Goal: Use online tool/utility: Utilize a website feature to perform a specific function

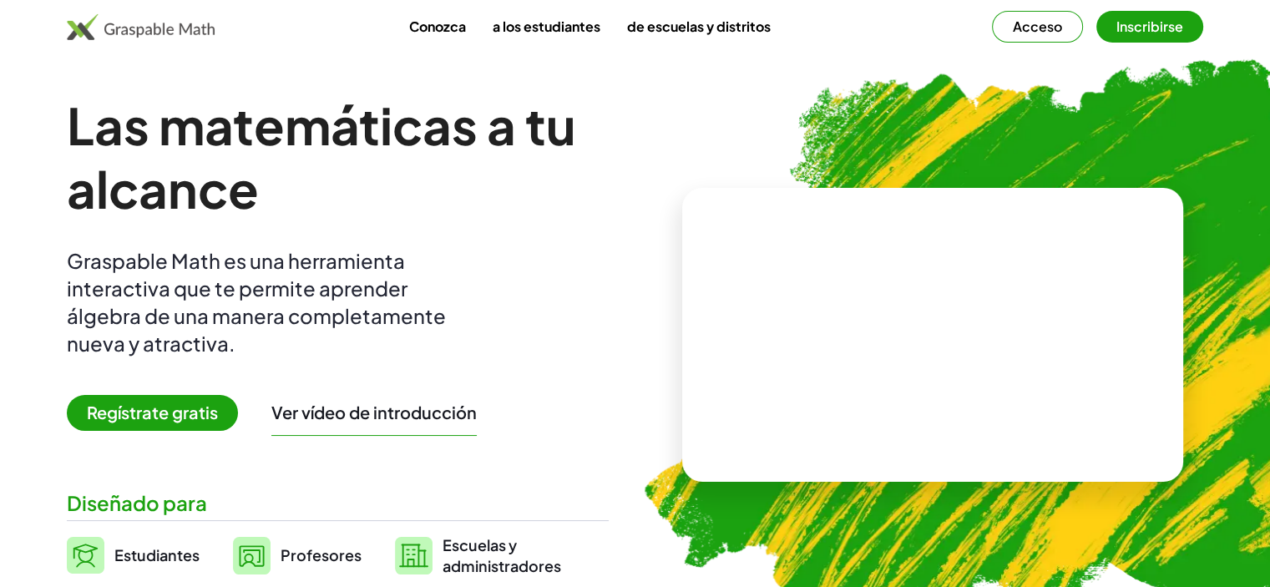
click at [209, 419] on font "Regístrate gratis" at bounding box center [152, 412] width 131 height 21
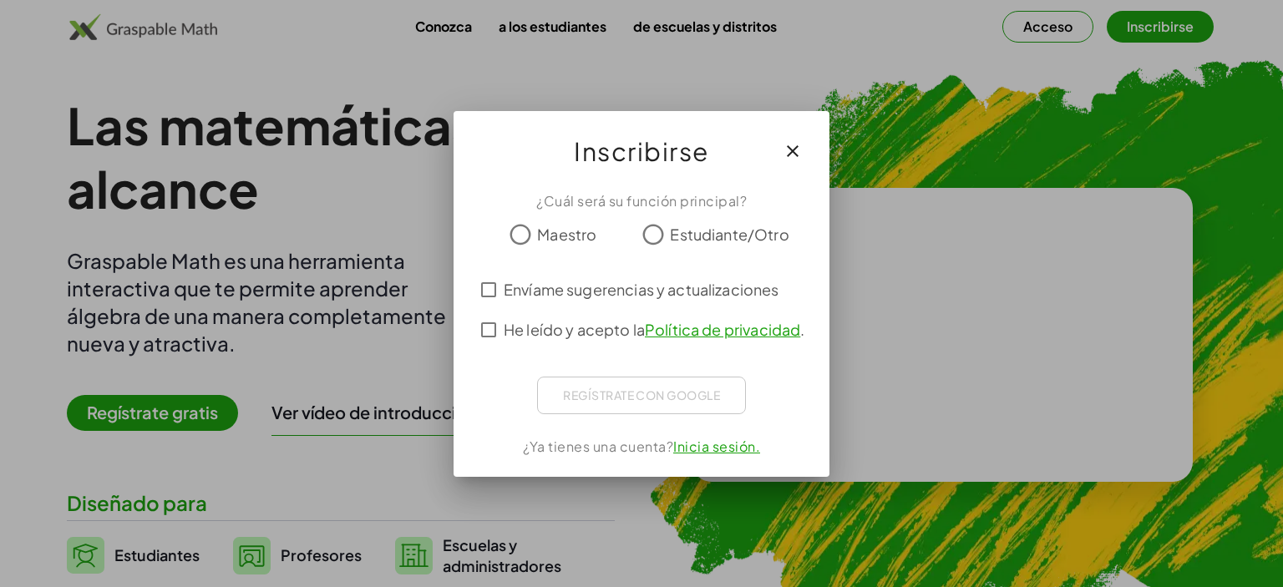
click at [671, 240] on font "Estudiante/Otro" at bounding box center [729, 234] width 119 height 19
click at [665, 395] on div "Regístrate con Google Acceder con Google Acceder con Google. Se abre en una pes…" at bounding box center [641, 396] width 209 height 38
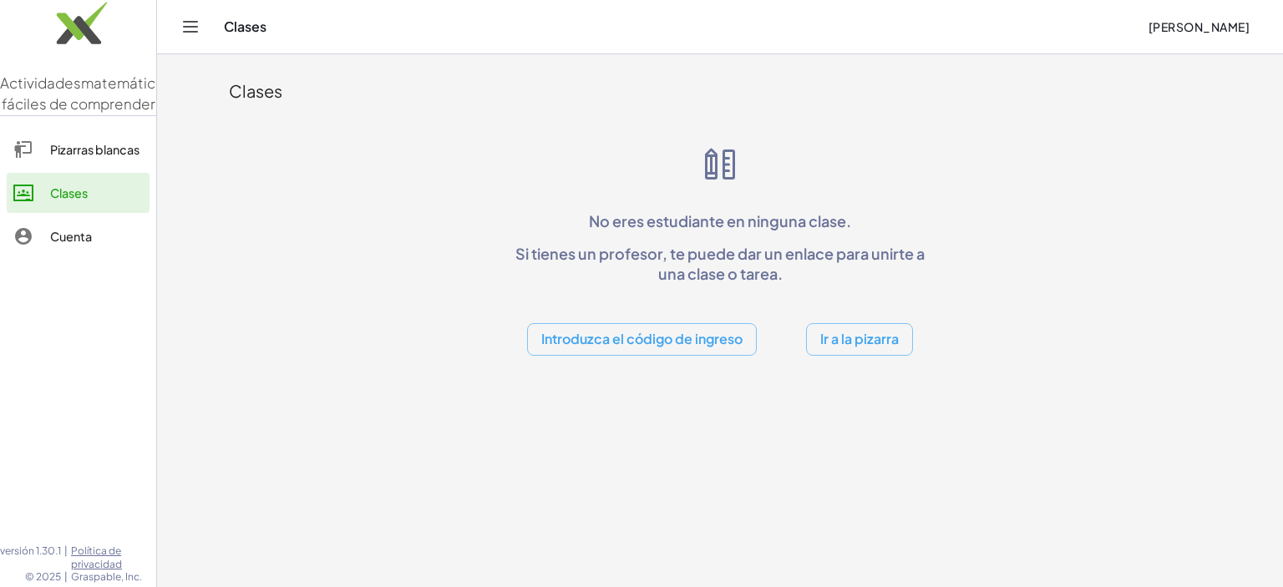
click at [873, 343] on font "Ir a la pizarra" at bounding box center [859, 339] width 78 height 18
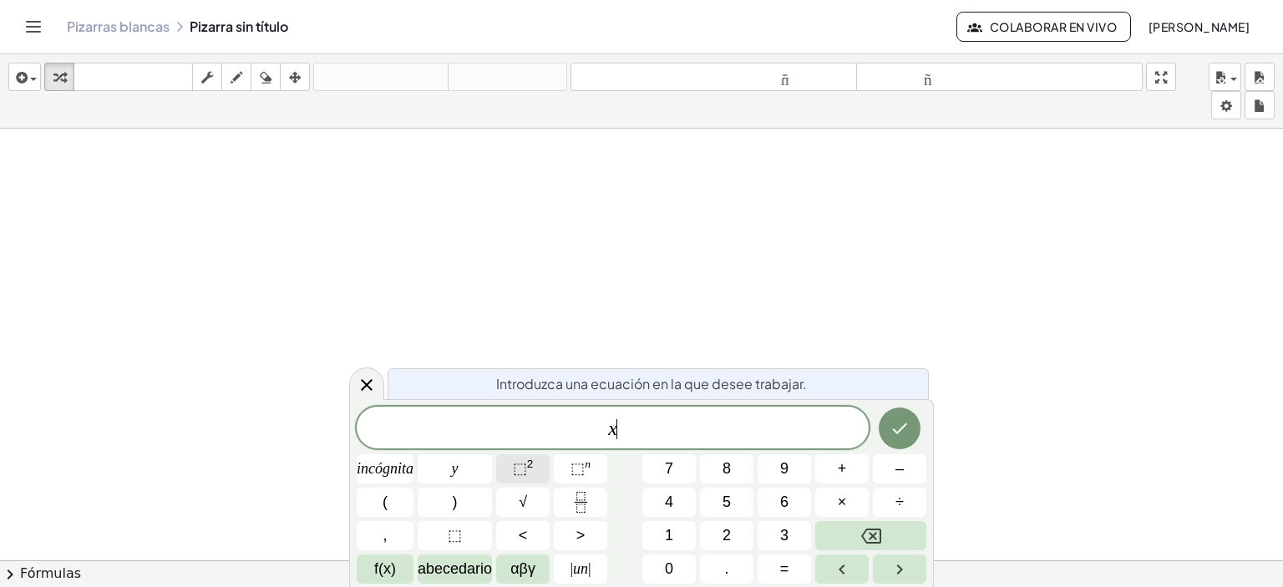
click at [538, 481] on button "⬚ 2" at bounding box center [522, 468] width 53 height 29
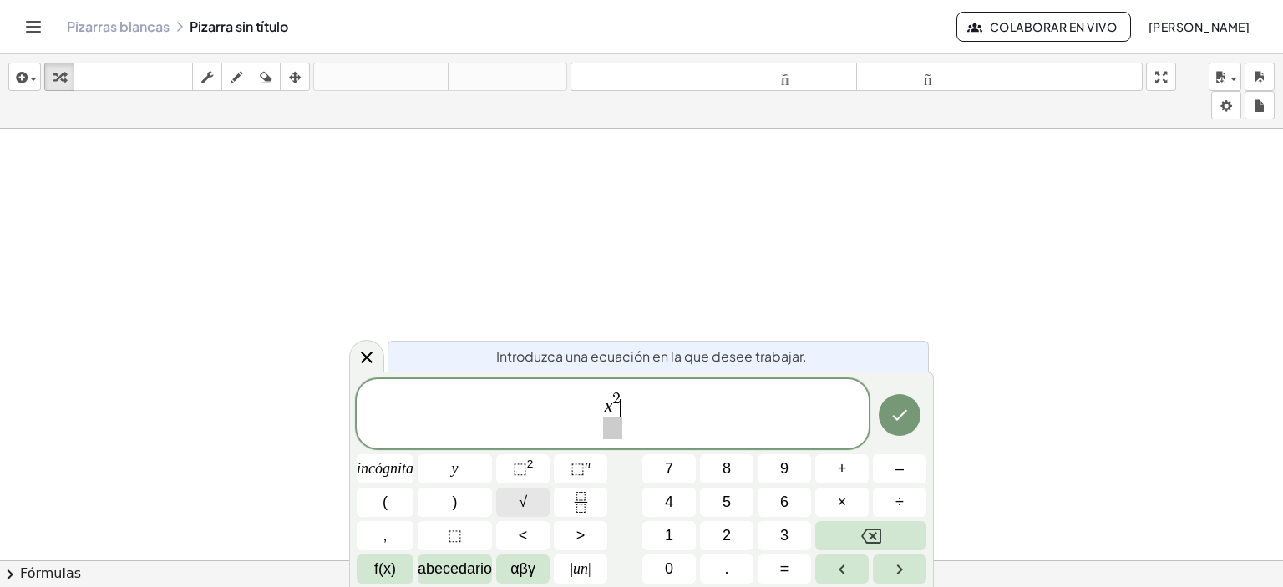
click at [541, 504] on button "√" at bounding box center [522, 502] width 53 height 29
click at [729, 530] on font "2" at bounding box center [726, 535] width 8 height 17
click at [618, 433] on span at bounding box center [612, 428] width 53 height 23
click at [534, 497] on button "√" at bounding box center [522, 502] width 53 height 29
click at [738, 543] on button "2" at bounding box center [726, 535] width 53 height 29
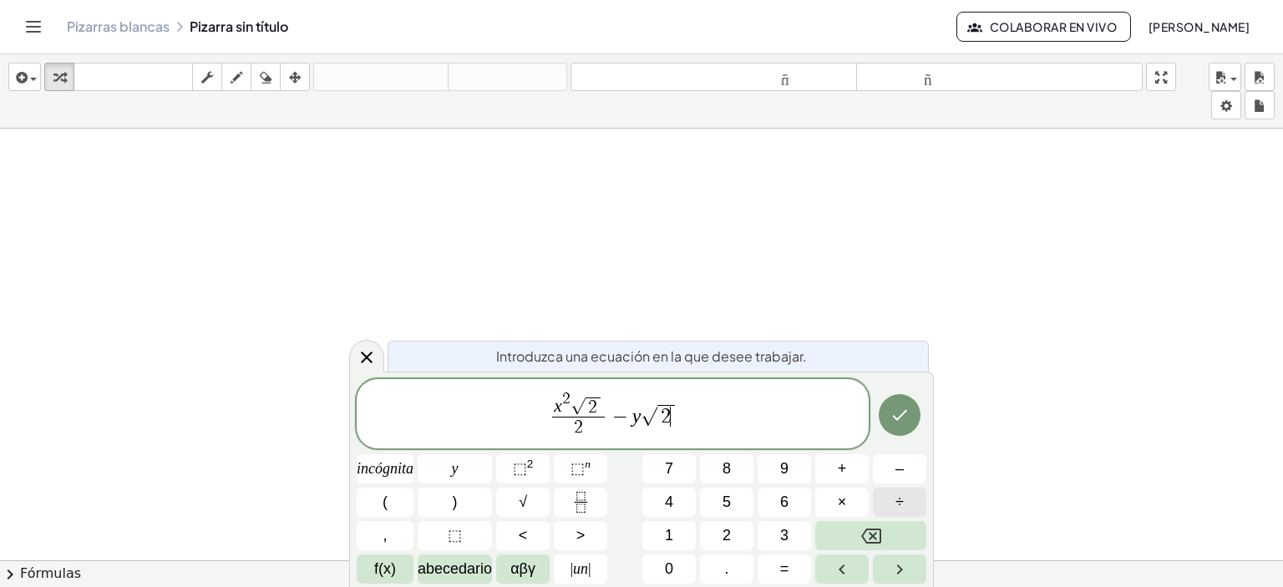
click at [890, 507] on button "÷" at bounding box center [899, 502] width 53 height 29
click at [871, 544] on icon "Retroceso" at bounding box center [871, 536] width 20 height 20
click at [895, 574] on icon "Flecha derecha" at bounding box center [899, 569] width 20 height 20
click at [886, 502] on button "÷" at bounding box center [899, 502] width 53 height 29
click at [898, 533] on button "Retroceso" at bounding box center [870, 535] width 111 height 29
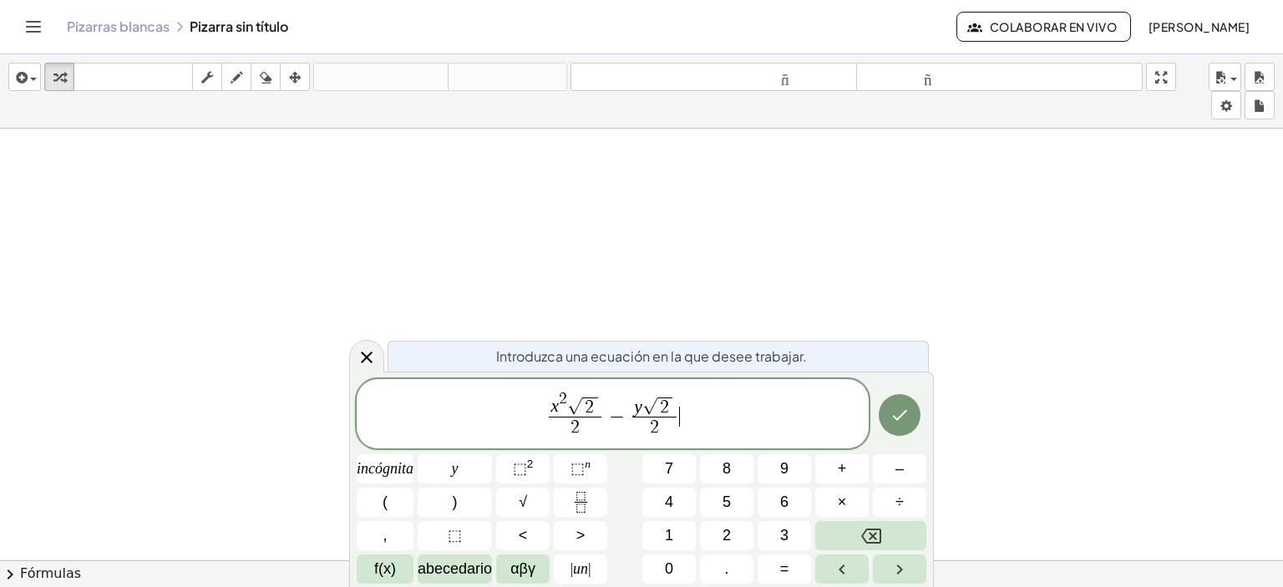
click at [696, 407] on span "x 2 √ 2 2 ​ − y √ 2 2 ​ ​" at bounding box center [613, 415] width 512 height 52
click at [520, 458] on span "⬚ 2" at bounding box center [523, 469] width 21 height 23
click at [561, 388] on span "( x 2 ​ √ 2 2 ​ − y √ 2 2 ​ )" at bounding box center [608, 413] width 156 height 52
click at [895, 423] on button "Hecho" at bounding box center [899, 413] width 42 height 42
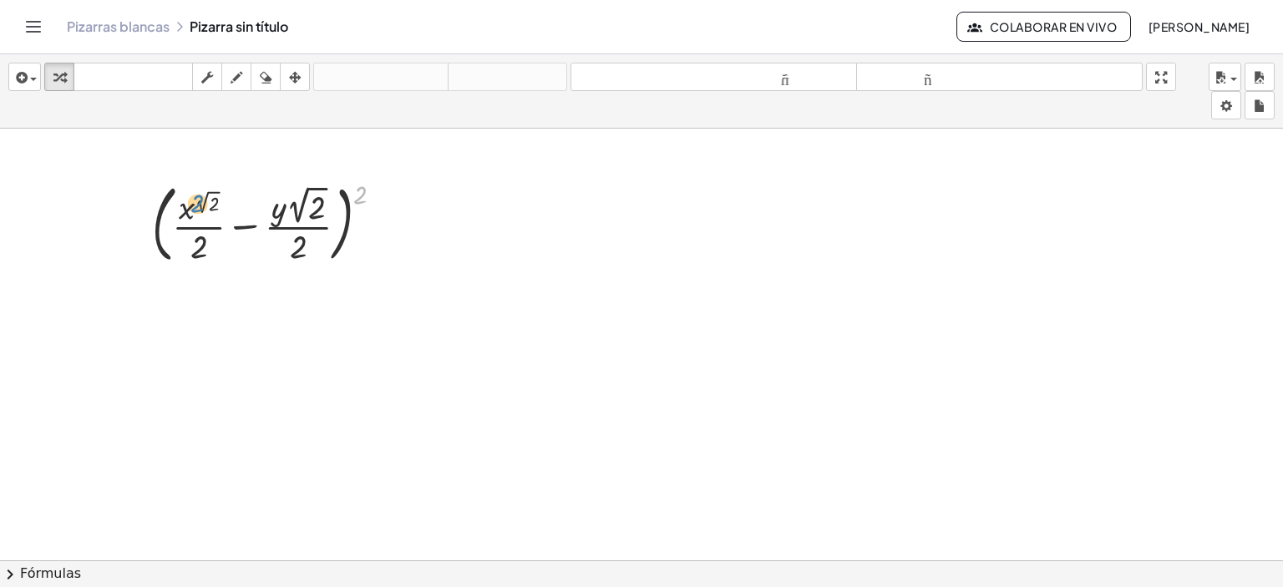
drag, startPoint x: 362, startPoint y: 193, endPoint x: 210, endPoint y: 206, distance: 152.6
click at [210, 206] on div at bounding box center [274, 222] width 261 height 93
click at [206, 213] on div at bounding box center [274, 222] width 261 height 93
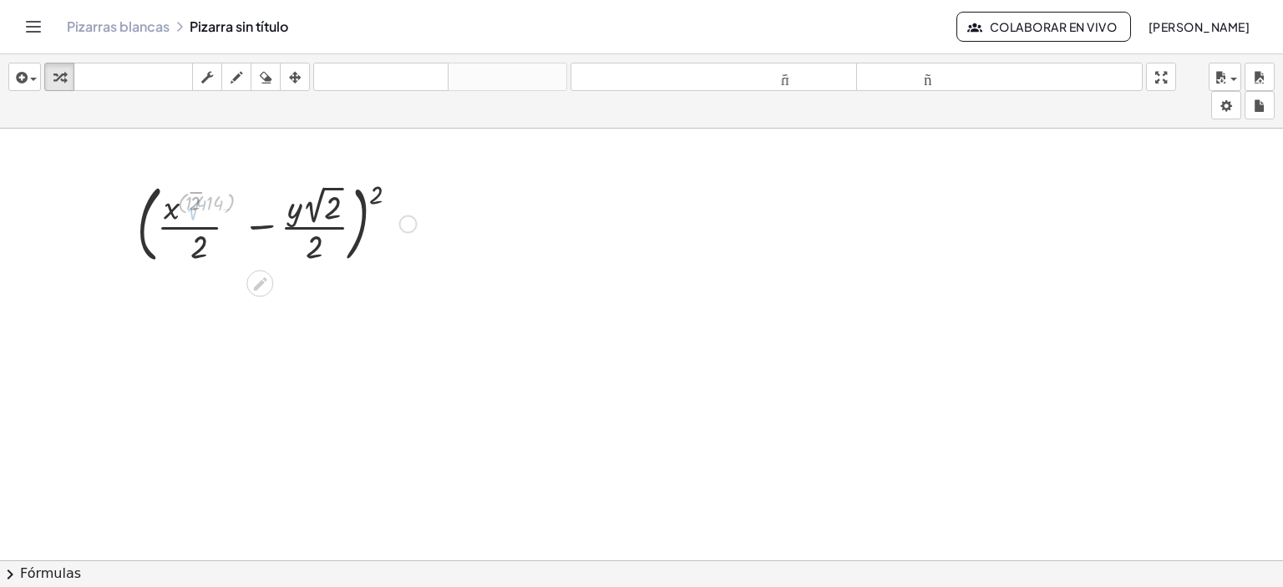
click at [206, 213] on div at bounding box center [274, 222] width 301 height 93
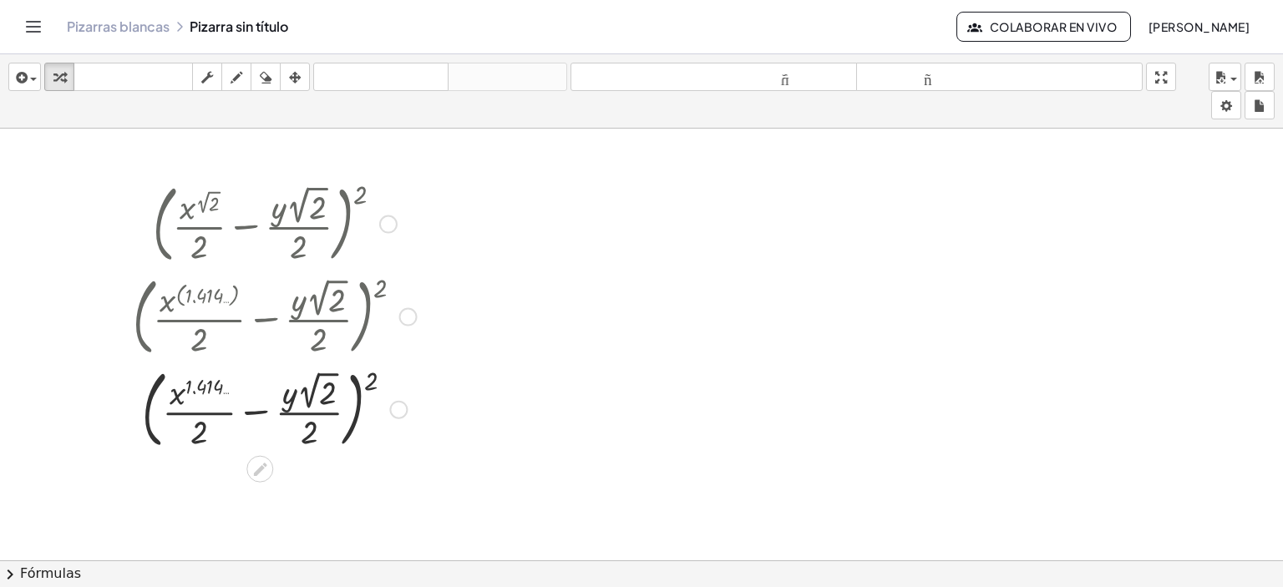
click at [267, 399] on div at bounding box center [274, 408] width 301 height 93
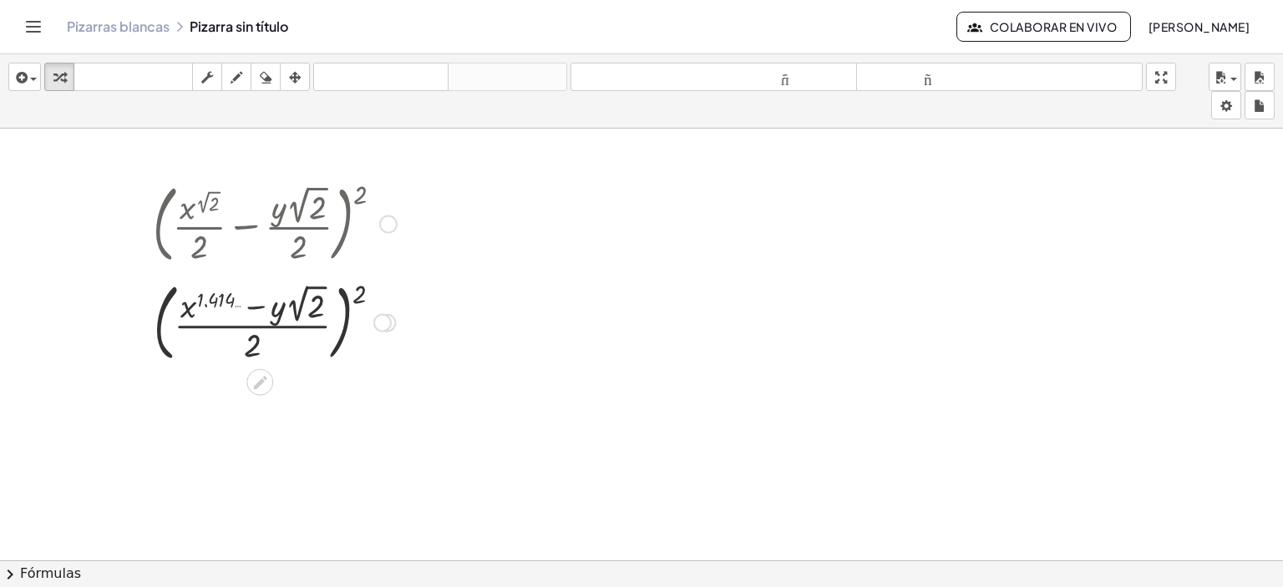
drag, startPoint x: 381, startPoint y: 496, endPoint x: 389, endPoint y: 309, distance: 187.2
click at [260, 323] on div "( x · 2 · y · 2 √ 2 ) 2 1.414 … · ( + − )" at bounding box center [260, 323] width 0 height 0
drag, startPoint x: 387, startPoint y: 216, endPoint x: 767, endPoint y: 293, distance: 388.5
click at [767, 293] on div "( + · x ( 2 √ 2 ) · 2 − · y · 2 √ 2 · 2 ) 2 ( + · x ( 1.414 … ) · 2 − · y · 2 √…" at bounding box center [641, 573] width 1283 height 889
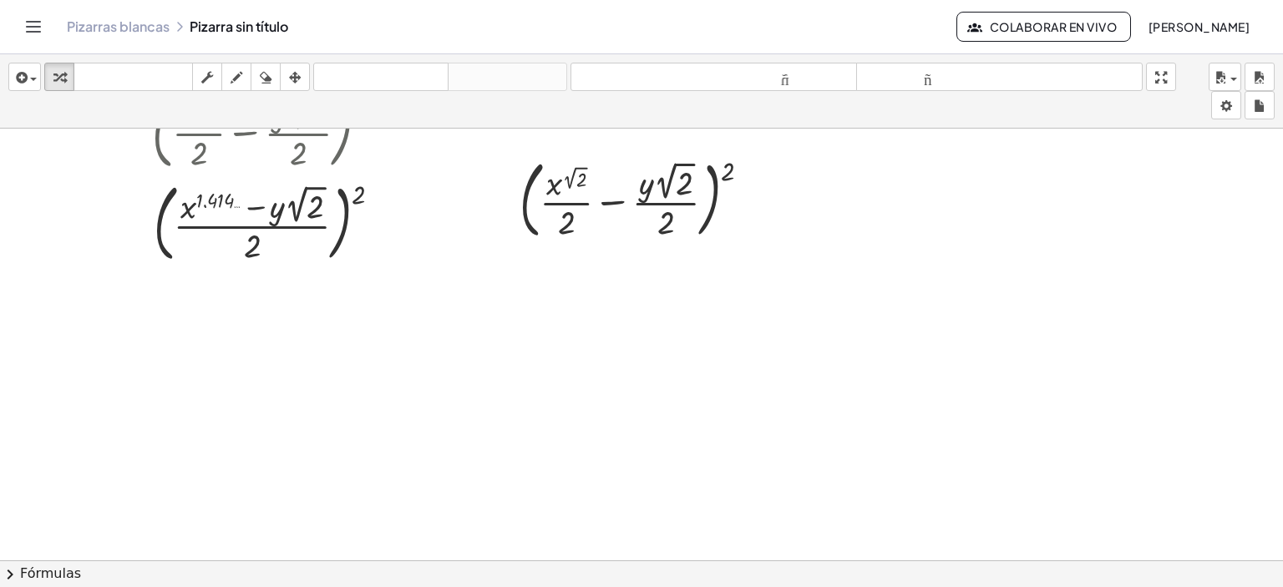
scroll to position [87, 0]
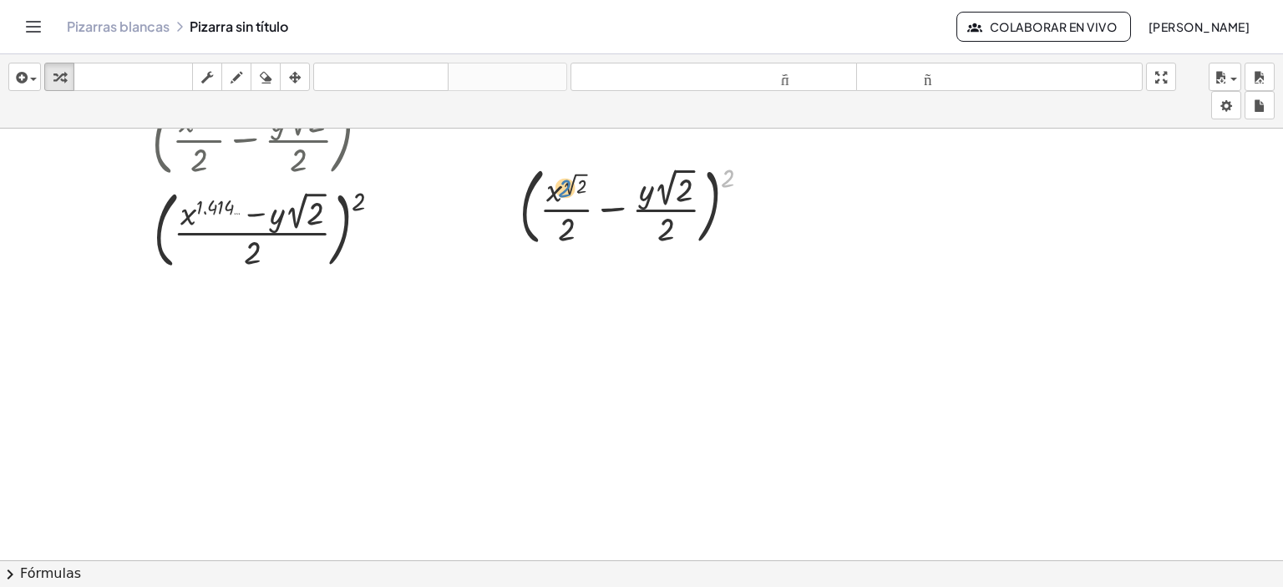
drag, startPoint x: 728, startPoint y: 173, endPoint x: 565, endPoint y: 183, distance: 163.1
click at [565, 183] on div at bounding box center [641, 205] width 261 height 93
drag, startPoint x: 732, startPoint y: 177, endPoint x: 554, endPoint y: 179, distance: 177.0
click at [554, 179] on div at bounding box center [641, 205] width 261 height 93
drag, startPoint x: 725, startPoint y: 180, endPoint x: 568, endPoint y: 205, distance: 159.0
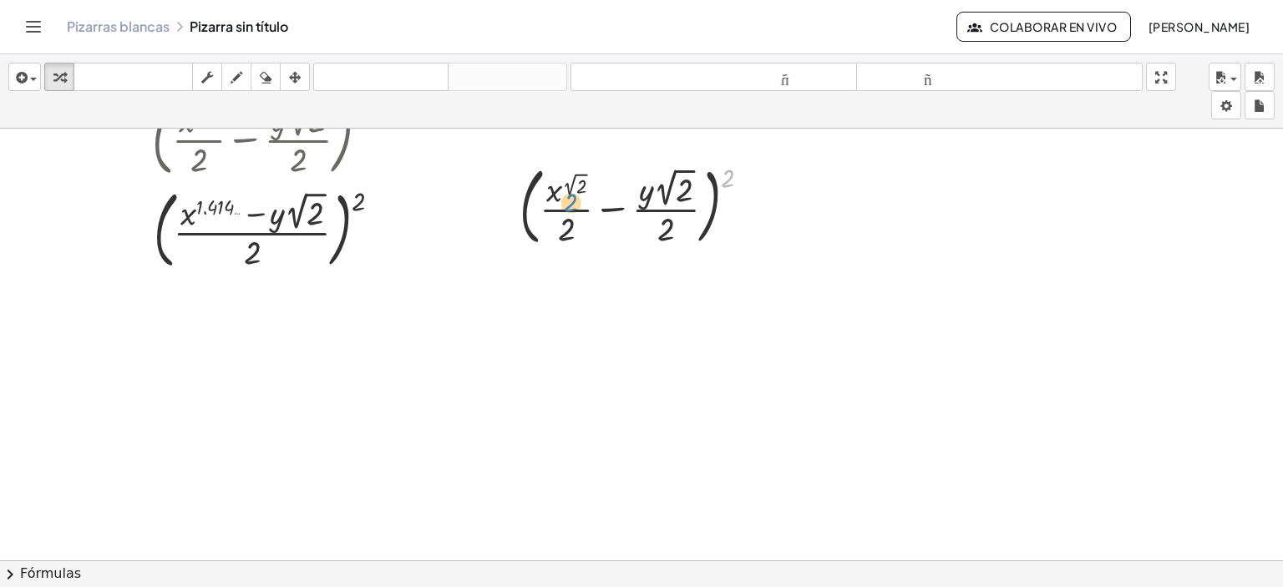
click at [568, 205] on div at bounding box center [641, 205] width 261 height 93
click at [569, 230] on div at bounding box center [641, 205] width 261 height 93
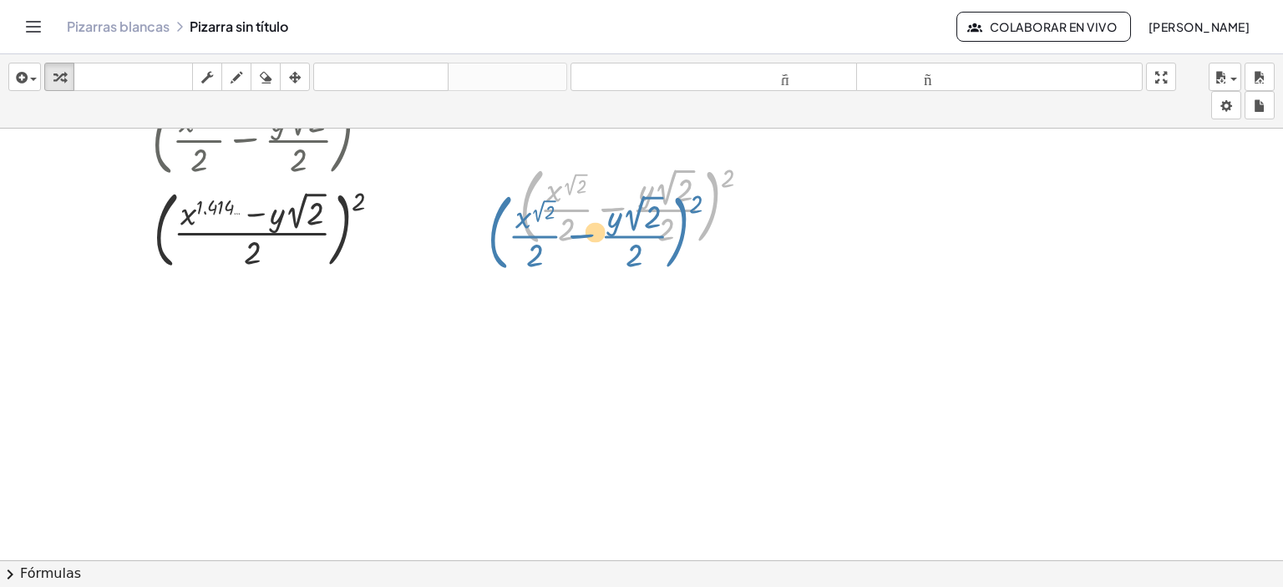
drag, startPoint x: 721, startPoint y: 184, endPoint x: 690, endPoint y: 210, distance: 40.3
click at [690, 210] on div at bounding box center [641, 205] width 261 height 93
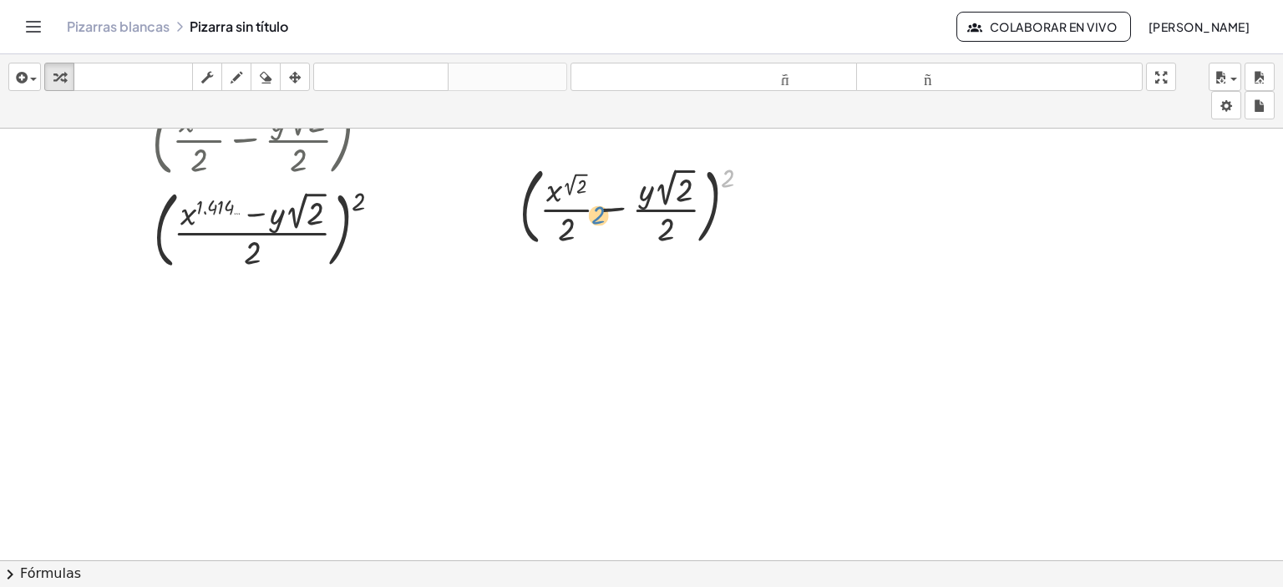
drag, startPoint x: 730, startPoint y: 175, endPoint x: 575, endPoint y: 208, distance: 157.9
click at [575, 208] on div at bounding box center [641, 205] width 261 height 93
drag, startPoint x: 725, startPoint y: 175, endPoint x: 578, endPoint y: 188, distance: 147.6
click at [578, 188] on div at bounding box center [641, 205] width 261 height 93
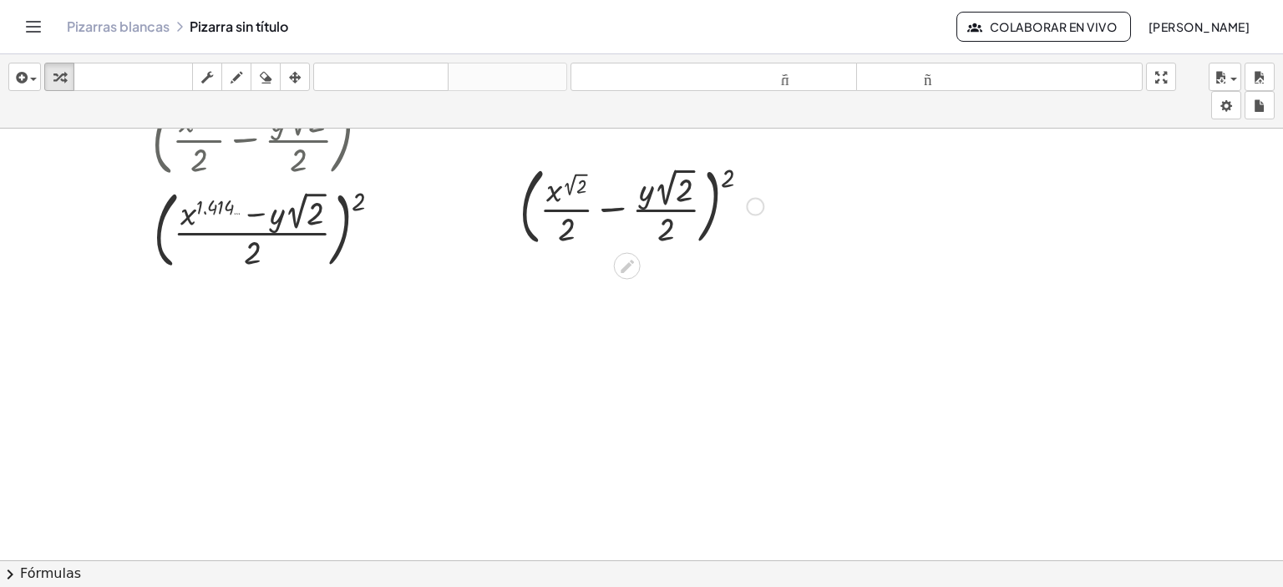
click at [576, 188] on div at bounding box center [641, 205] width 261 height 93
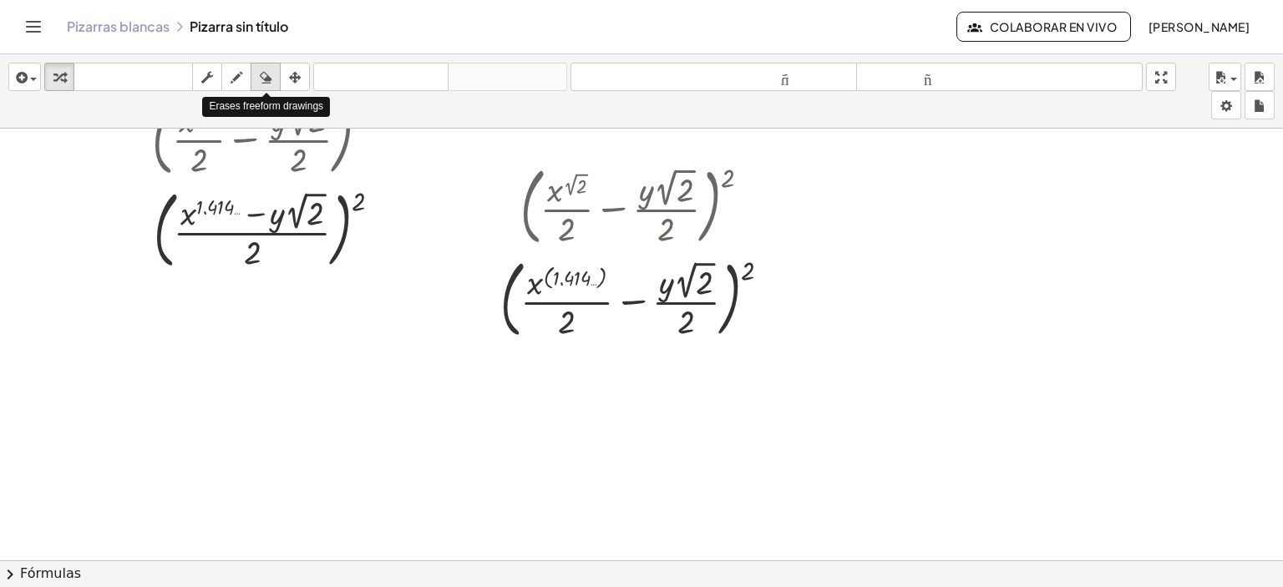
click at [257, 76] on div "button" at bounding box center [266, 77] width 22 height 20
click at [549, 288] on div at bounding box center [641, 486] width 1283 height 889
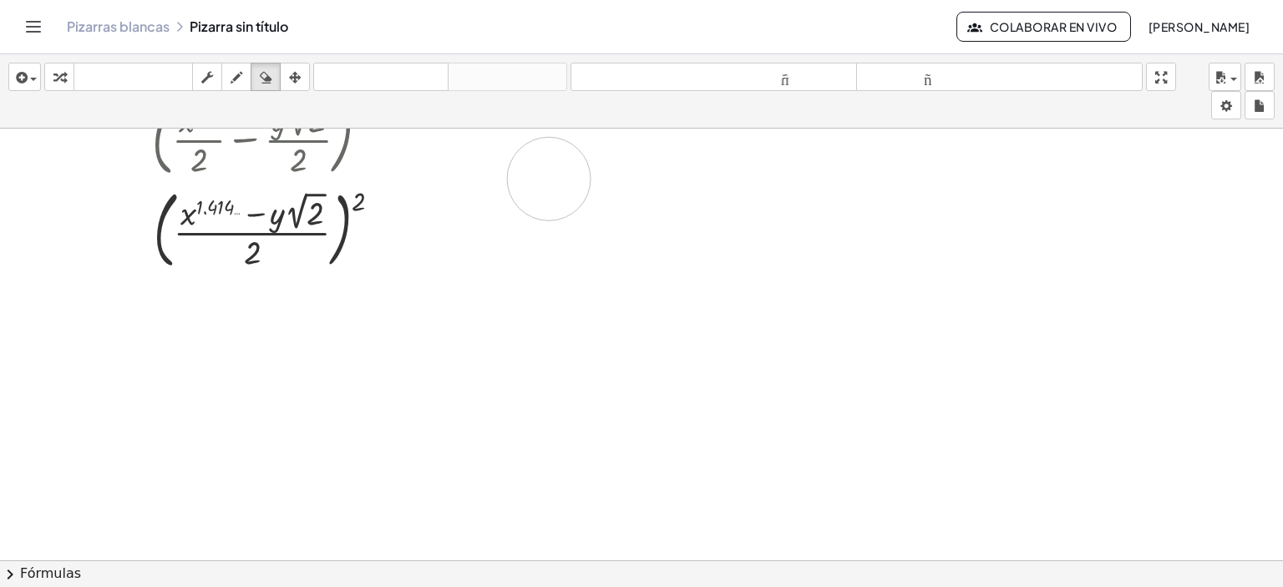
drag, startPoint x: 484, startPoint y: 280, endPoint x: 534, endPoint y: 176, distance: 114.7
click at [534, 176] on div at bounding box center [641, 486] width 1283 height 889
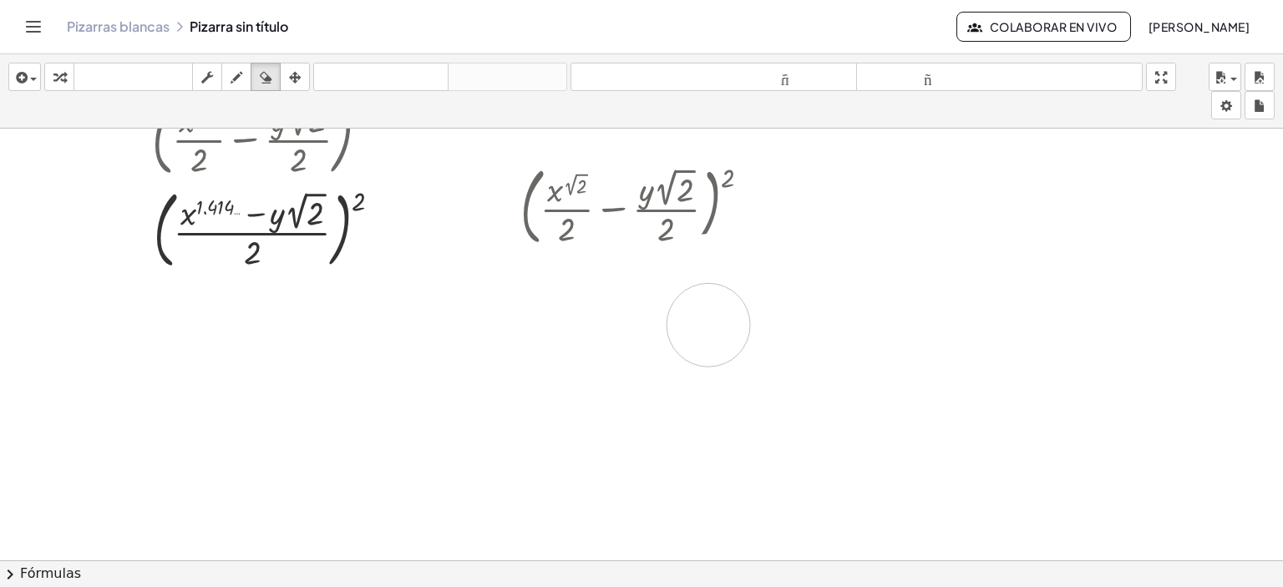
drag, startPoint x: 484, startPoint y: 303, endPoint x: 708, endPoint y: 324, distance: 224.8
click at [708, 324] on div at bounding box center [641, 486] width 1283 height 889
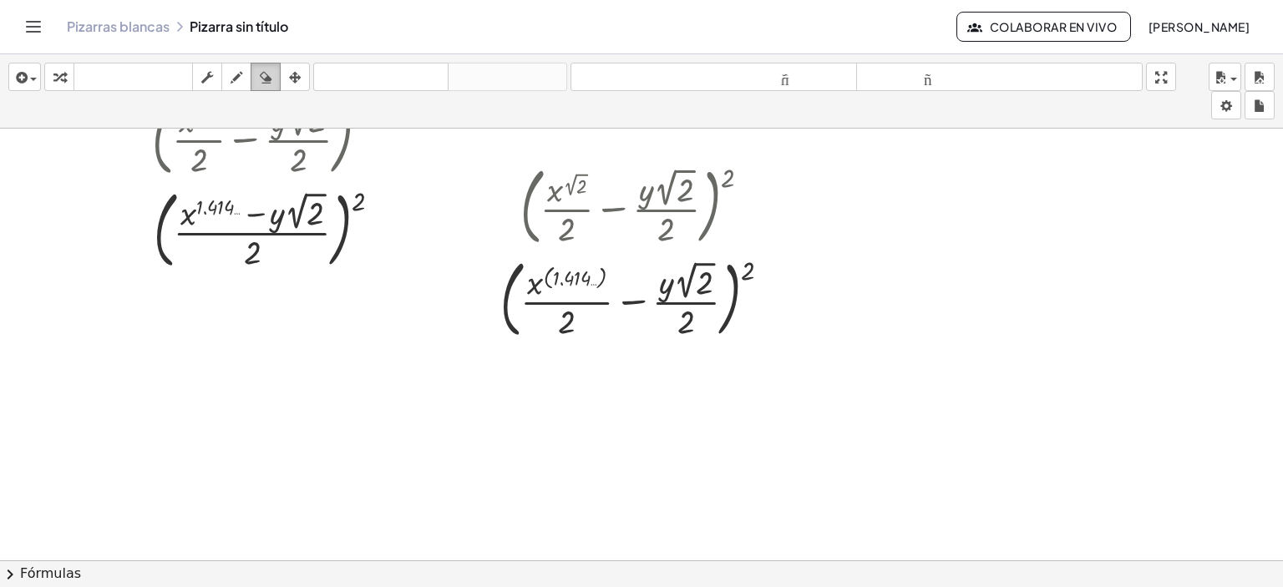
click at [273, 76] on div "button" at bounding box center [266, 77] width 22 height 20
click at [565, 323] on div at bounding box center [641, 486] width 1283 height 889
click at [620, 327] on div at bounding box center [641, 486] width 1283 height 889
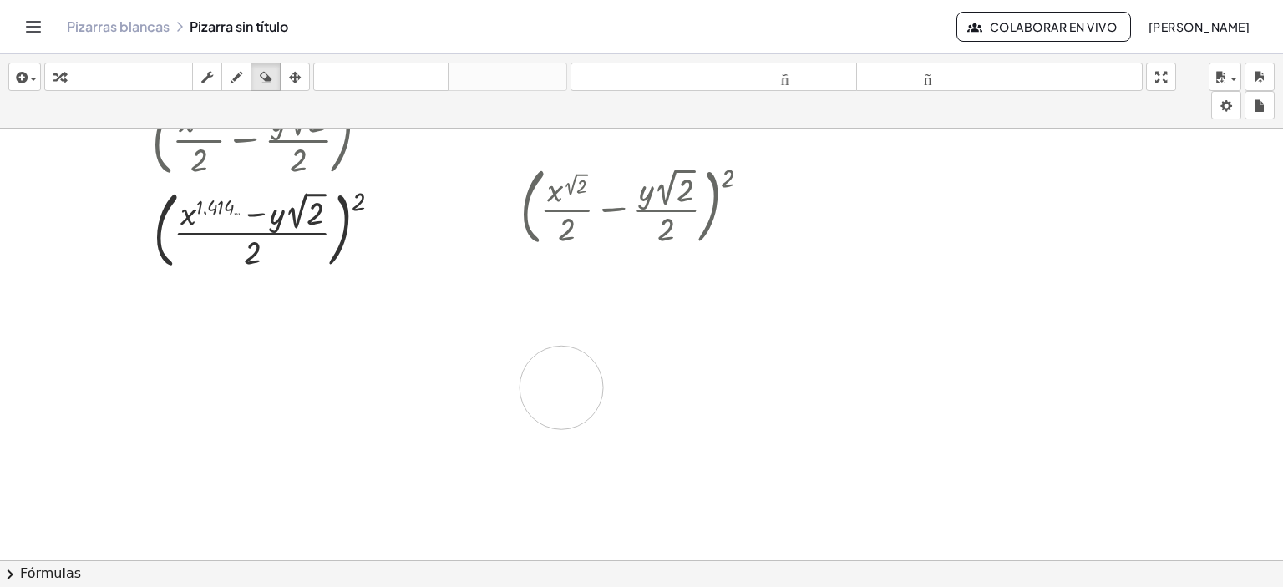
drag, startPoint x: 620, startPoint y: 327, endPoint x: 565, endPoint y: 387, distance: 82.2
click at [565, 387] on div at bounding box center [641, 486] width 1283 height 889
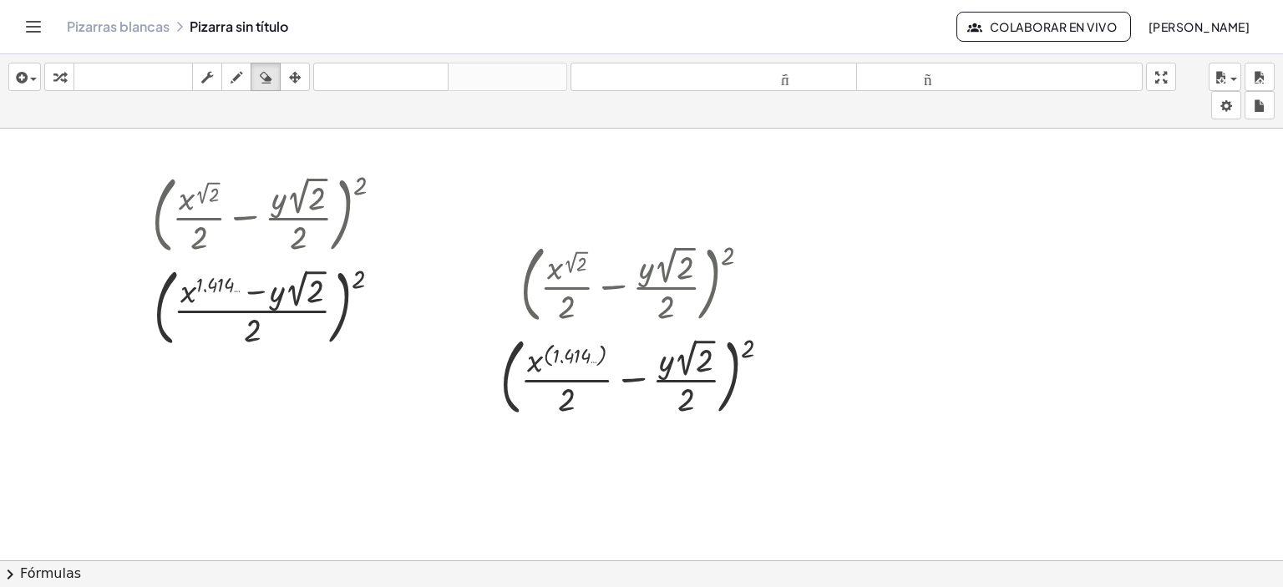
scroll to position [6, 0]
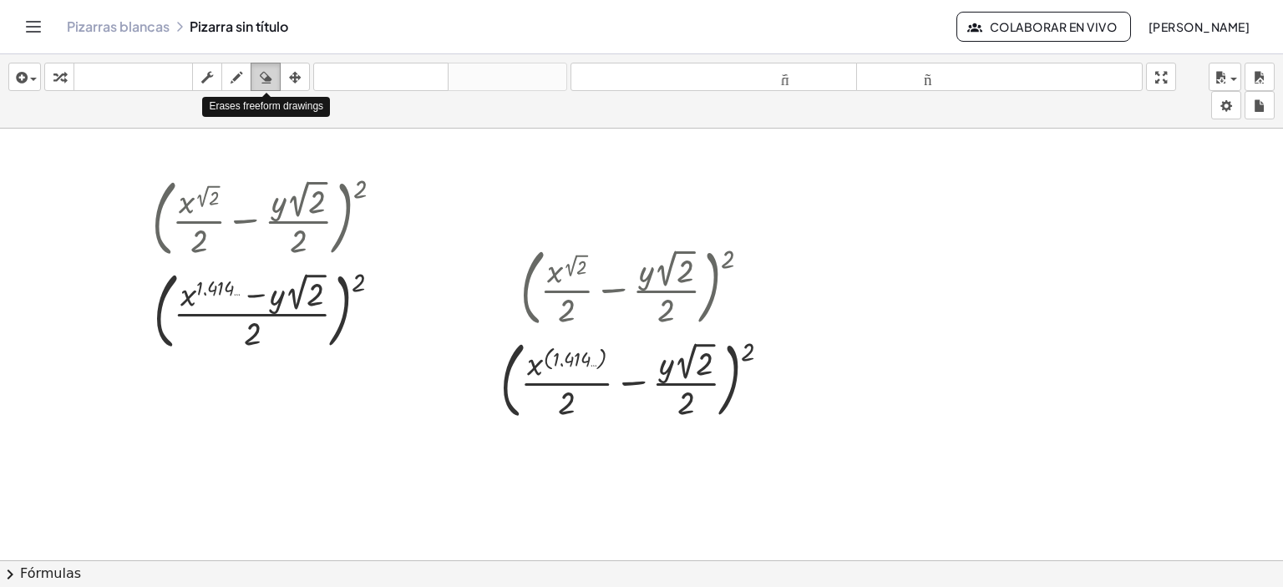
click at [263, 71] on icon "button" at bounding box center [266, 78] width 12 height 20
click at [1227, 103] on body "Actividades matemáticas fáciles de comprender Pizarras blancas Clases Cuenta ve…" at bounding box center [641, 293] width 1283 height 587
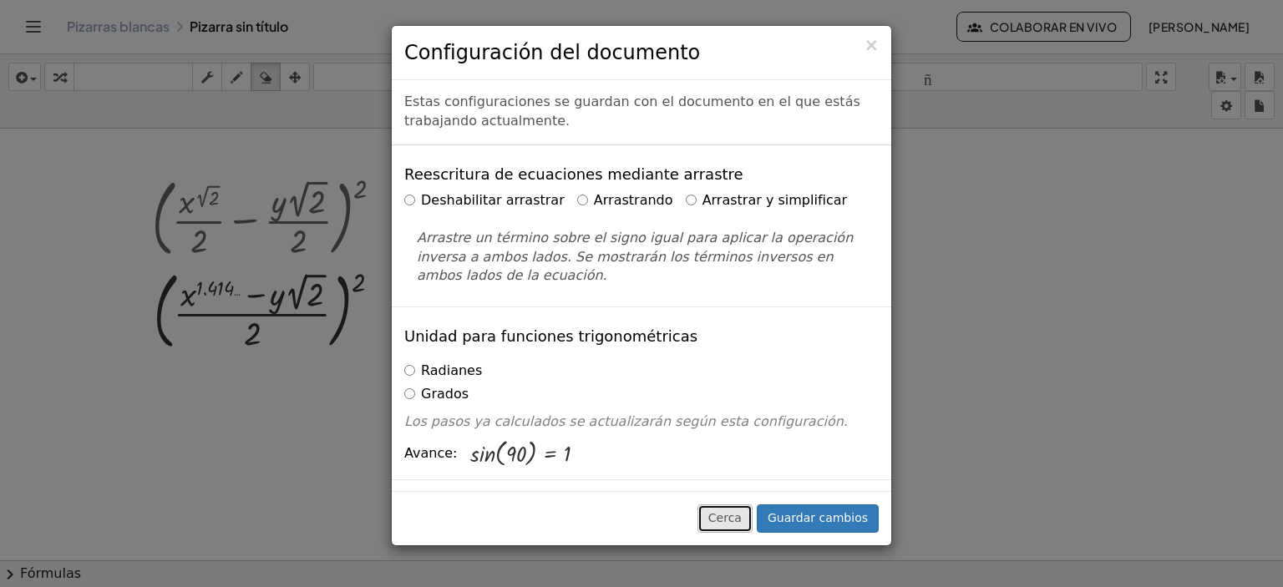
click at [732, 524] on font "Cerca" at bounding box center [724, 517] width 33 height 13
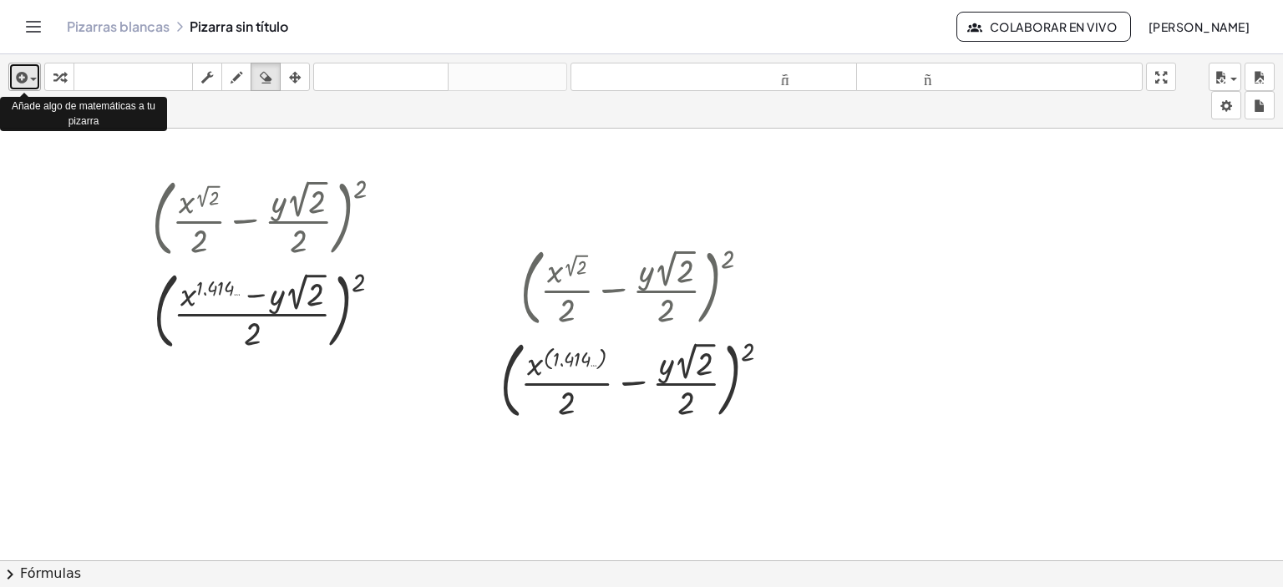
click at [32, 72] on div "button" at bounding box center [25, 77] width 24 height 20
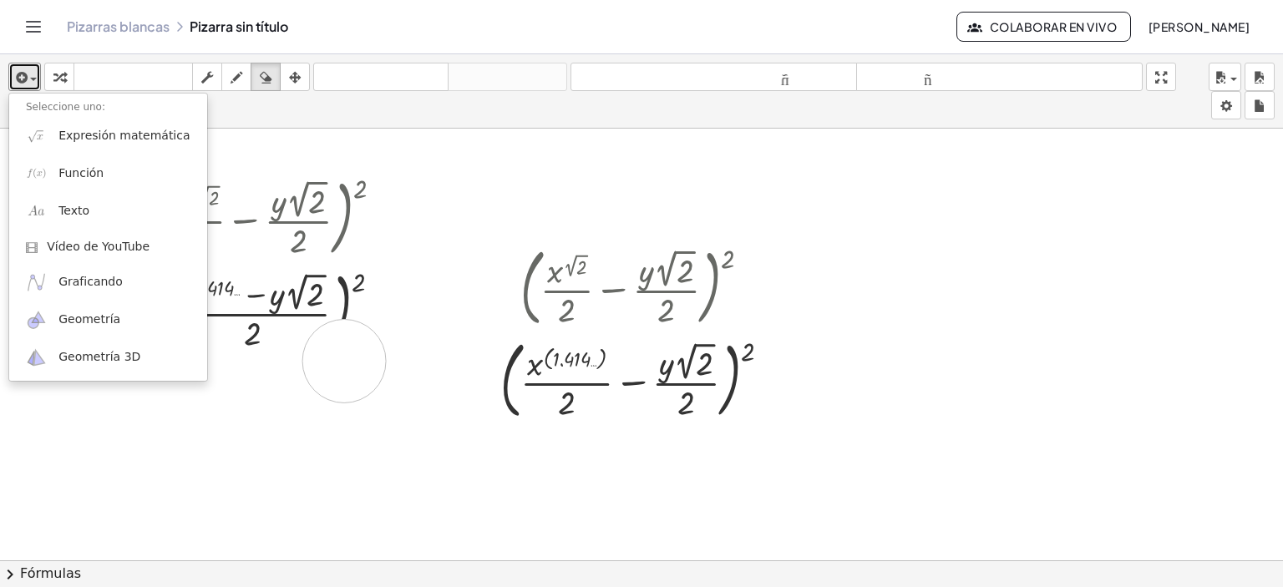
click at [344, 360] on div at bounding box center [641, 567] width 1283 height 889
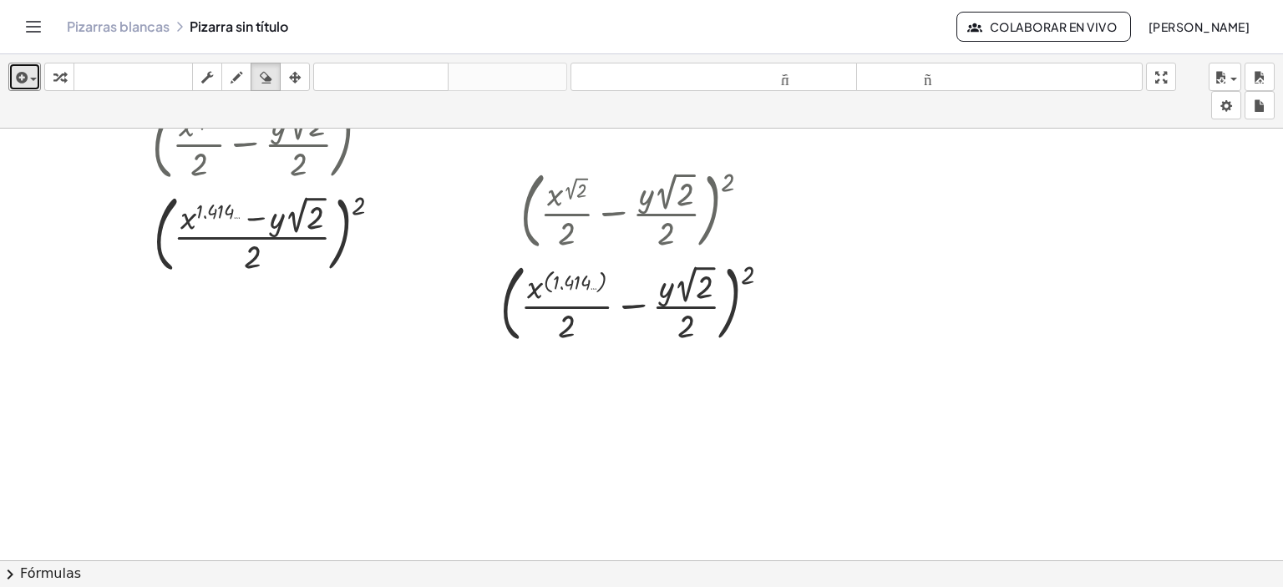
scroll to position [73, 0]
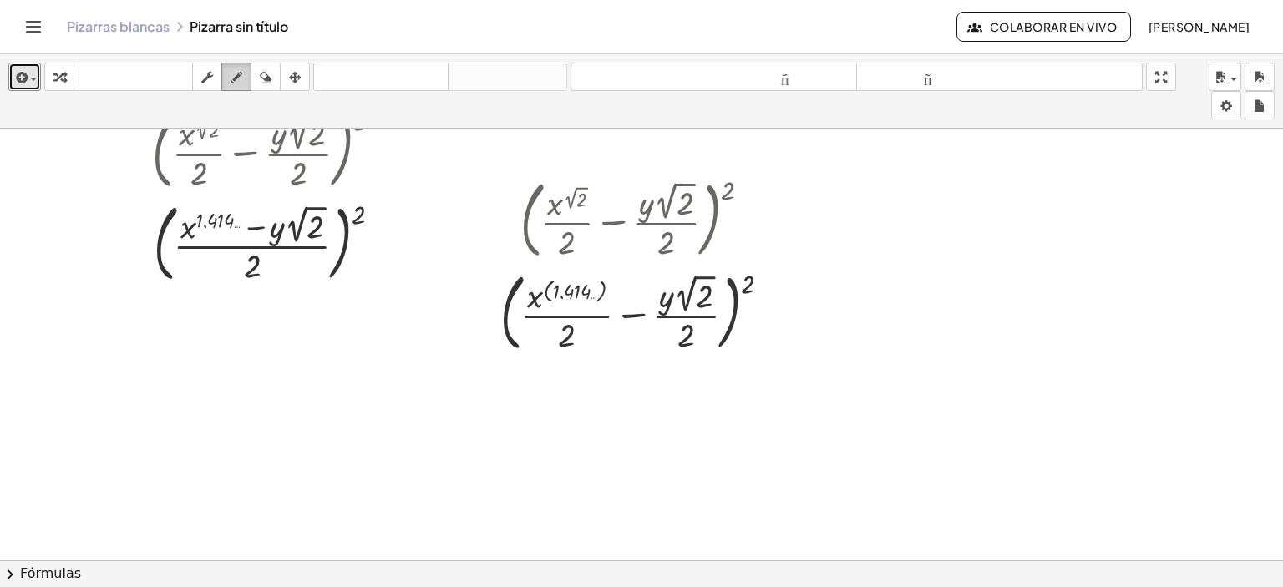
click at [241, 75] on icon "button" at bounding box center [236, 78] width 12 height 20
drag, startPoint x: 835, startPoint y: 301, endPoint x: 863, endPoint y: 347, distance: 53.3
click at [863, 347] on div at bounding box center [641, 499] width 1283 height 889
click at [261, 68] on icon "button" at bounding box center [266, 78] width 12 height 20
drag, startPoint x: 875, startPoint y: 286, endPoint x: 842, endPoint y: 368, distance: 89.2
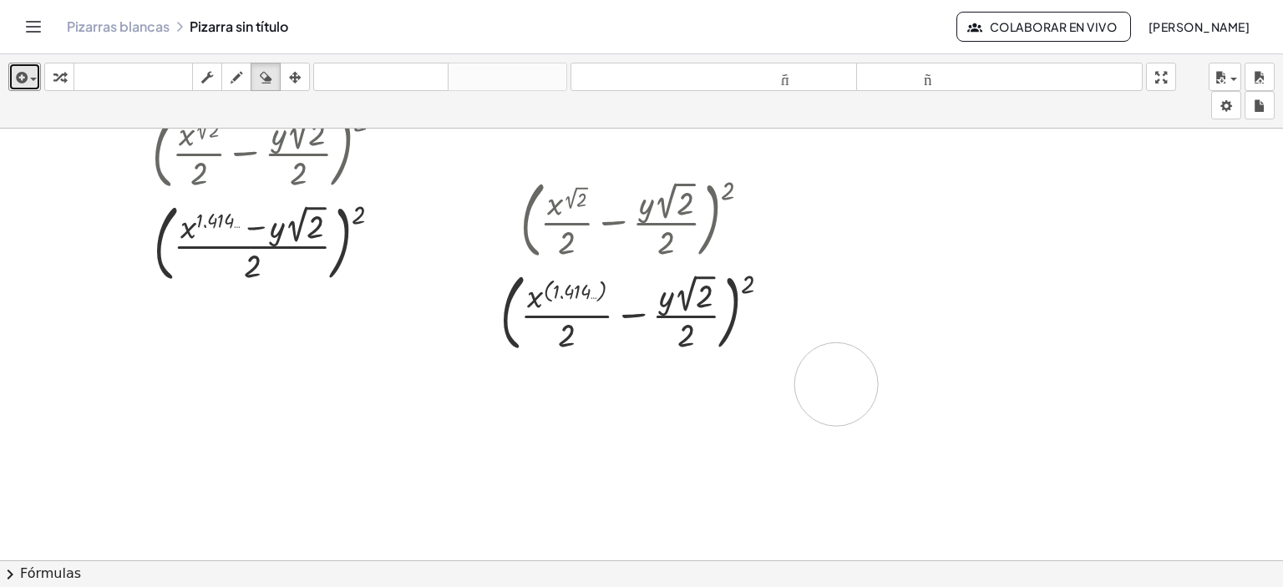
click at [842, 368] on div at bounding box center [641, 499] width 1283 height 889
drag, startPoint x: 595, startPoint y: 345, endPoint x: 715, endPoint y: 334, distance: 120.7
click at [715, 334] on div at bounding box center [641, 499] width 1283 height 889
drag, startPoint x: 715, startPoint y: 334, endPoint x: 783, endPoint y: 320, distance: 69.9
click at [783, 320] on div at bounding box center [641, 499] width 1283 height 889
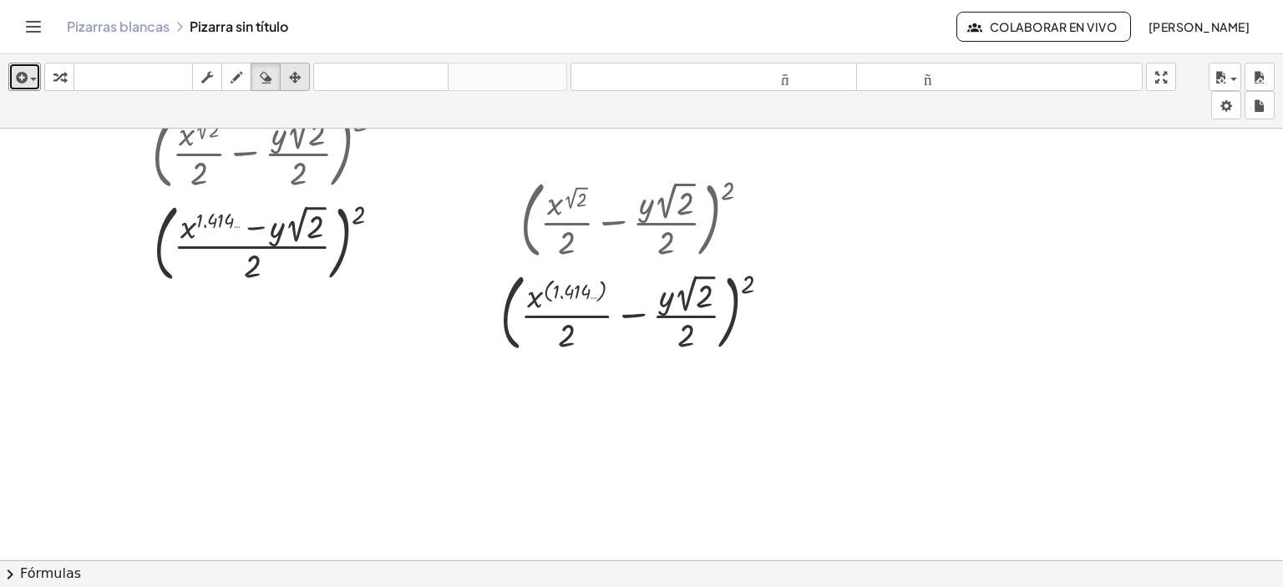
click at [287, 78] on div "button" at bounding box center [295, 77] width 22 height 20
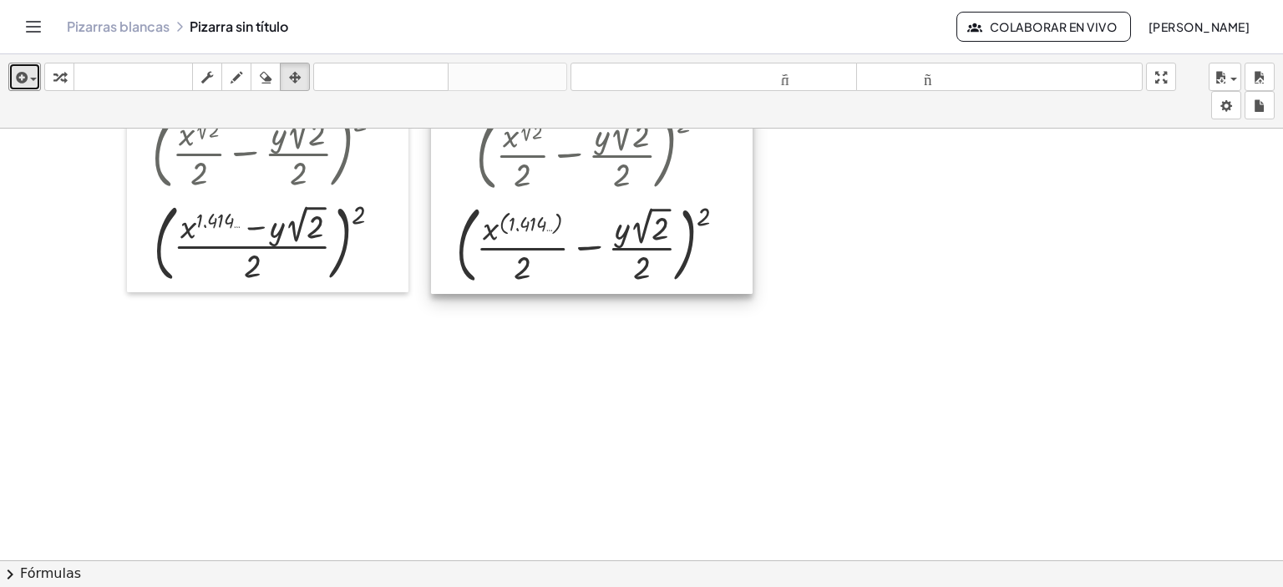
drag, startPoint x: 571, startPoint y: 271, endPoint x: 528, endPoint y: 204, distance: 80.4
click at [528, 204] on div at bounding box center [592, 197] width 322 height 194
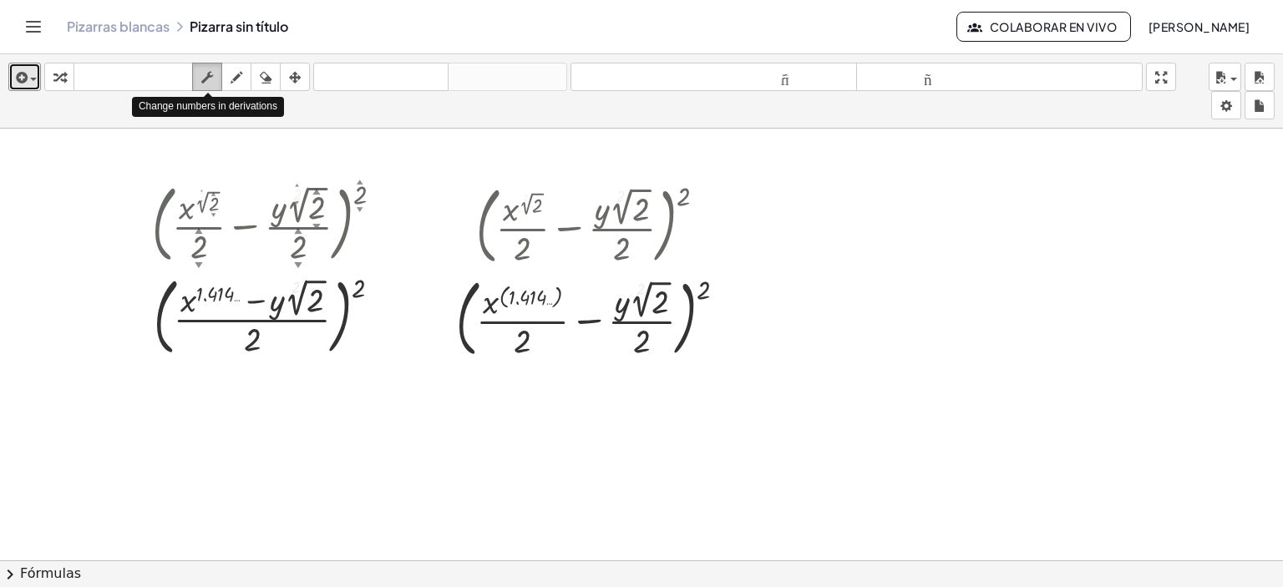
click at [202, 78] on icon "button" at bounding box center [207, 78] width 12 height 20
drag, startPoint x: 708, startPoint y: 231, endPoint x: 661, endPoint y: 537, distance: 309.3
click at [661, 537] on div "( + · x ( 2 ▲ ▼ √ 2 ▲ ▼ ) · 2 ▲ ▼ − · y · 2 ▲ ▼ √ 2 ▲ ▼ · 2 ▲ ▼ ) 2 ▲ ▼ ( + · x…" at bounding box center [641, 573] width 1283 height 889
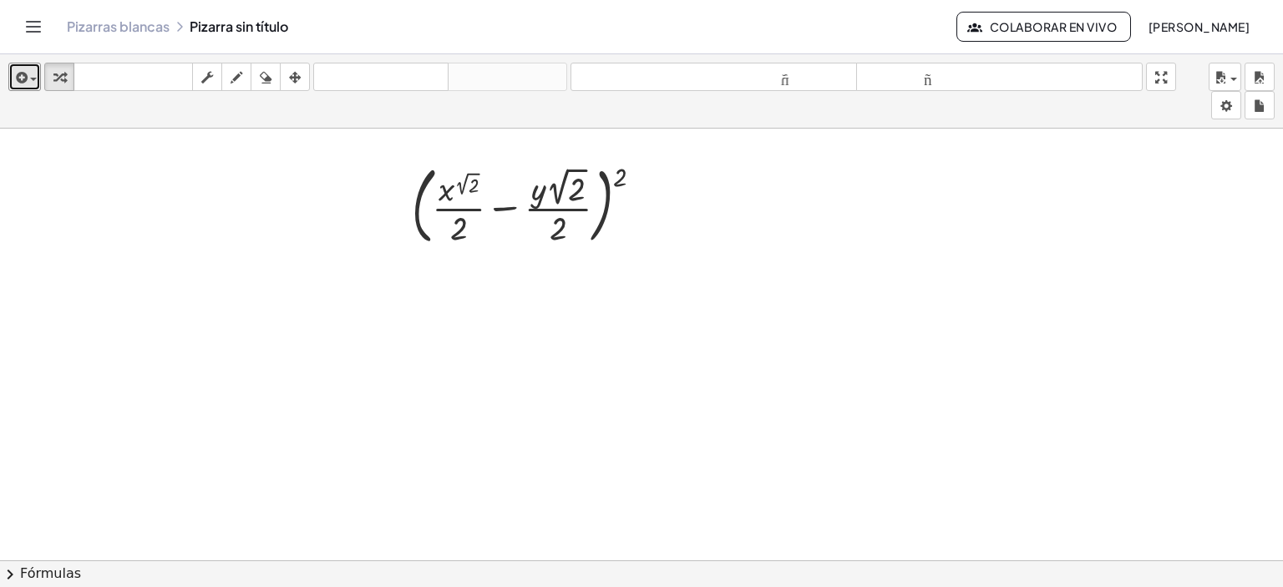
scroll to position [314, 0]
click at [528, 266] on icon at bounding box center [519, 265] width 18 height 18
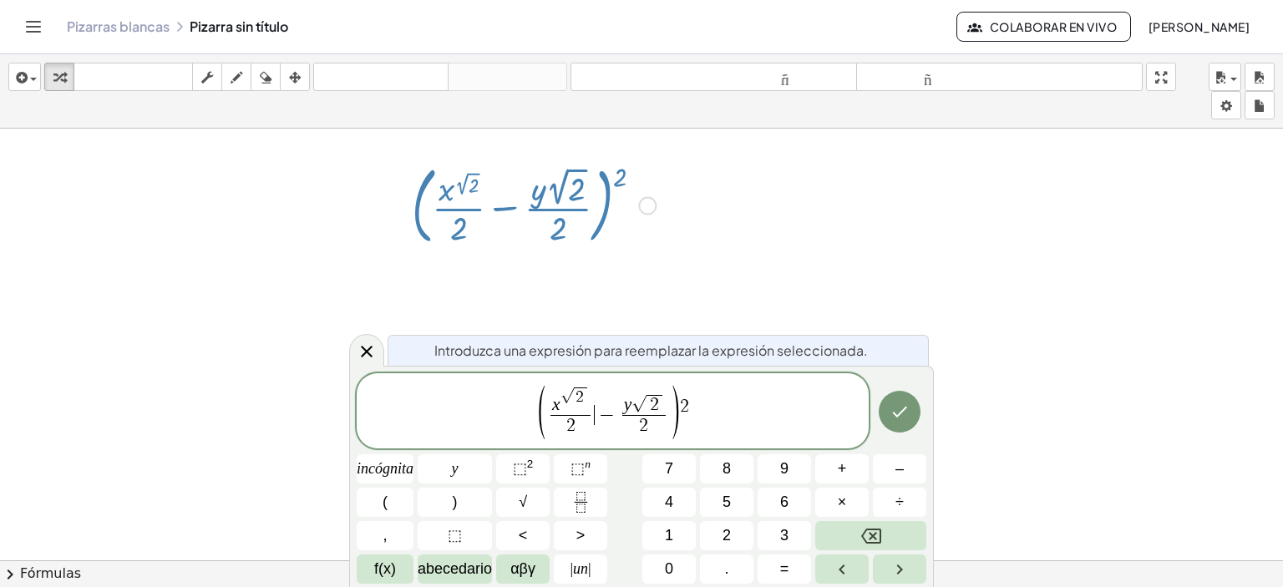
click at [600, 397] on span "x √ 2 2 ​ ​ − y √ 2 2 ​" at bounding box center [607, 412] width 123 height 51
click at [594, 395] on span "x √ 2 2 ​" at bounding box center [570, 412] width 48 height 51
click at [582, 392] on span "2" at bounding box center [579, 397] width 8 height 16
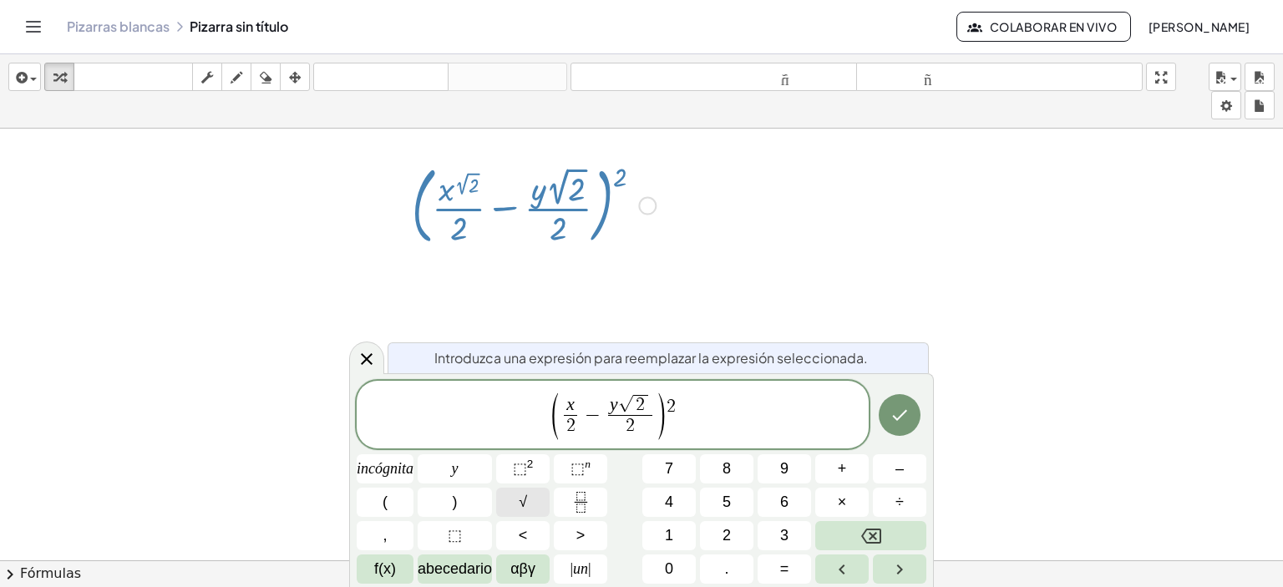
click at [534, 494] on button "√" at bounding box center [522, 502] width 53 height 29
click at [737, 538] on button "2" at bounding box center [726, 535] width 53 height 29
click at [897, 420] on icon "Hecho" at bounding box center [899, 415] width 15 height 11
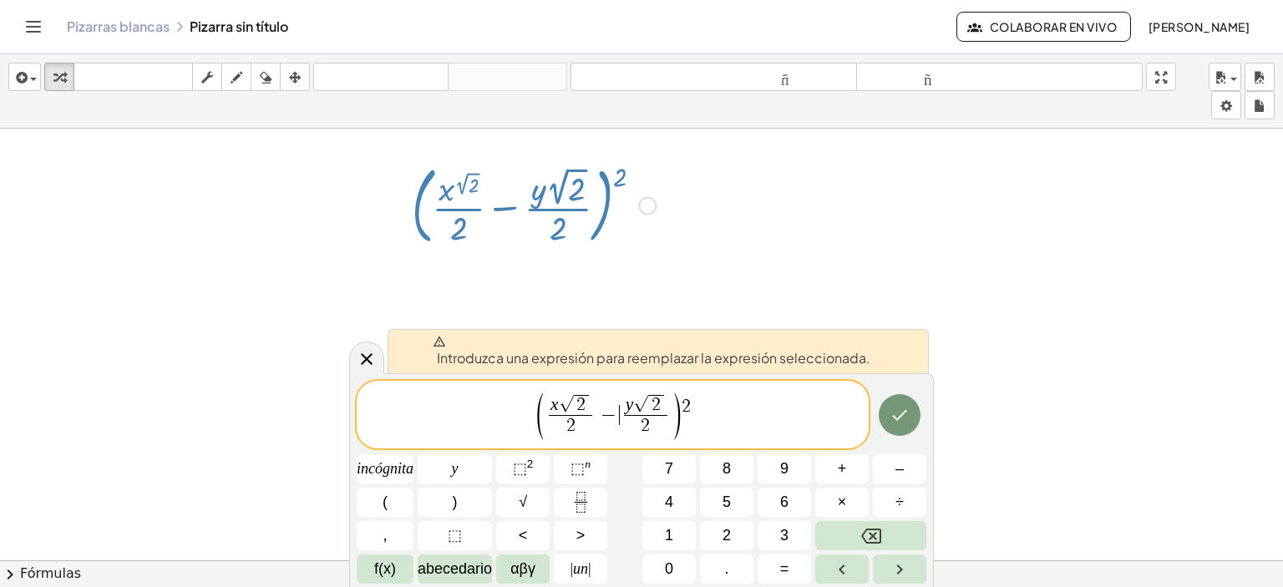
click at [610, 408] on span "−" at bounding box center [608, 415] width 24 height 20
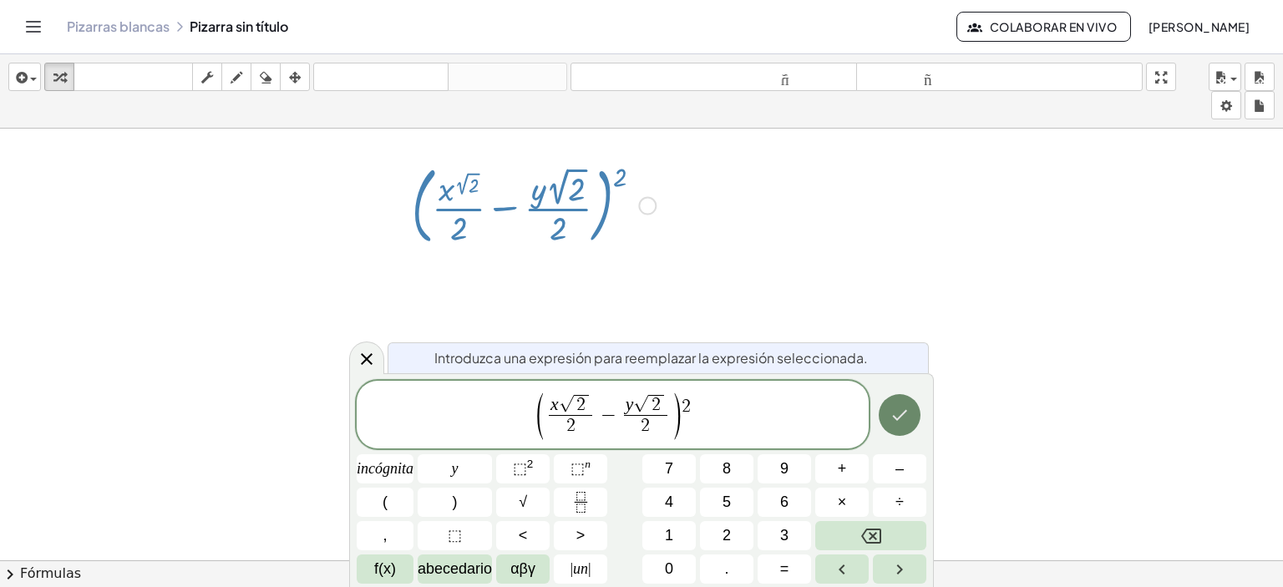
click at [904, 418] on icon "Hecho" at bounding box center [899, 415] width 20 height 20
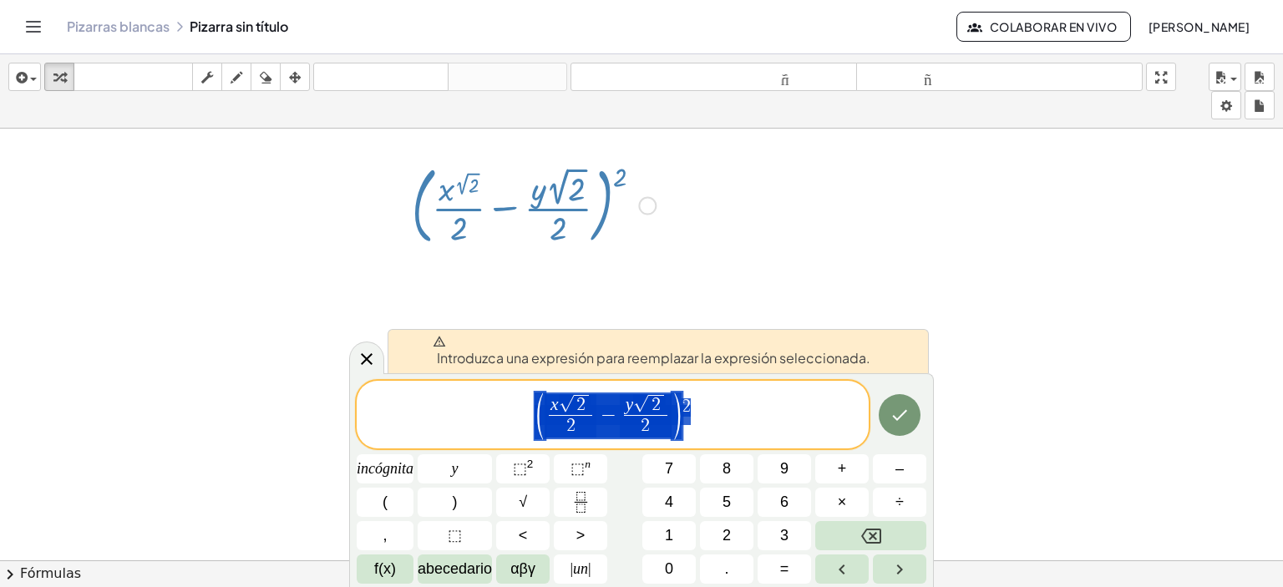
drag, startPoint x: 732, startPoint y: 423, endPoint x: 524, endPoint y: 406, distance: 207.8
click at [524, 406] on span "( x √ 2 2 ​ − y √ 2 2 ​ ) 2" at bounding box center [613, 416] width 512 height 50
click at [792, 273] on div at bounding box center [635, 259] width 1270 height 889
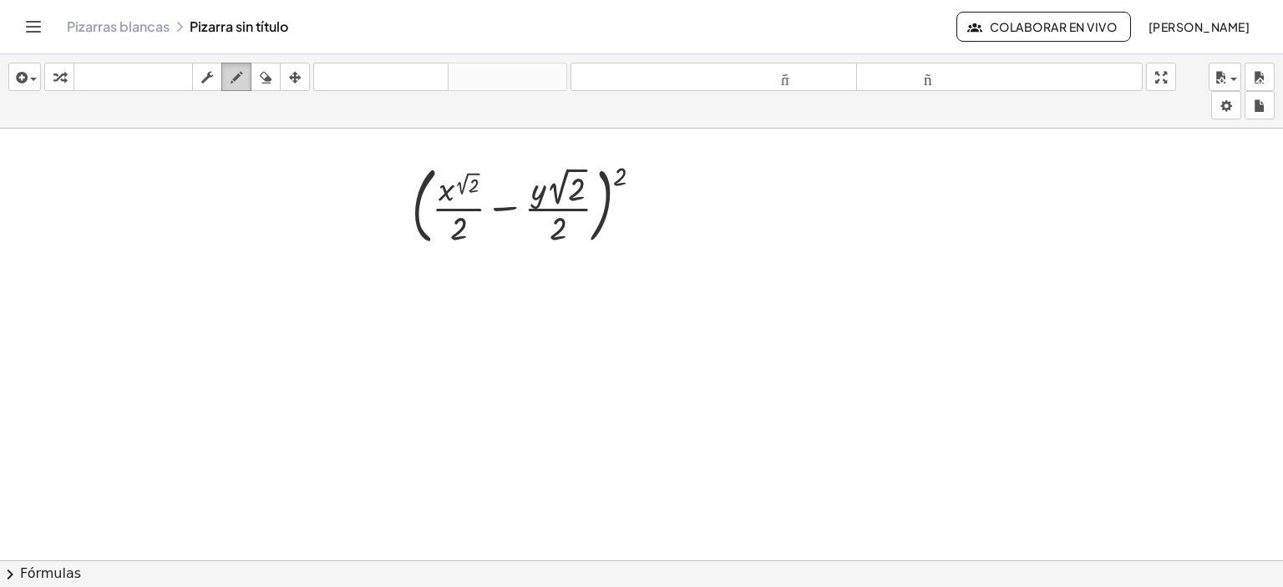
click at [236, 76] on icon "button" at bounding box center [236, 78] width 12 height 20
click at [256, 76] on div "button" at bounding box center [266, 77] width 22 height 20
click at [291, 73] on icon "button" at bounding box center [295, 78] width 12 height 20
click at [212, 70] on icon "button" at bounding box center [207, 78] width 12 height 20
click at [230, 81] on icon "button" at bounding box center [236, 78] width 12 height 20
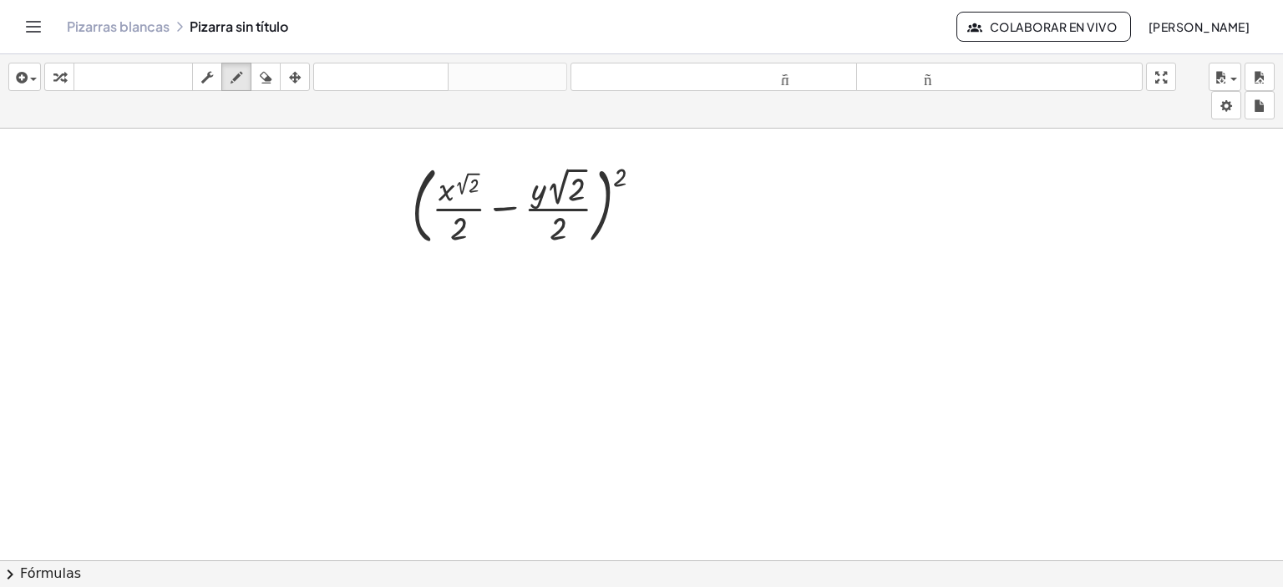
click at [276, 149] on div at bounding box center [641, 259] width 1283 height 889
click at [290, 76] on icon "button" at bounding box center [295, 78] width 12 height 20
click at [311, 311] on div at bounding box center [641, 259] width 1283 height 889
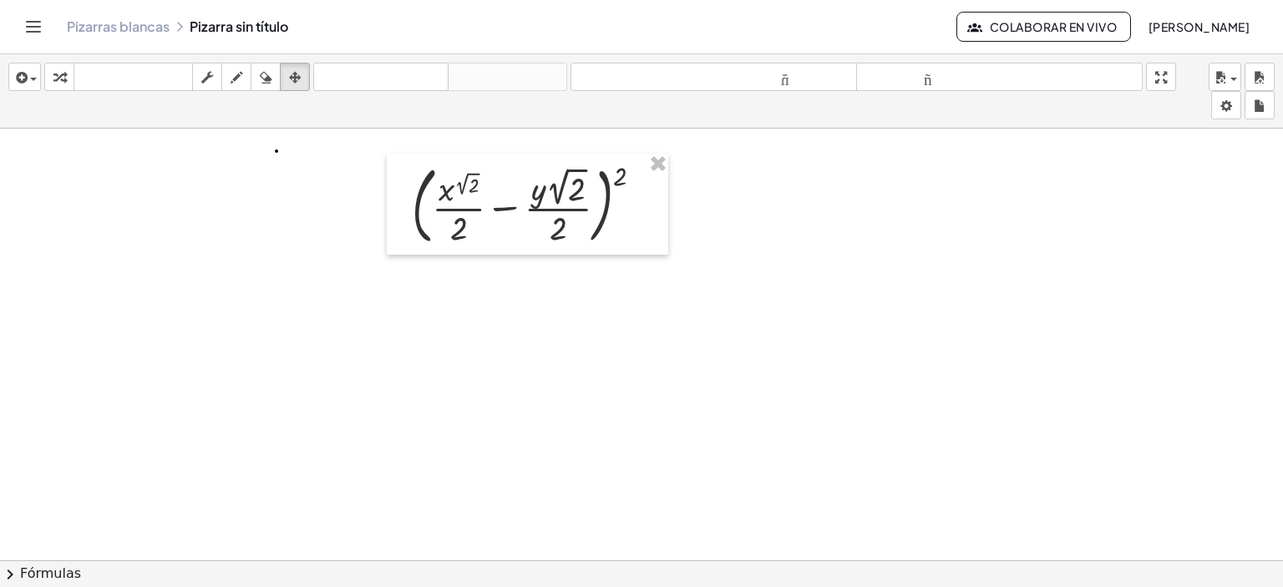
click at [311, 311] on div at bounding box center [641, 259] width 1283 height 889
drag, startPoint x: 311, startPoint y: 311, endPoint x: 205, endPoint y: 75, distance: 259.0
click at [205, 75] on div "insertar Seleccione uno: Expresión matemática Función Texto Vídeo de YouTube Gr…" at bounding box center [641, 320] width 1283 height 533
click at [205, 75] on icon "button" at bounding box center [207, 78] width 12 height 20
click at [324, 388] on div at bounding box center [641, 259] width 1283 height 889
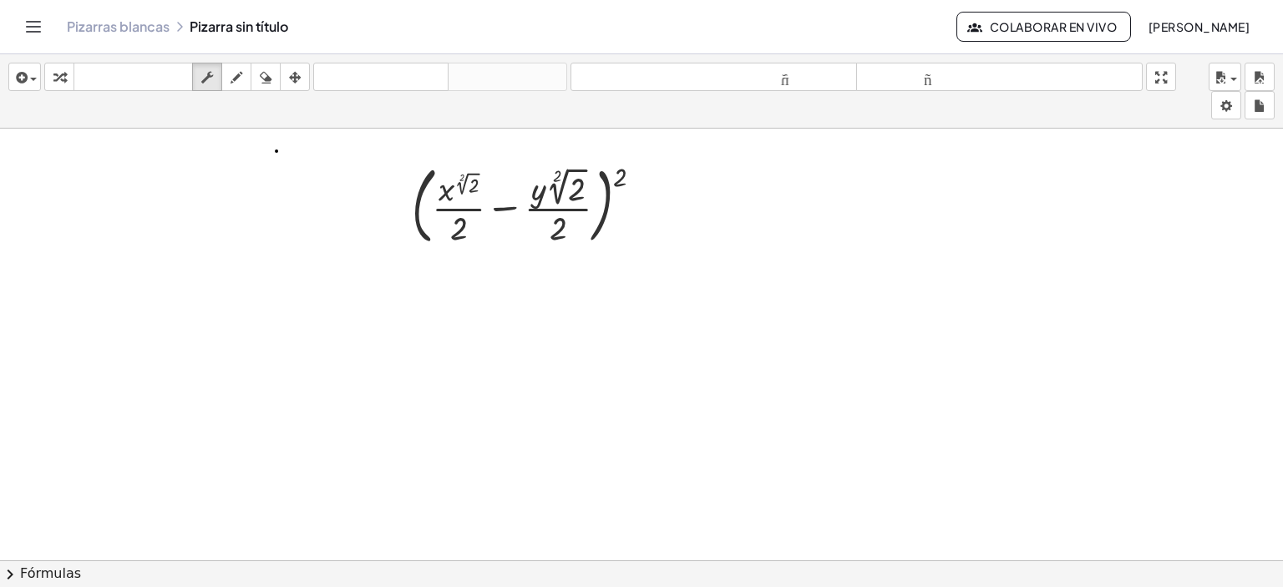
drag, startPoint x: 324, startPoint y: 388, endPoint x: 468, endPoint y: 410, distance: 145.3
click at [468, 410] on div at bounding box center [641, 259] width 1283 height 889
click at [470, 186] on div at bounding box center [533, 204] width 261 height 93
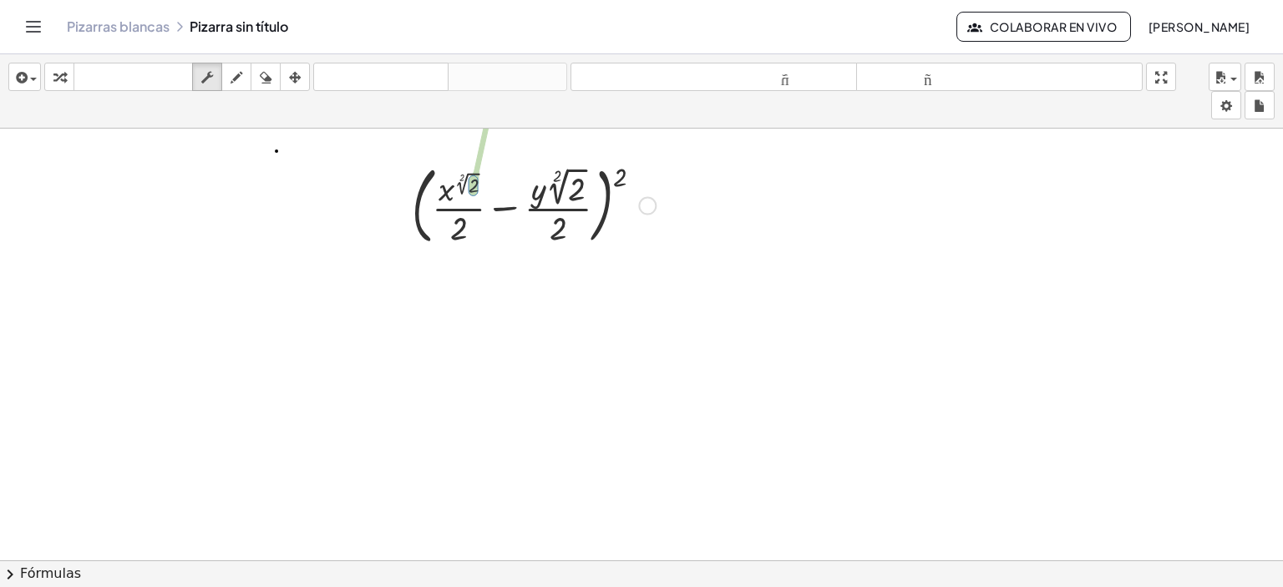
click at [470, 186] on div at bounding box center [533, 204] width 261 height 93
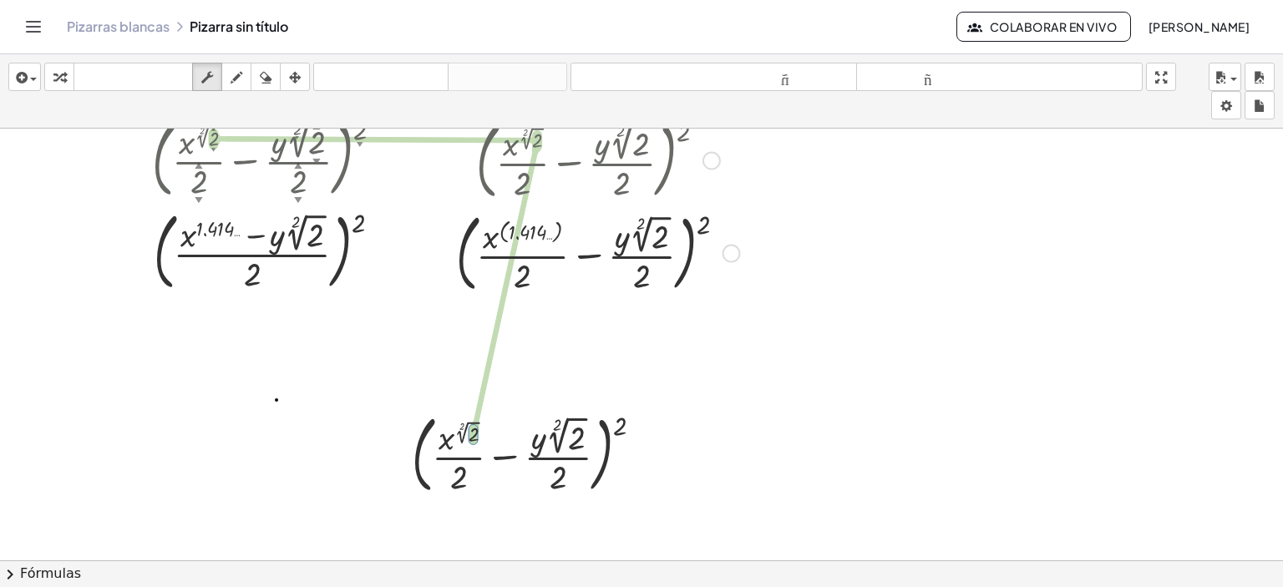
scroll to position [0, 0]
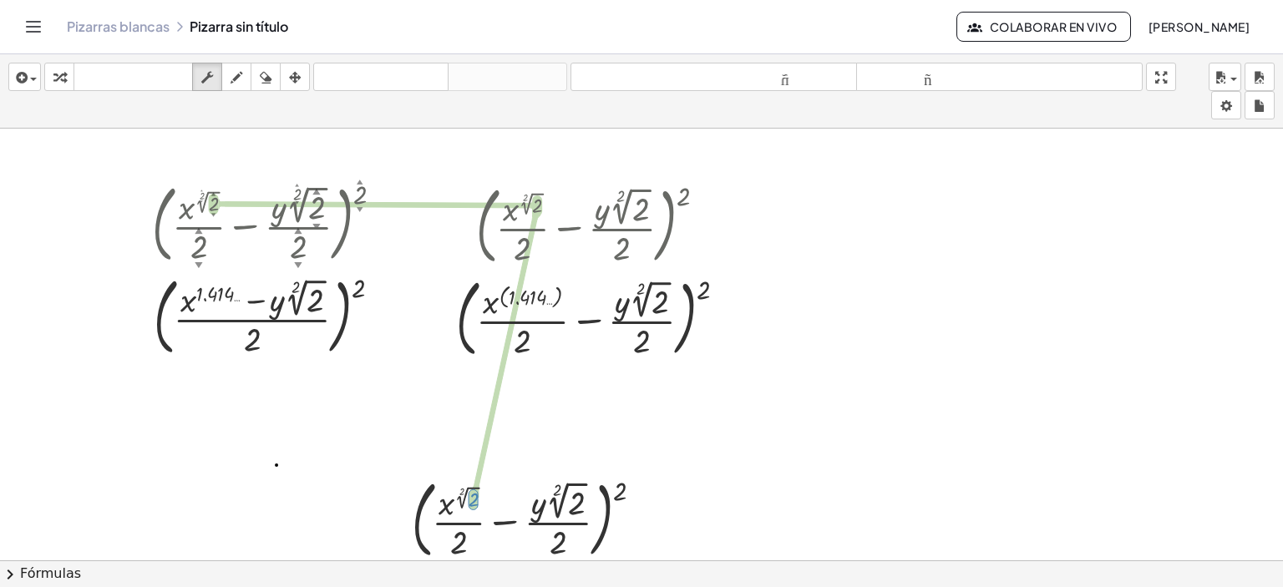
click at [476, 500] on div at bounding box center [533, 518] width 261 height 93
drag, startPoint x: 474, startPoint y: 499, endPoint x: 485, endPoint y: 246, distance: 253.3
click at [485, 246] on div "( + · x ( 2 ▲ ▼ √ 2 ▲ ▼ ) · 2 ▲ ▼ − · y · 2 ▲ ▼ √ 2 ▲ ▼ · 2 ▲ ▼ ) 2 ▲ ▼ ( + · x…" at bounding box center [641, 573] width 1283 height 889
click at [180, 205] on div at bounding box center [274, 222] width 261 height 93
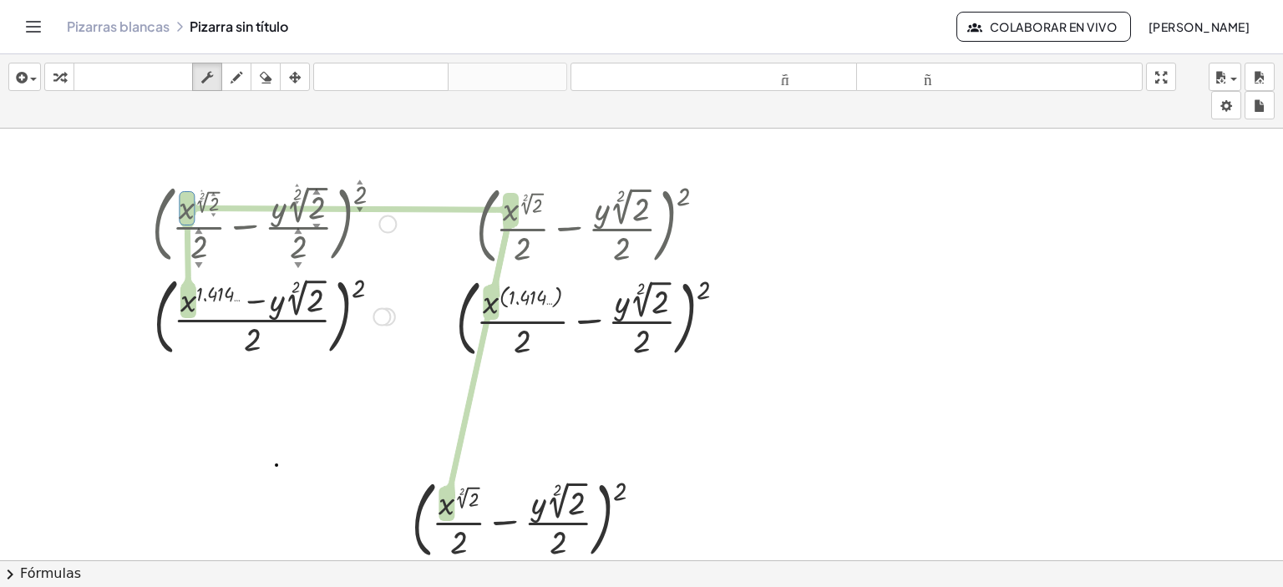
click at [180, 205] on div at bounding box center [274, 222] width 261 height 93
drag, startPoint x: 180, startPoint y: 205, endPoint x: 423, endPoint y: 377, distance: 296.6
click at [423, 377] on div "( + · x ( 2 ▲ ▼ √ 2 ▲ ▼ ) · 2 ▲ ▼ − · y · 2 ▲ ▼ √ 2 ▲ ▼ · 2 ▲ ▼ ) 2 ▲ ▼ ( + · x…" at bounding box center [641, 573] width 1283 height 889
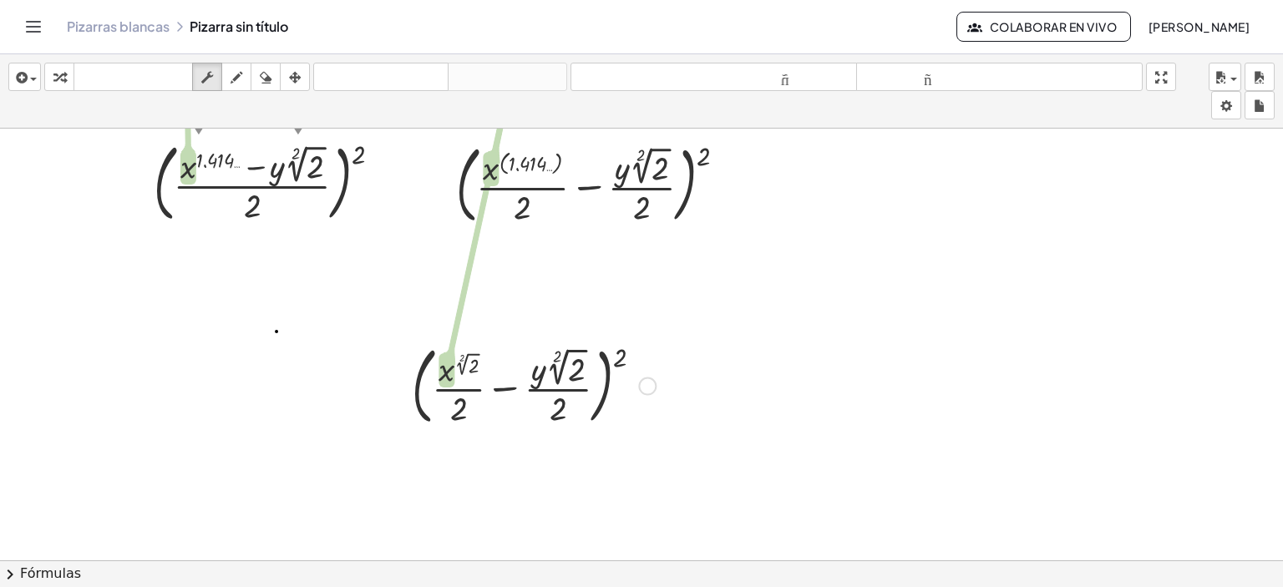
scroll to position [134, 0]
click at [110, 79] on font "teclado" at bounding box center [133, 77] width 111 height 16
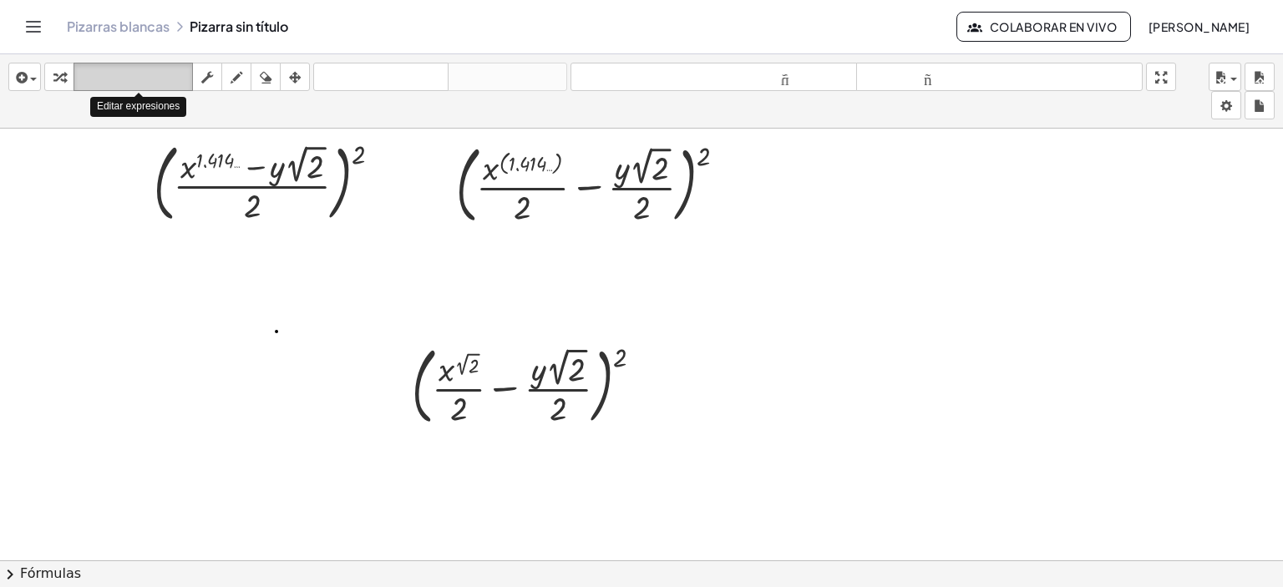
click at [84, 80] on font "teclado" at bounding box center [133, 77] width 111 height 16
click at [457, 393] on div "insertar Seleccione uno: Expresión matemática Función Texto Vídeo de YouTube Gr…" at bounding box center [641, 320] width 1283 height 533
click at [457, 393] on div at bounding box center [459, 408] width 18 height 37
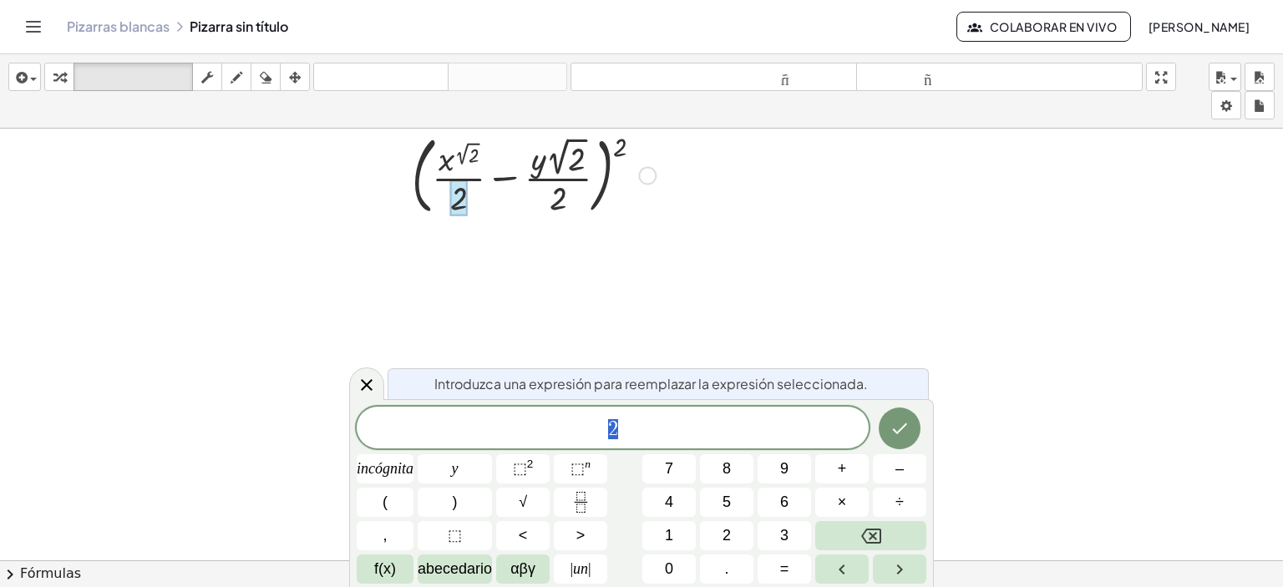
scroll to position [351, 0]
click at [518, 154] on div at bounding box center [533, 167] width 261 height 93
drag, startPoint x: 518, startPoint y: 154, endPoint x: 512, endPoint y: 184, distance: 29.8
click at [512, 184] on div at bounding box center [533, 167] width 261 height 93
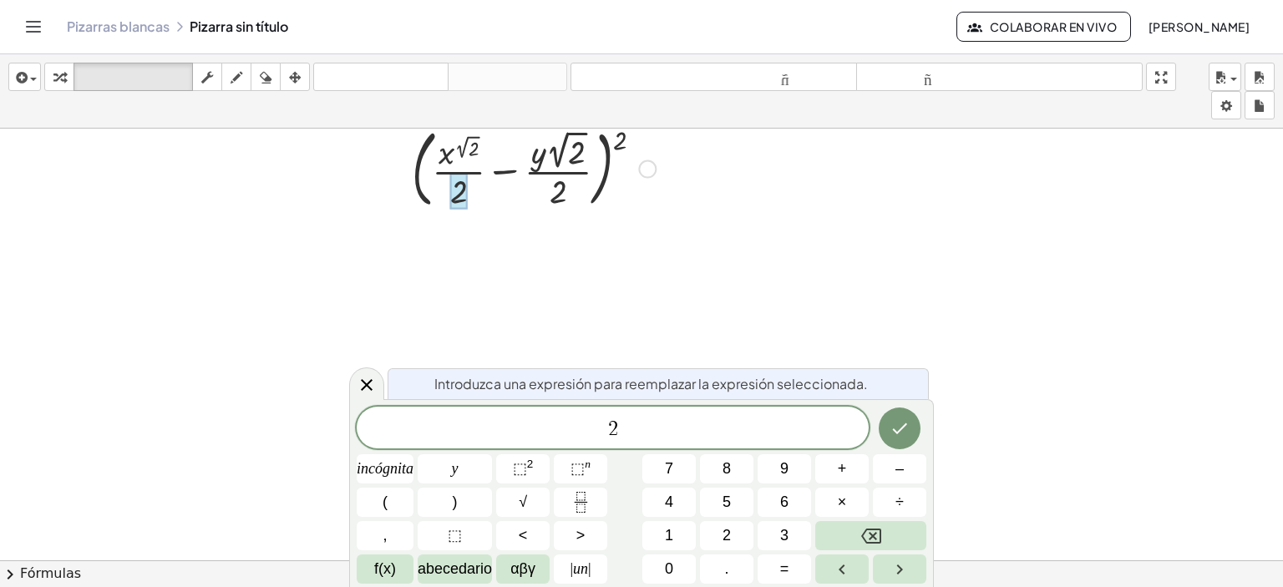
click at [512, 184] on div at bounding box center [533, 167] width 261 height 93
click at [629, 370] on div "Introduzca una expresión para reemplazar la expresión seleccionada." at bounding box center [657, 383] width 541 height 31
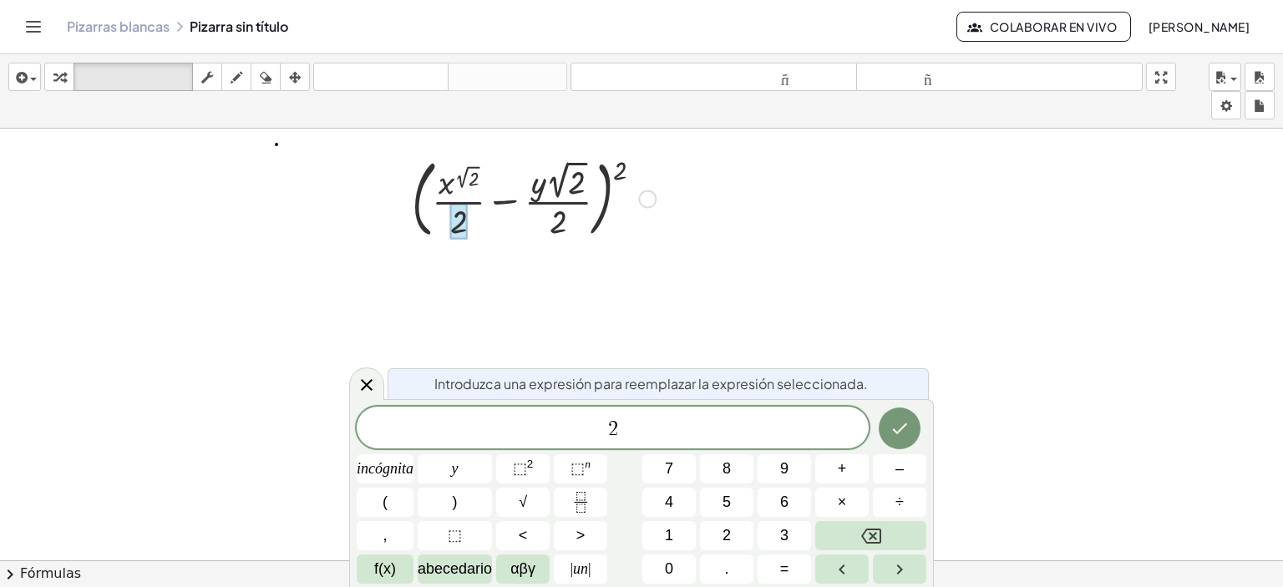
scroll to position [320, 0]
click at [371, 229] on div at bounding box center [641, 253] width 1283 height 889
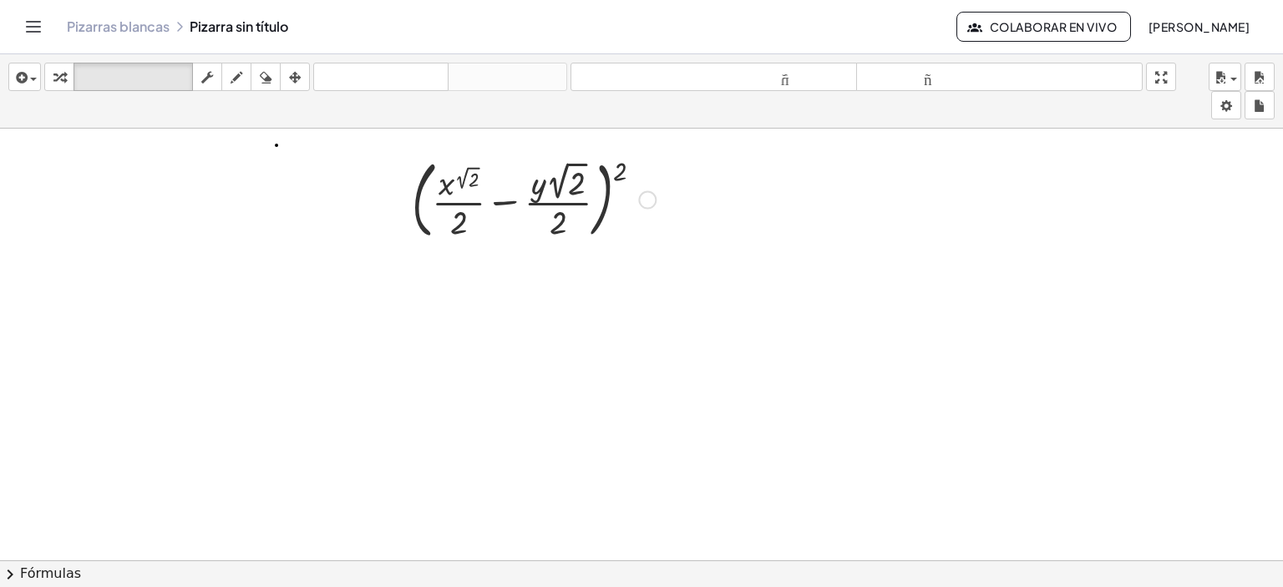
click at [393, 284] on div at bounding box center [641, 253] width 1283 height 889
click at [144, 59] on div "insertar Seleccione uno: Expresión matemática Función Texto Vídeo de YouTube Gr…" at bounding box center [641, 91] width 1283 height 74
click at [141, 63] on button "teclado teclado" at bounding box center [132, 77] width 119 height 28
click at [179, 293] on div at bounding box center [641, 253] width 1283 height 889
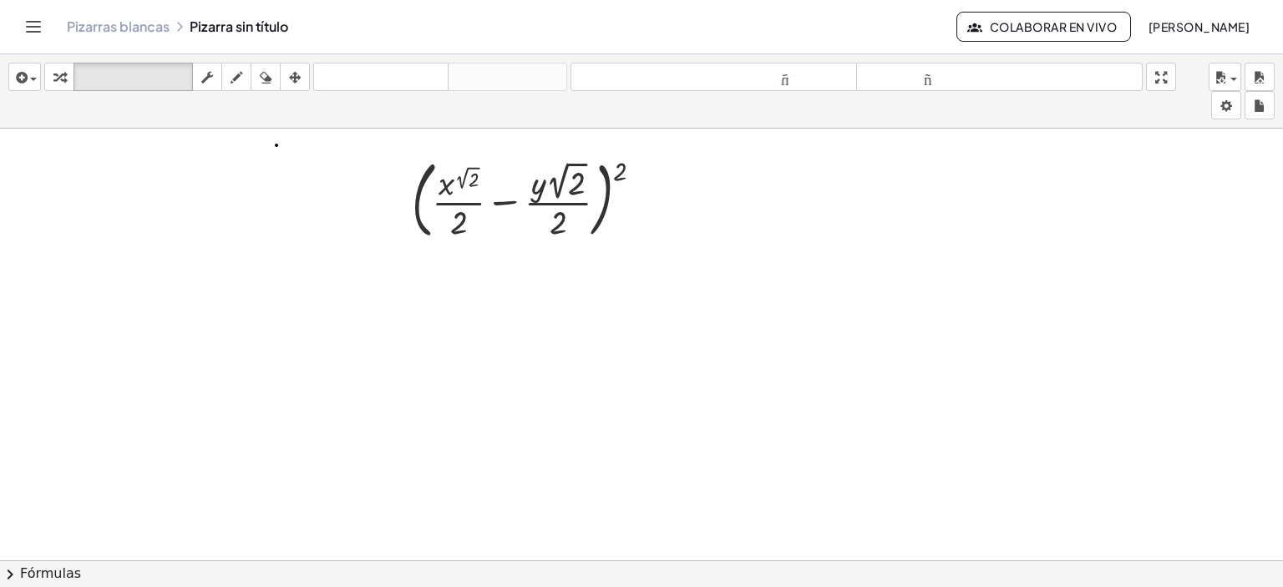
click at [179, 293] on div at bounding box center [641, 253] width 1283 height 889
drag, startPoint x: 179, startPoint y: 293, endPoint x: 370, endPoint y: 64, distance: 298.2
click at [370, 64] on div "insertar Seleccione uno: Expresión matemática Función Texto Vídeo de YouTube Gr…" at bounding box center [641, 320] width 1283 height 533
click at [370, 64] on button "deshacer deshacer" at bounding box center [380, 77] width 135 height 28
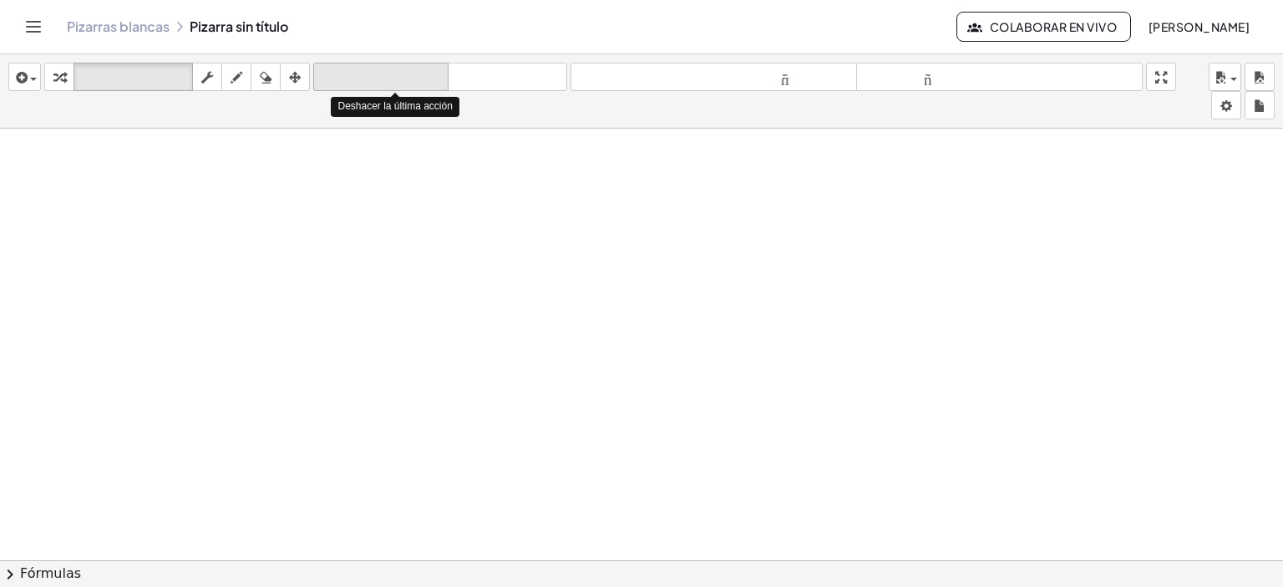
click at [370, 78] on font "deshacer" at bounding box center [380, 77] width 127 height 16
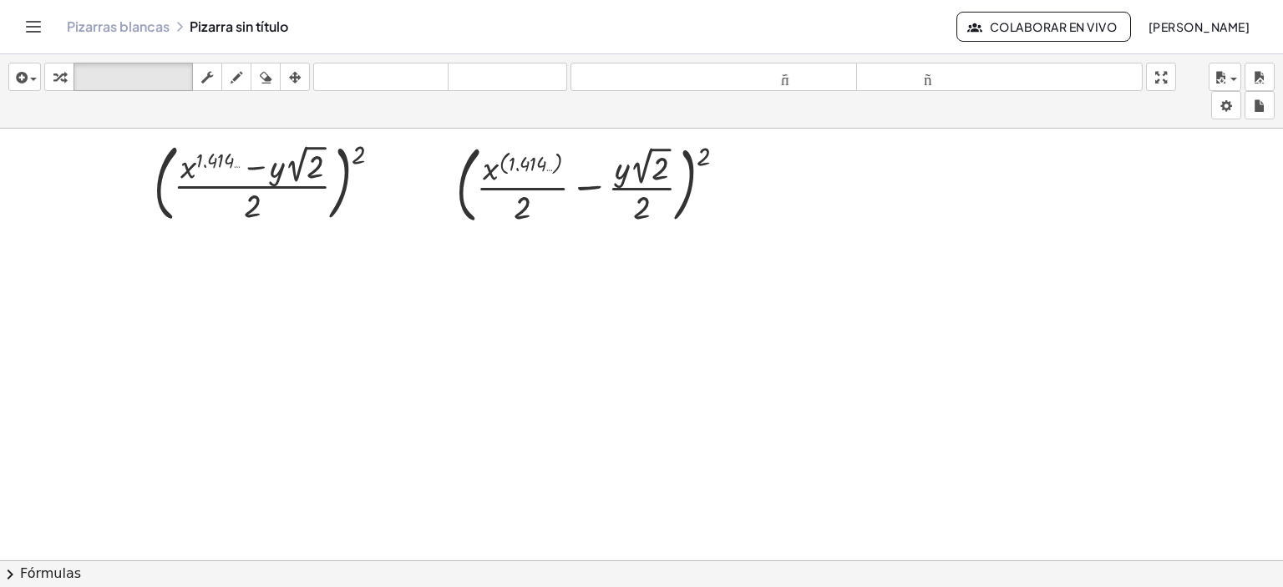
scroll to position [0, 0]
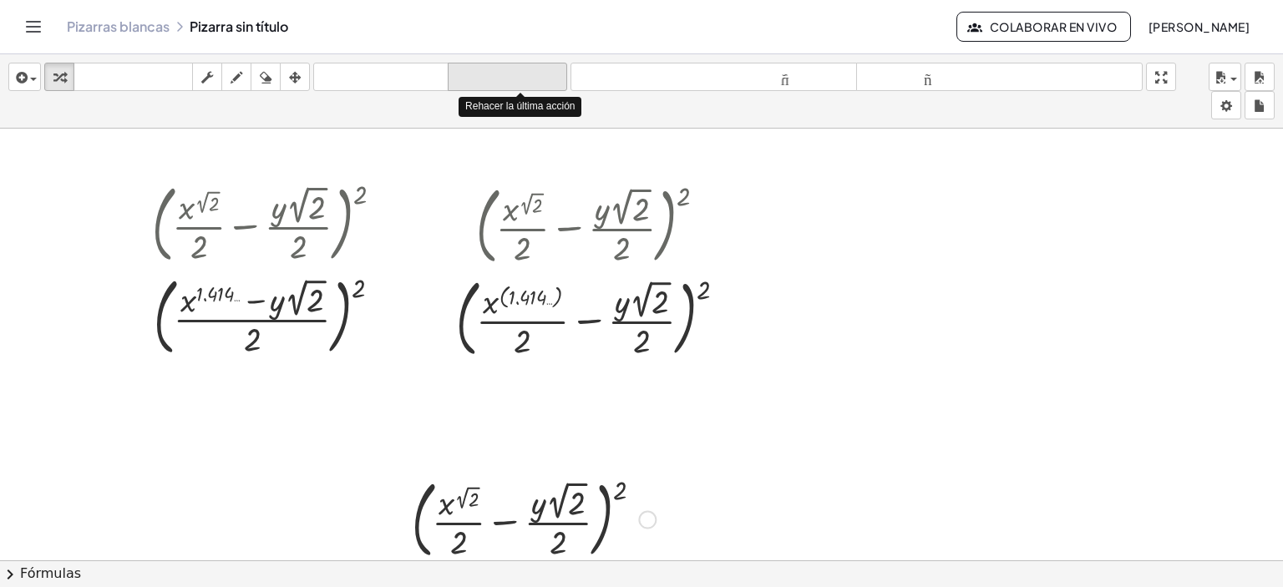
click at [480, 68] on icon "rehacer" at bounding box center [507, 78] width 111 height 20
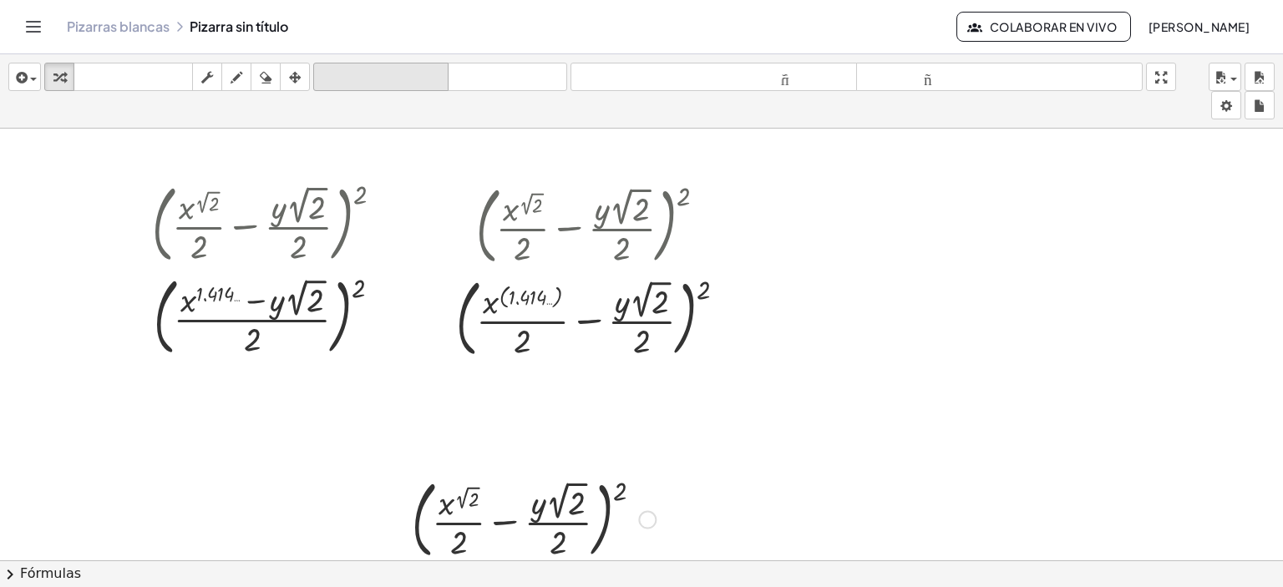
drag, startPoint x: 418, startPoint y: 58, endPoint x: 411, endPoint y: 69, distance: 13.5
click at [411, 69] on div "insertar Seleccione uno: Expresión matemática Función Texto Vídeo de YouTube Gr…" at bounding box center [641, 91] width 1283 height 74
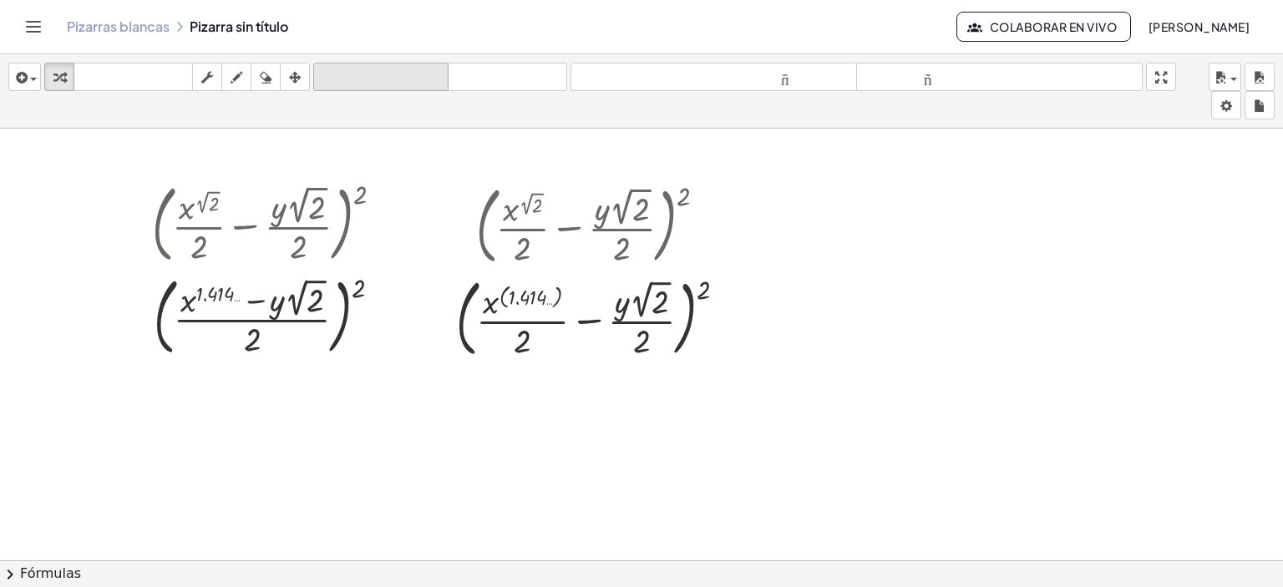
click at [411, 69] on font "deshacer" at bounding box center [380, 77] width 127 height 16
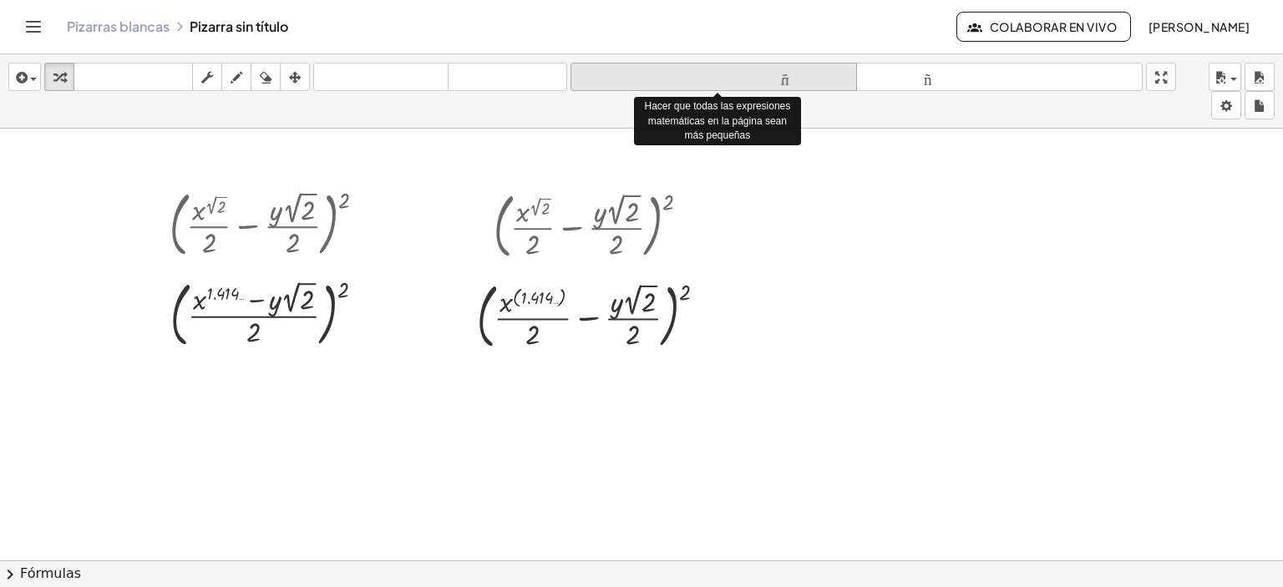
click at [651, 73] on font "tamaño_del_formato" at bounding box center [714, 77] width 278 height 16
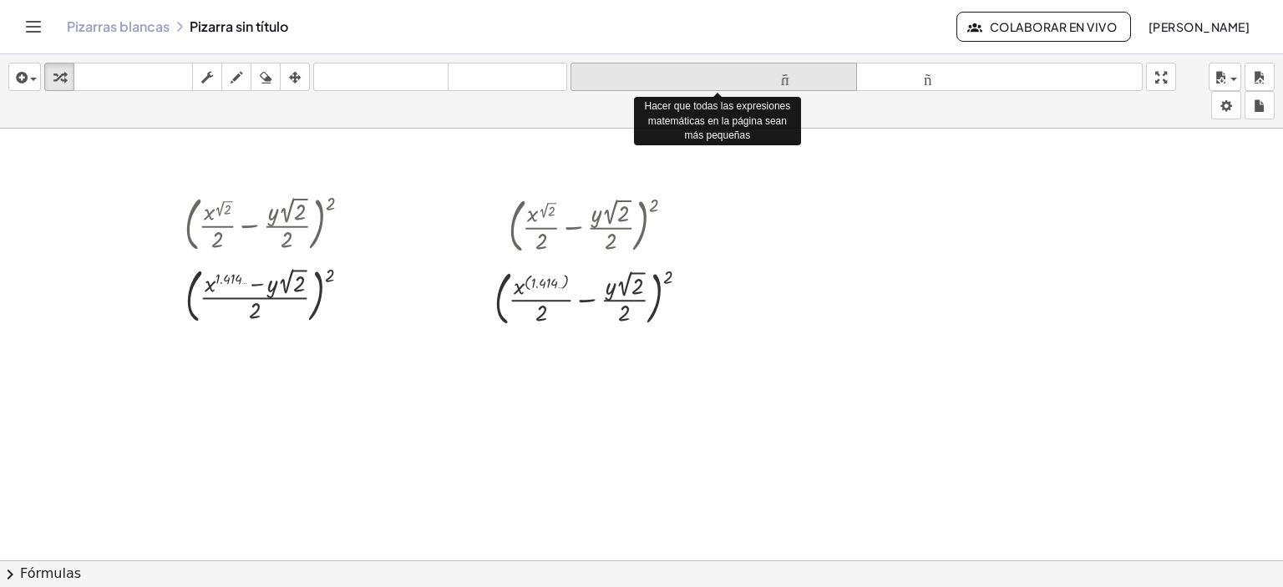
click at [651, 73] on font "tamaño_del_formato" at bounding box center [714, 77] width 278 height 16
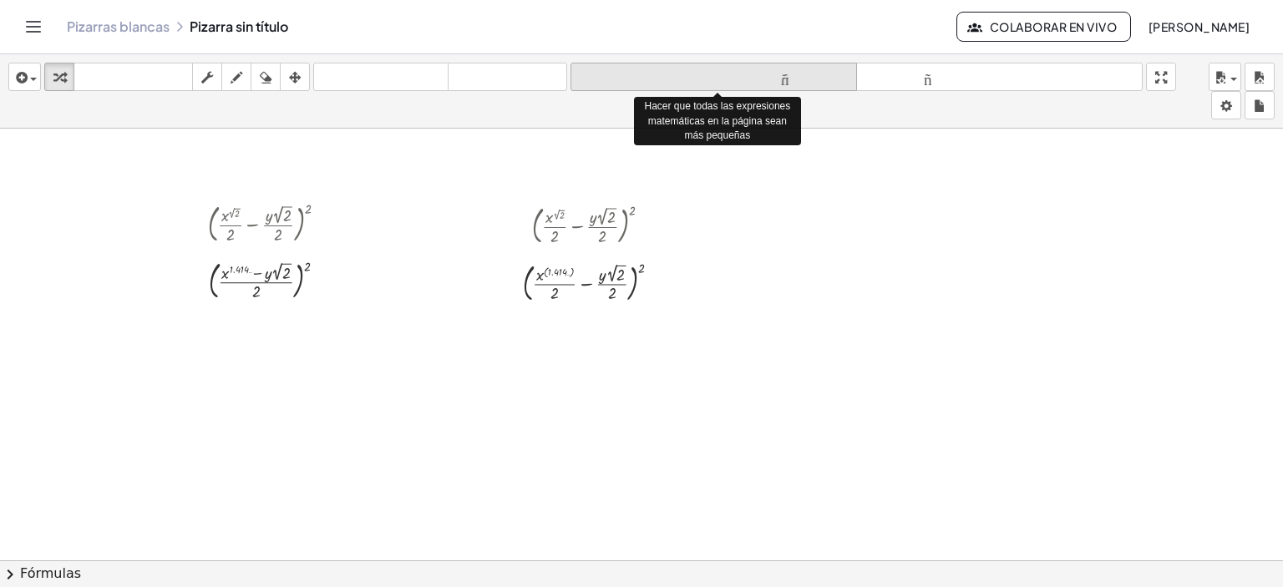
click at [651, 73] on font "tamaño_del_formato" at bounding box center [714, 77] width 278 height 16
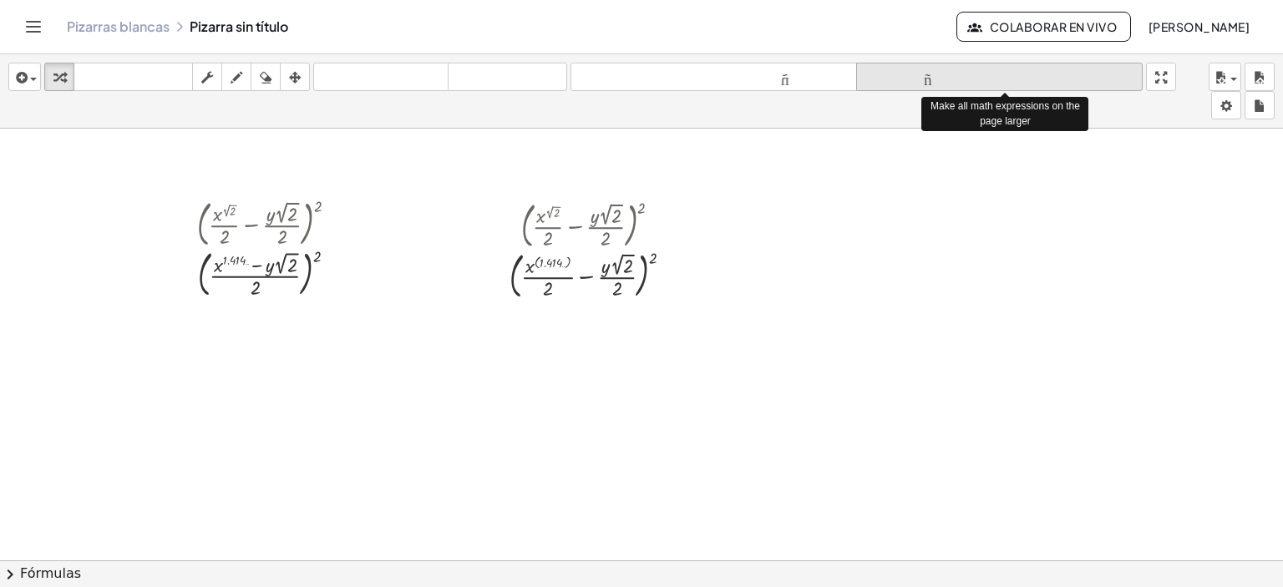
click at [914, 79] on font "tamaño_del_formato" at bounding box center [999, 77] width 278 height 16
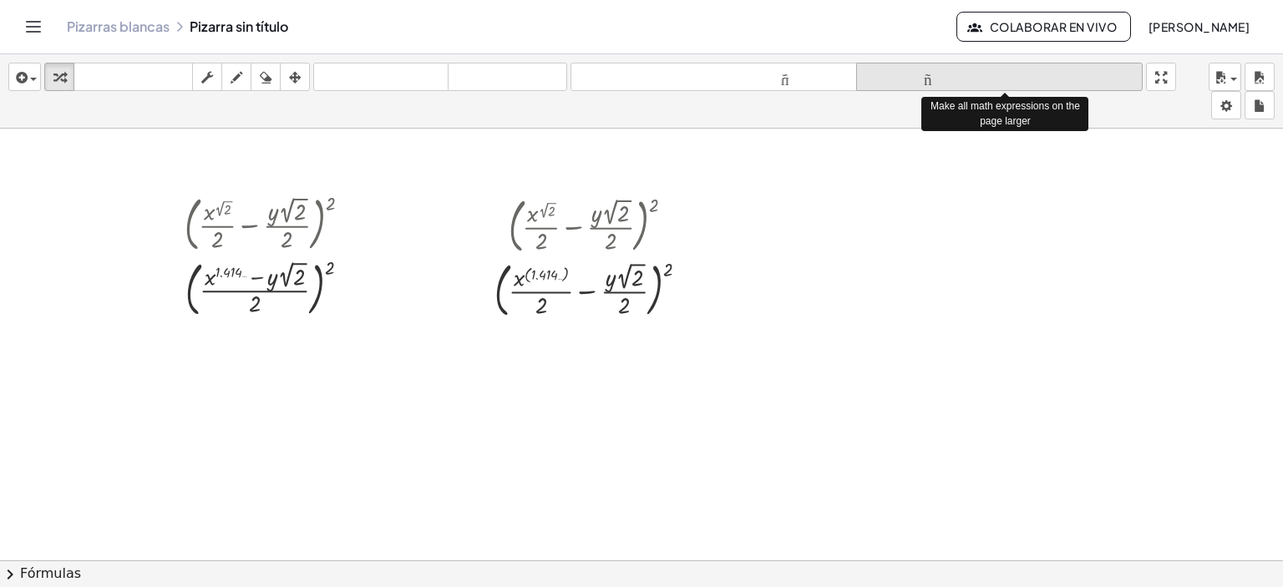
click at [914, 79] on font "tamaño_del_formato" at bounding box center [999, 77] width 278 height 16
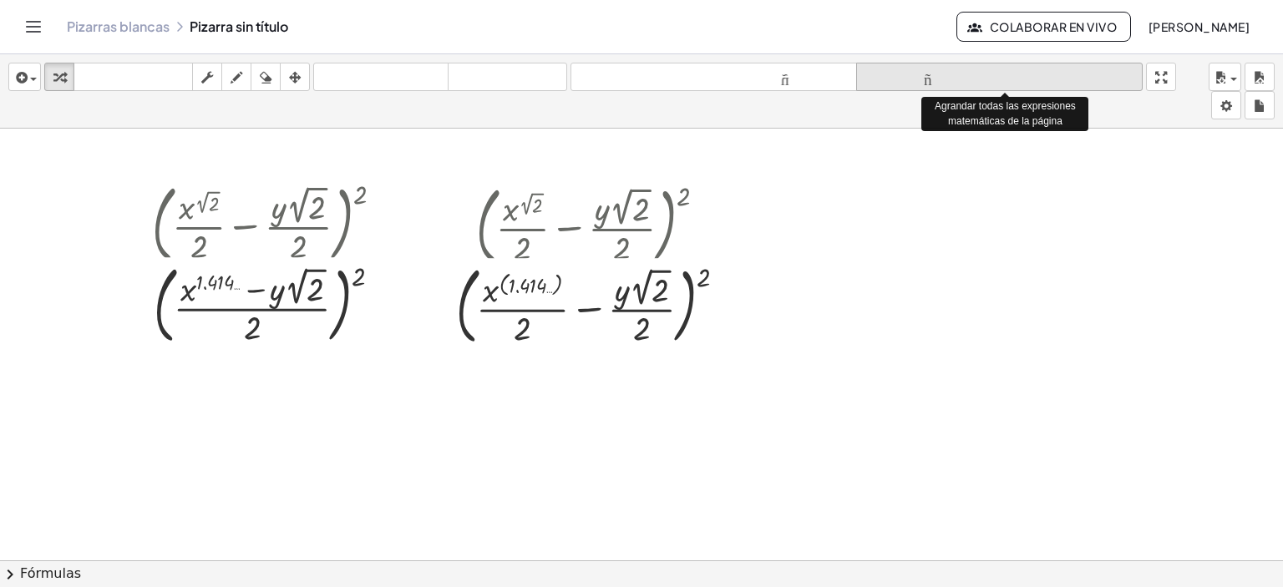
click at [914, 79] on font "tamaño_del_formato" at bounding box center [999, 77] width 278 height 16
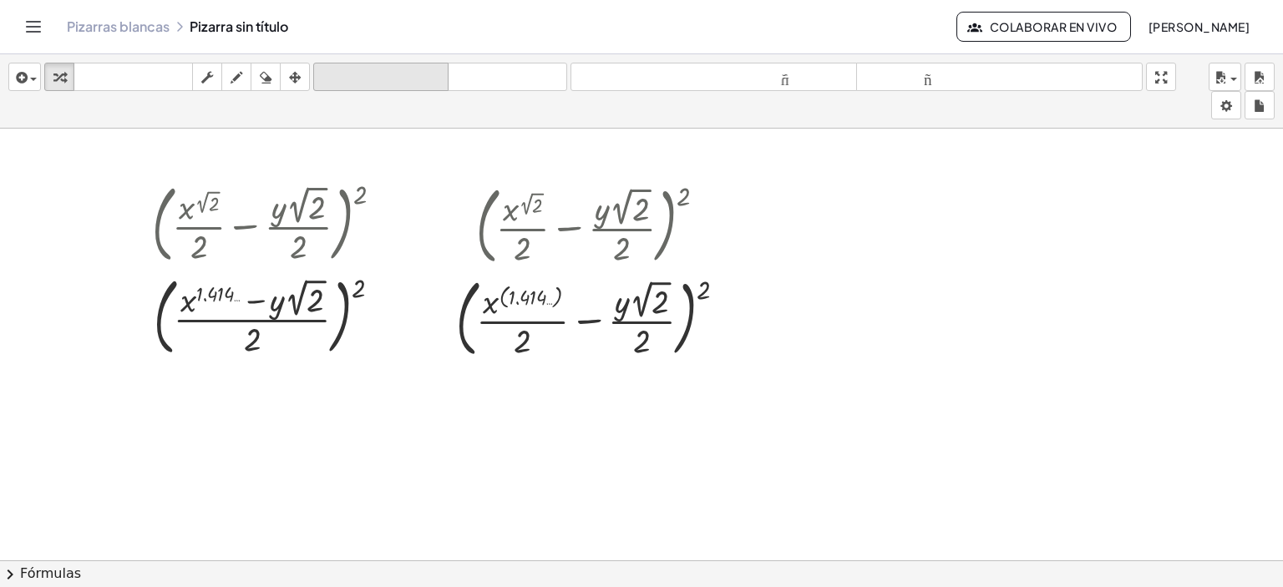
click at [397, 84] on font "deshacer" at bounding box center [380, 77] width 127 height 16
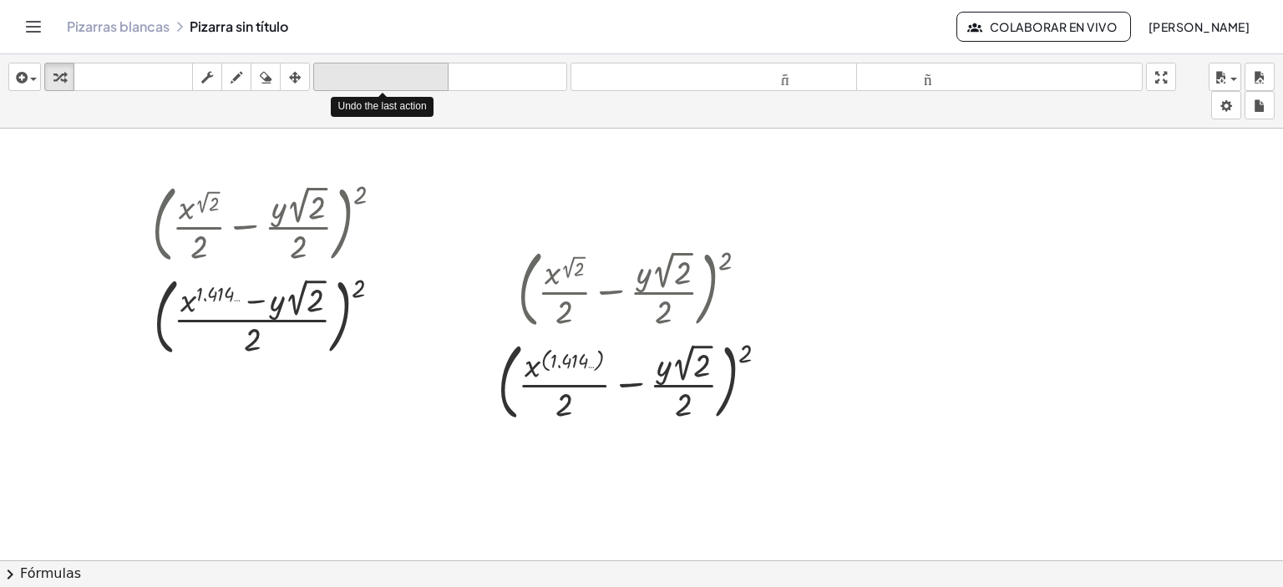
click at [397, 84] on font "deshacer" at bounding box center [380, 77] width 127 height 16
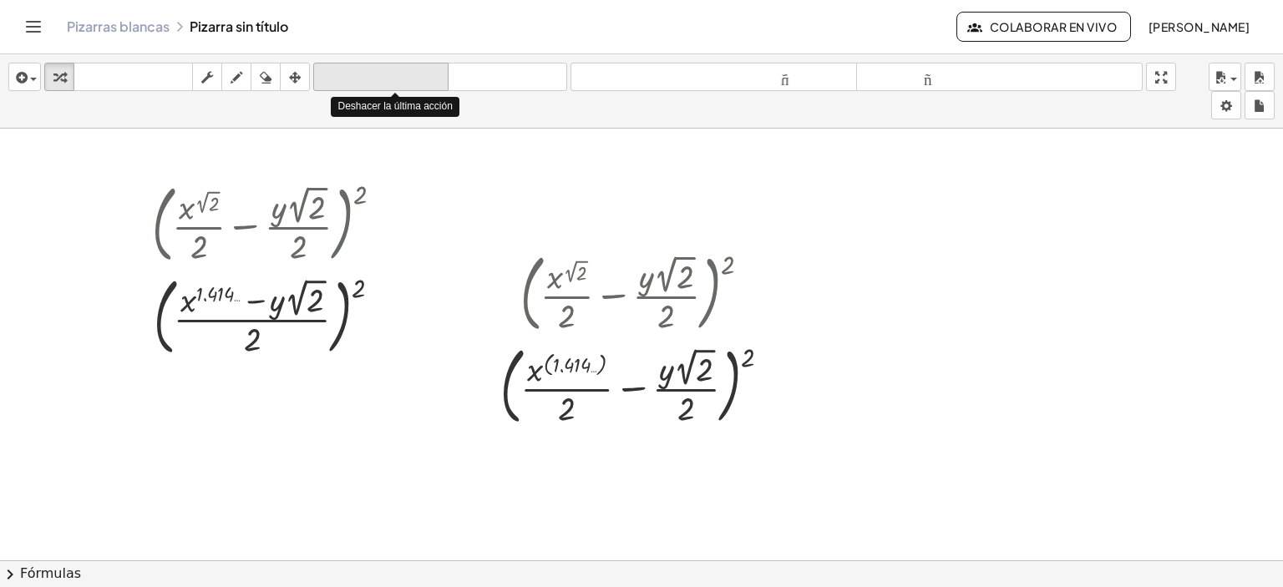
click at [397, 84] on font "deshacer" at bounding box center [380, 77] width 127 height 16
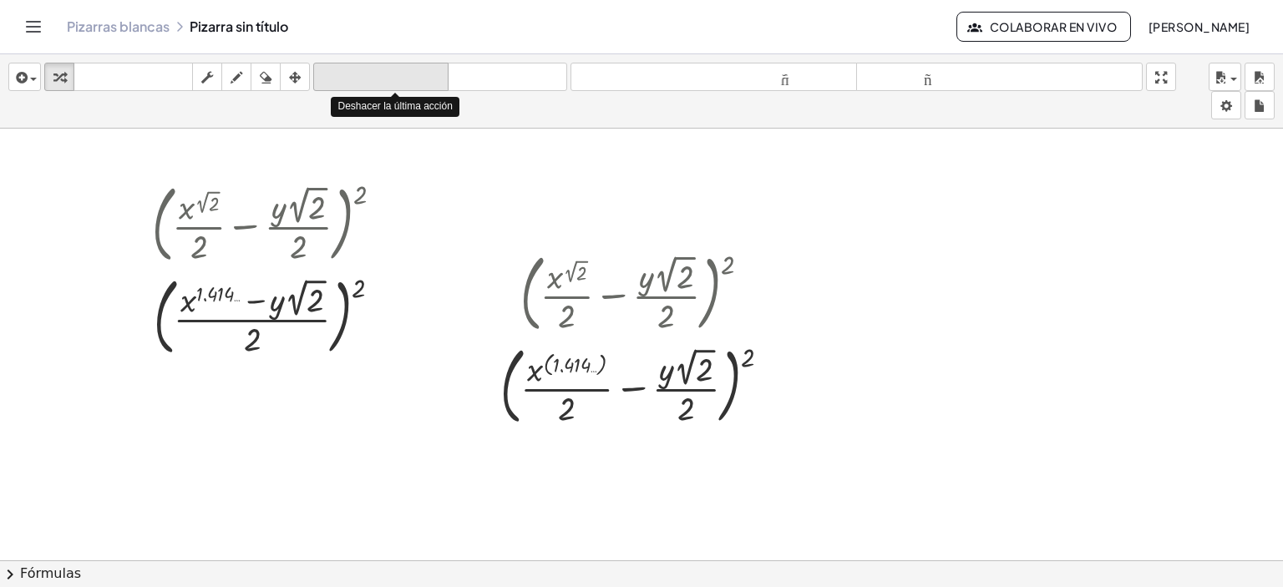
click at [397, 84] on font "deshacer" at bounding box center [380, 77] width 127 height 16
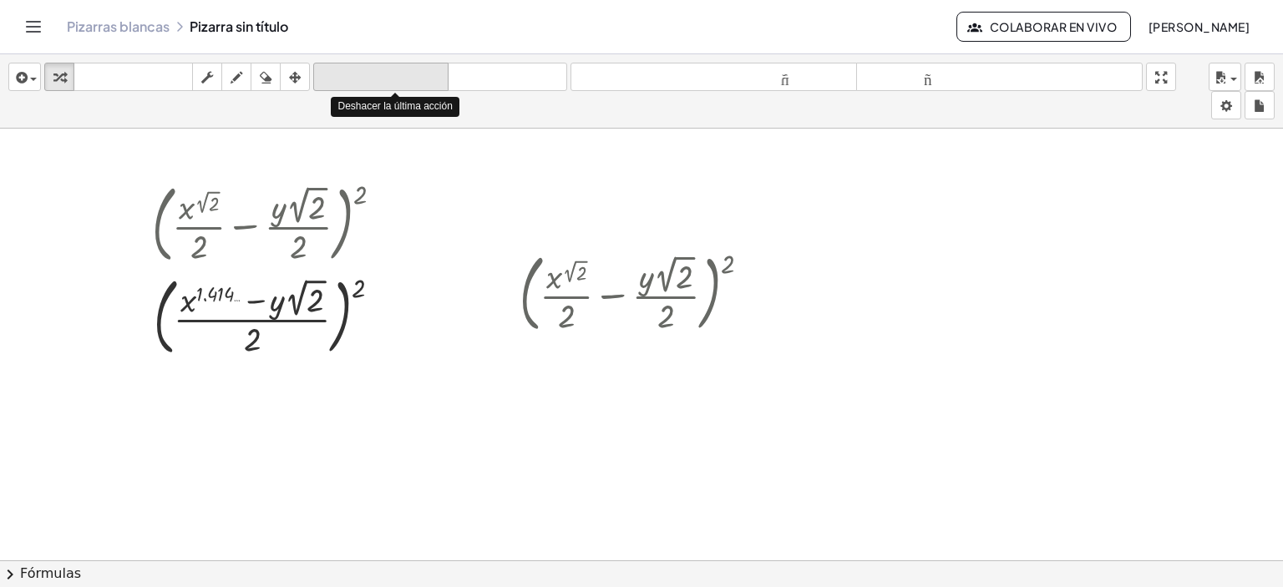
click at [397, 84] on font "deshacer" at bounding box center [380, 77] width 127 height 16
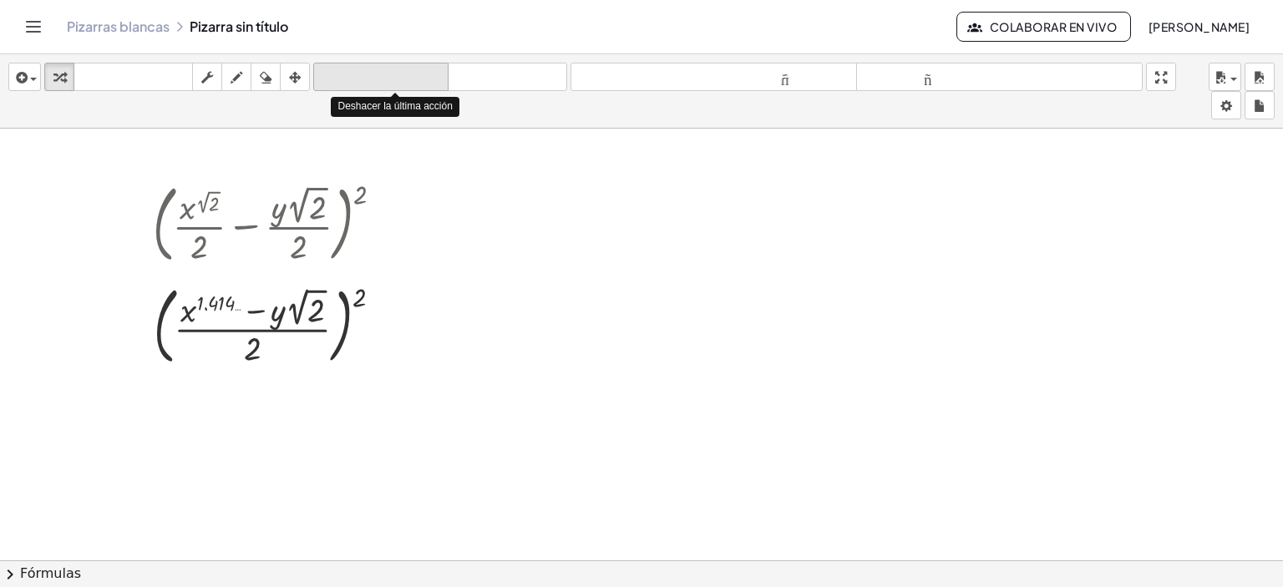
click at [397, 84] on font "deshacer" at bounding box center [380, 77] width 127 height 16
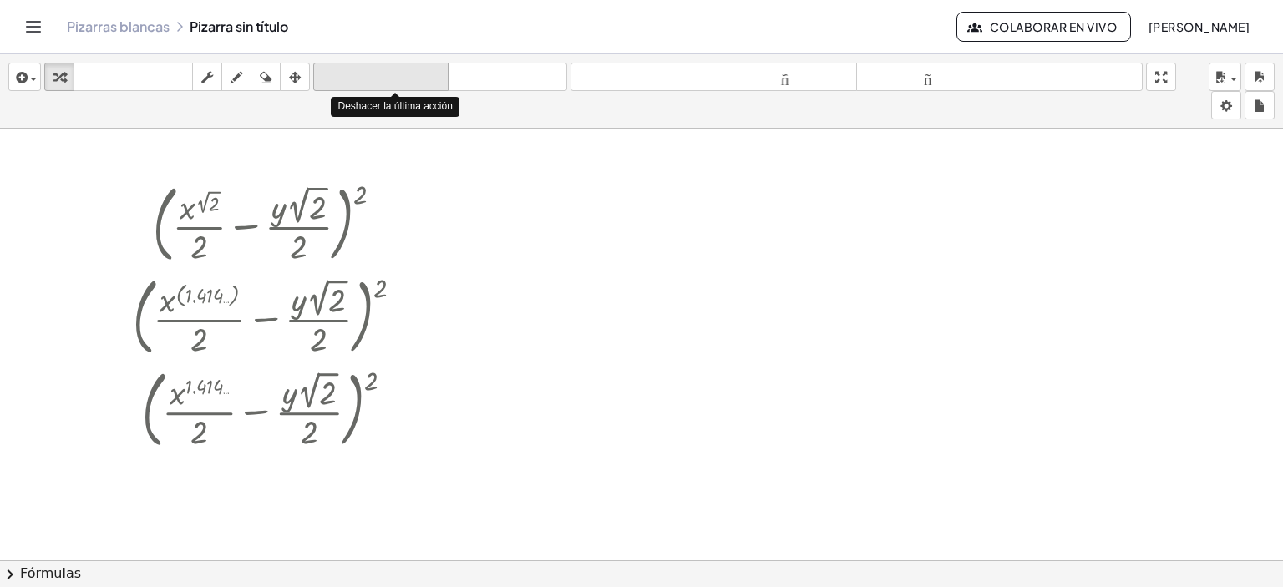
click at [397, 84] on font "deshacer" at bounding box center [380, 77] width 127 height 16
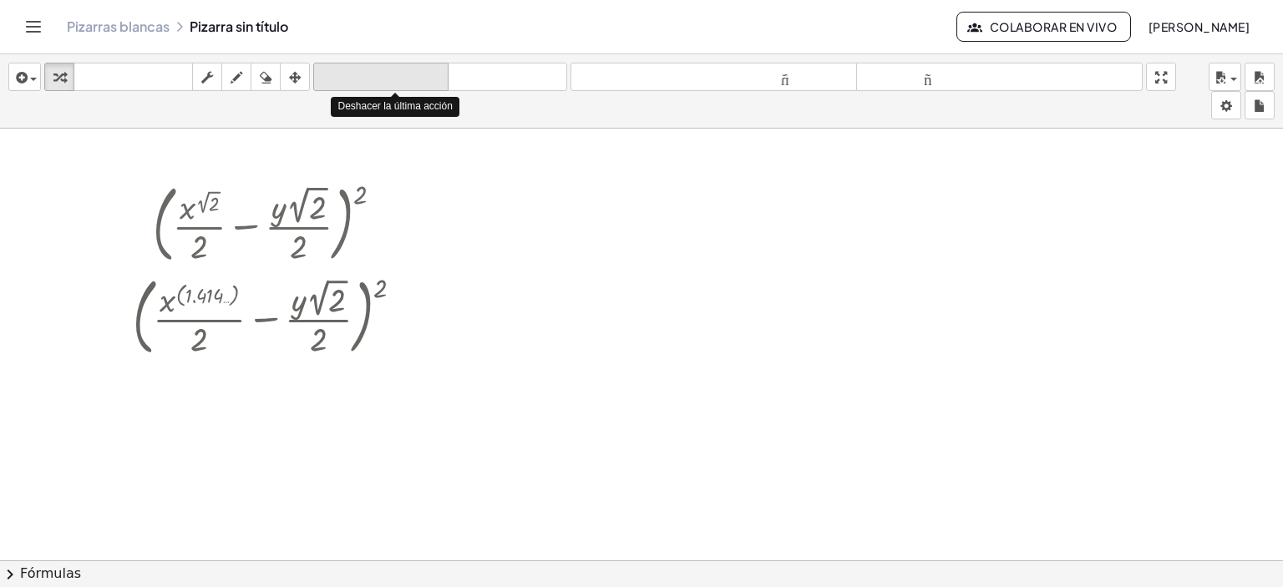
click at [397, 84] on font "deshacer" at bounding box center [380, 77] width 127 height 16
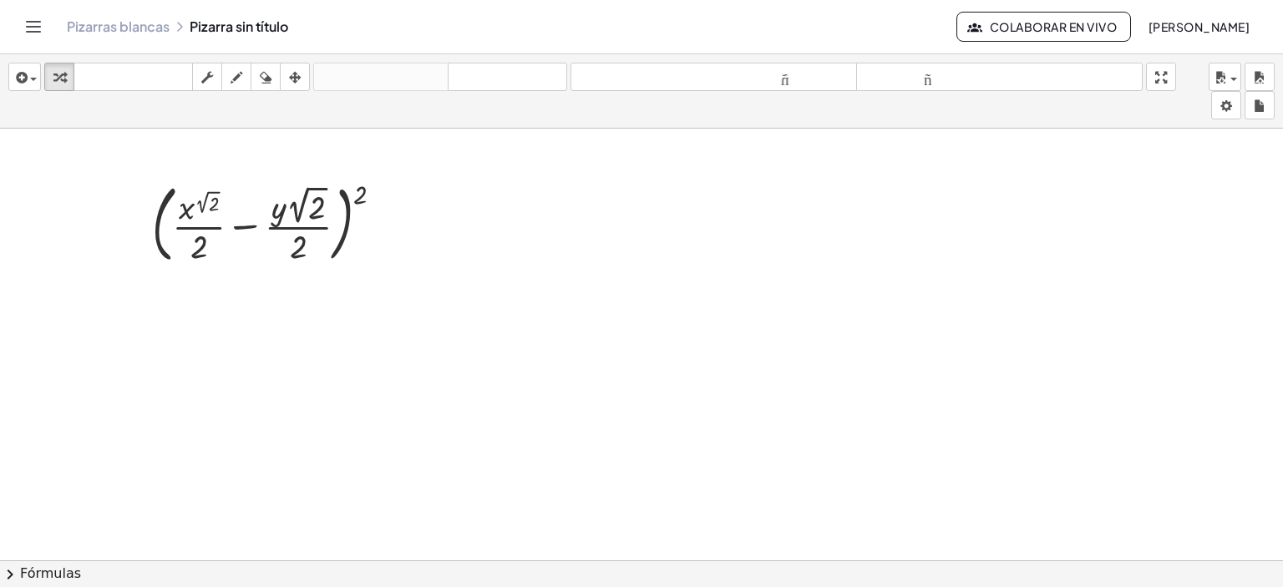
click at [437, 170] on div at bounding box center [641, 573] width 1283 height 889
click at [22, 31] on button "Cambiar navegación" at bounding box center [33, 26] width 27 height 27
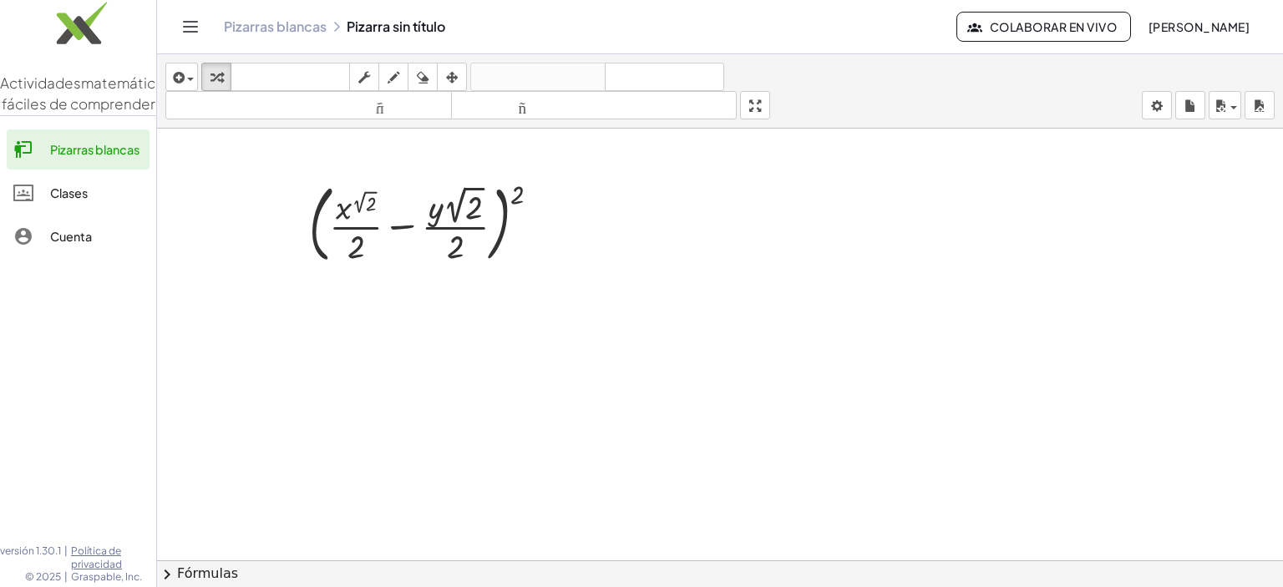
click at [341, 298] on div at bounding box center [720, 573] width 1126 height 889
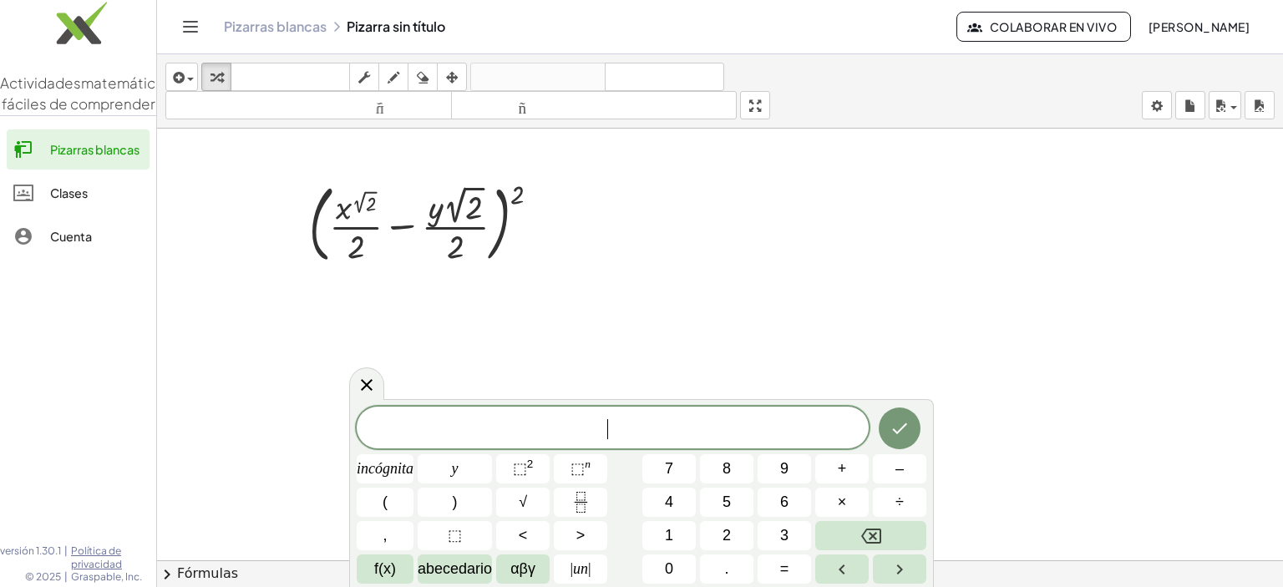
click at [341, 298] on div at bounding box center [720, 573] width 1126 height 889
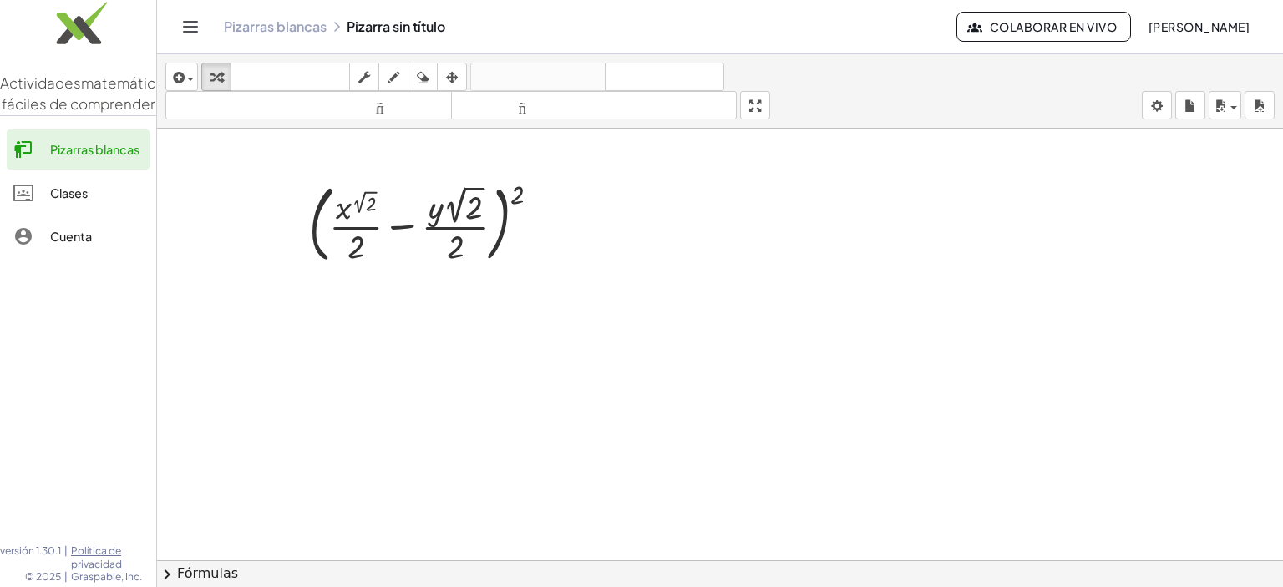
click at [341, 298] on div at bounding box center [720, 573] width 1126 height 889
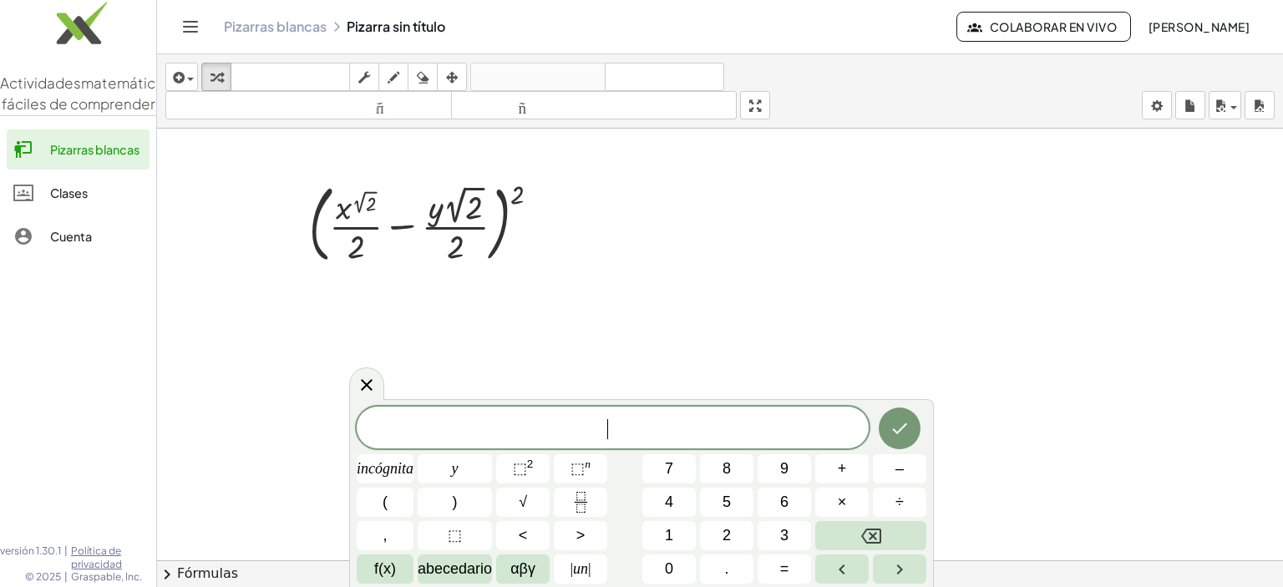
click at [628, 447] on div "​" at bounding box center [613, 428] width 512 height 42
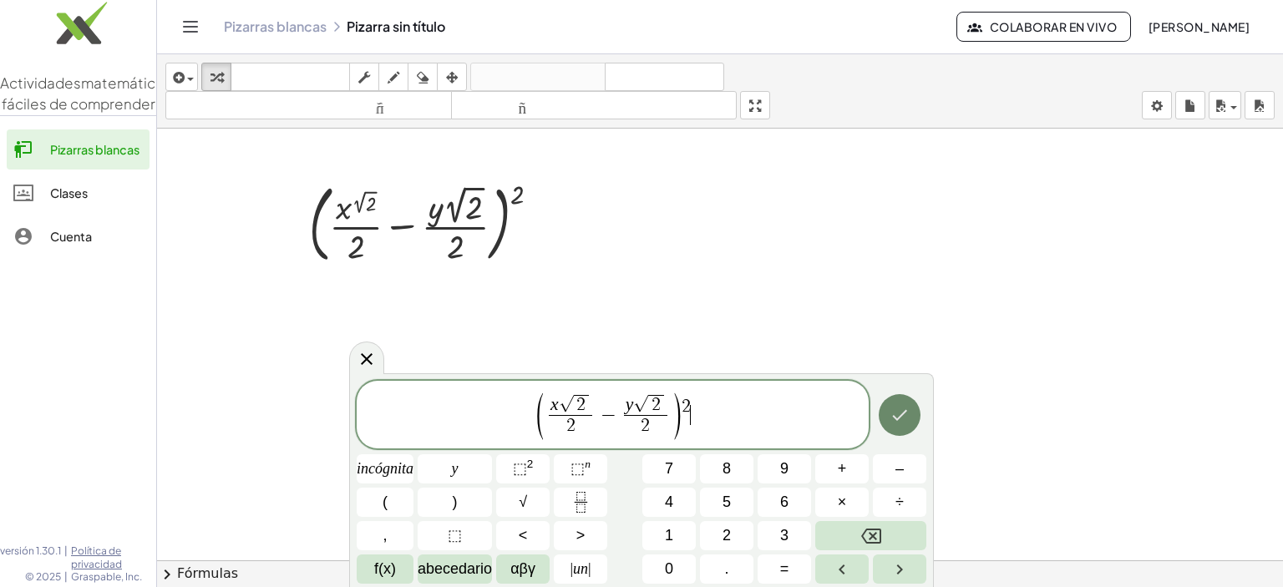
click at [911, 418] on button "Hecho" at bounding box center [899, 415] width 42 height 42
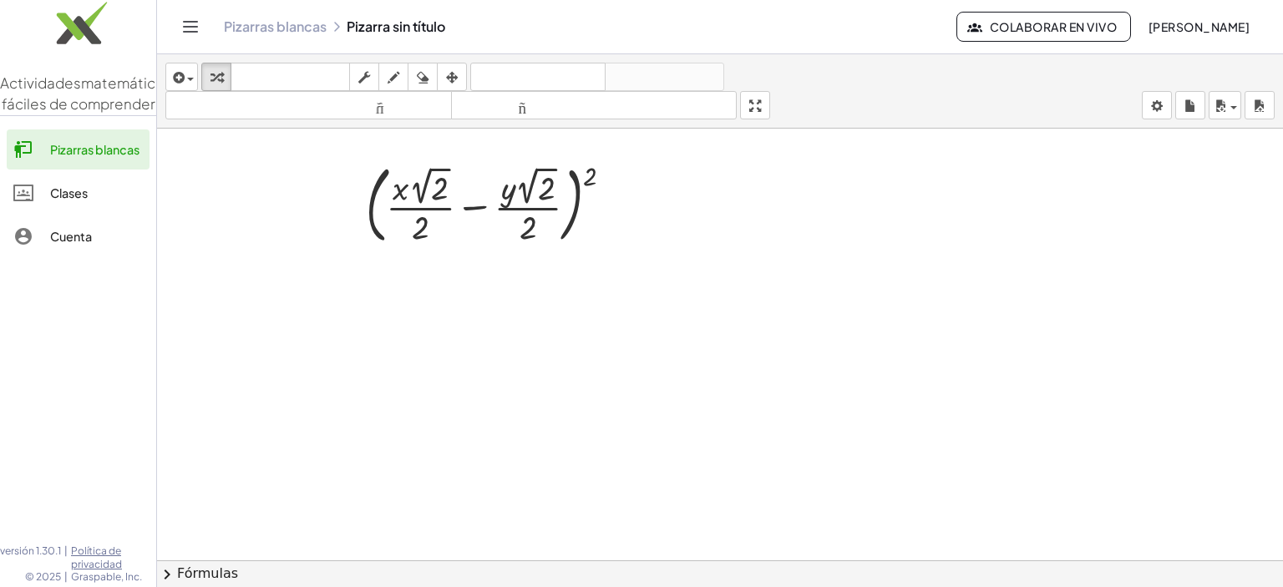
scroll to position [147, 0]
drag, startPoint x: 596, startPoint y: 177, endPoint x: 511, endPoint y: 208, distance: 90.6
click at [511, 208] on div at bounding box center [495, 202] width 276 height 93
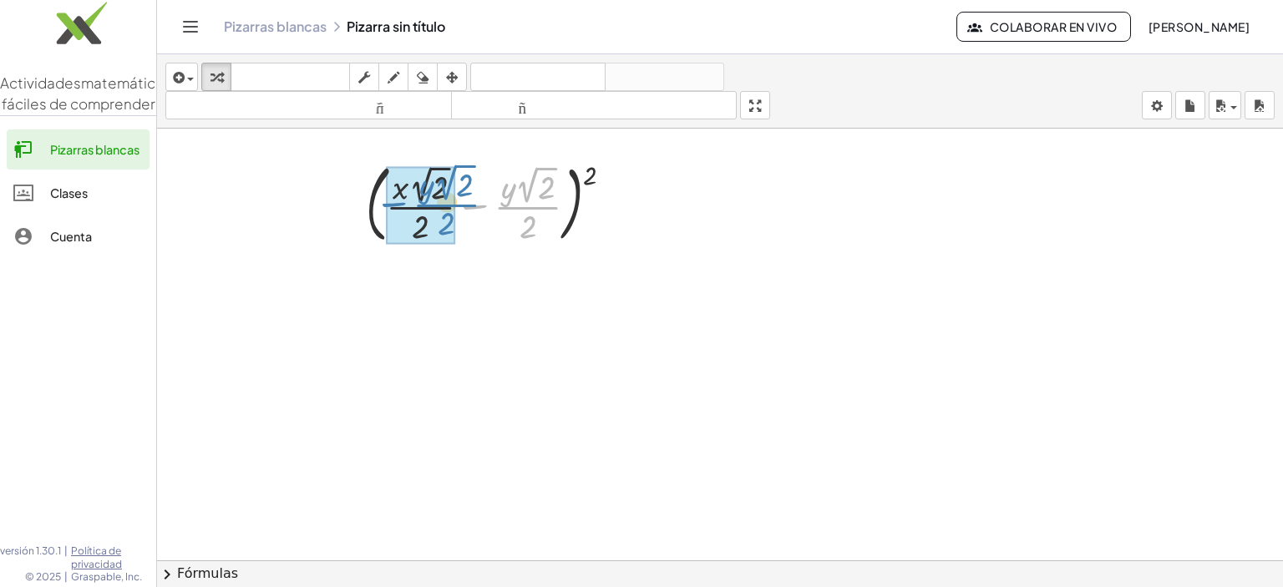
drag, startPoint x: 481, startPoint y: 203, endPoint x: 396, endPoint y: 202, distance: 85.2
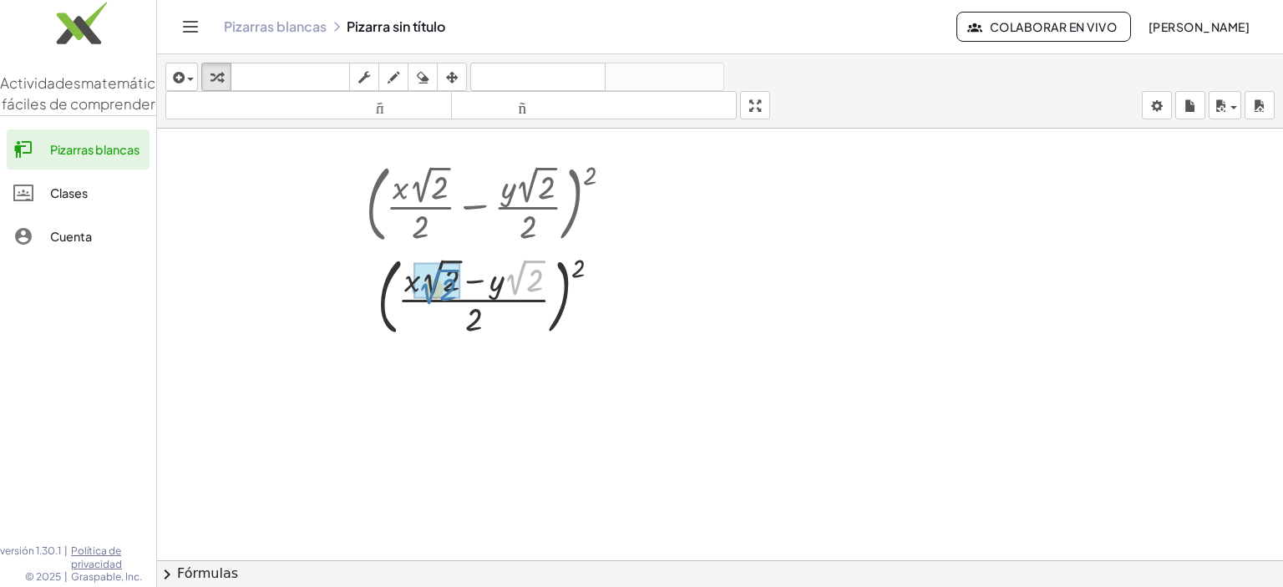
drag, startPoint x: 519, startPoint y: 281, endPoint x: 433, endPoint y: 290, distance: 86.4
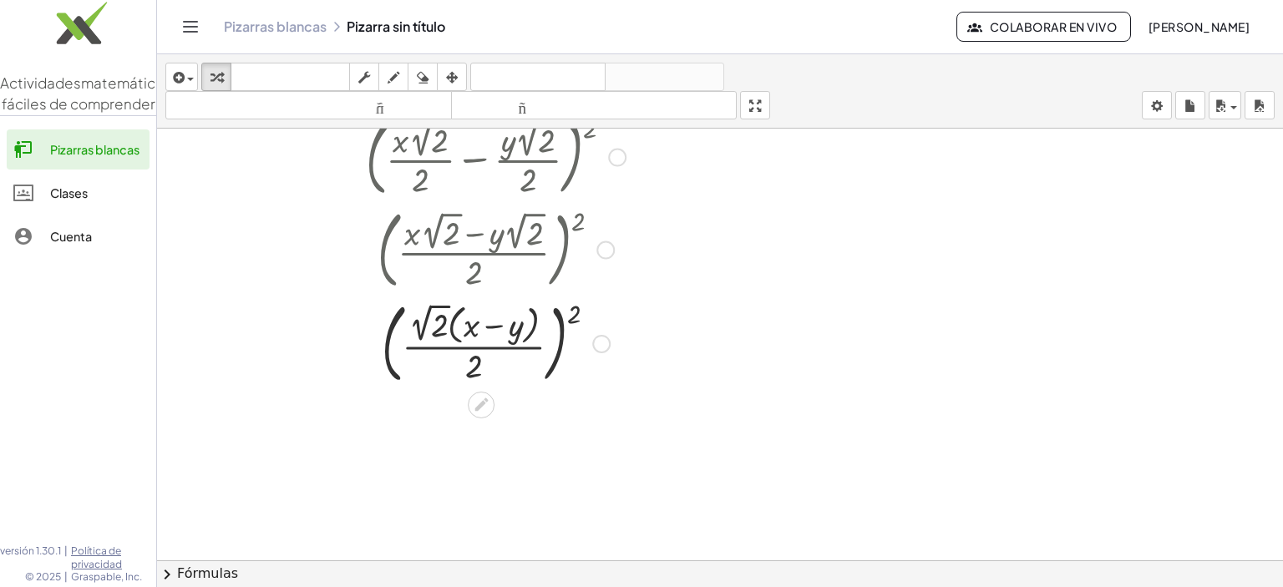
scroll to position [195, 0]
drag, startPoint x: 433, startPoint y: 324, endPoint x: 425, endPoint y: 330, distance: 10.2
click at [425, 330] on div at bounding box center [495, 340] width 276 height 95
drag, startPoint x: 423, startPoint y: 306, endPoint x: 438, endPoint y: 320, distance: 20.7
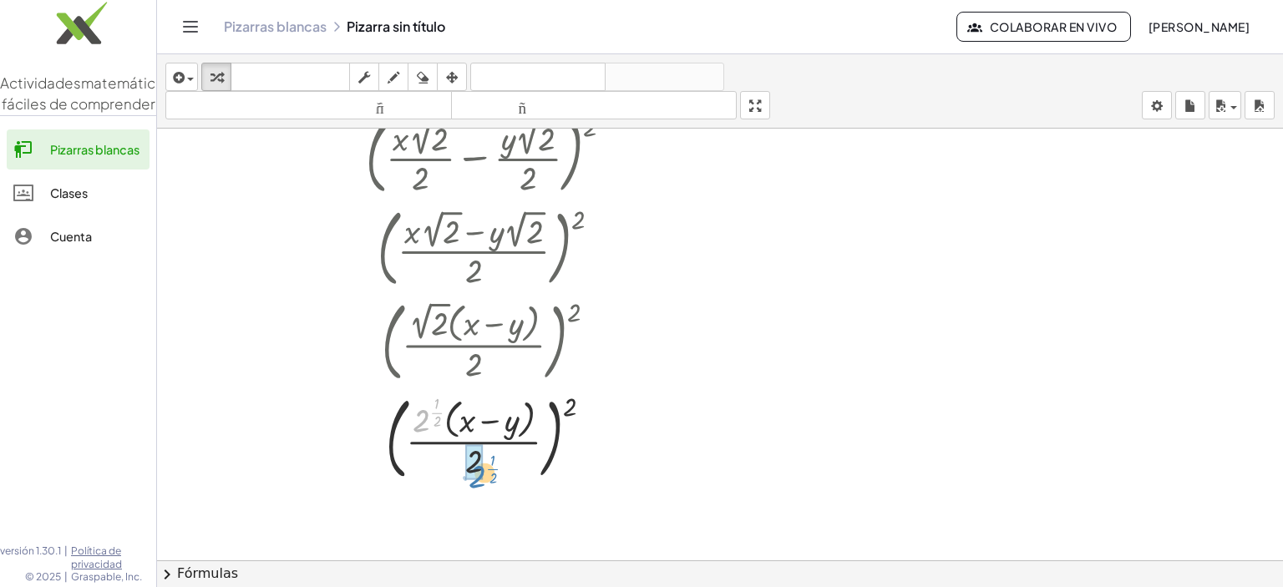
drag, startPoint x: 414, startPoint y: 415, endPoint x: 470, endPoint y: 469, distance: 78.0
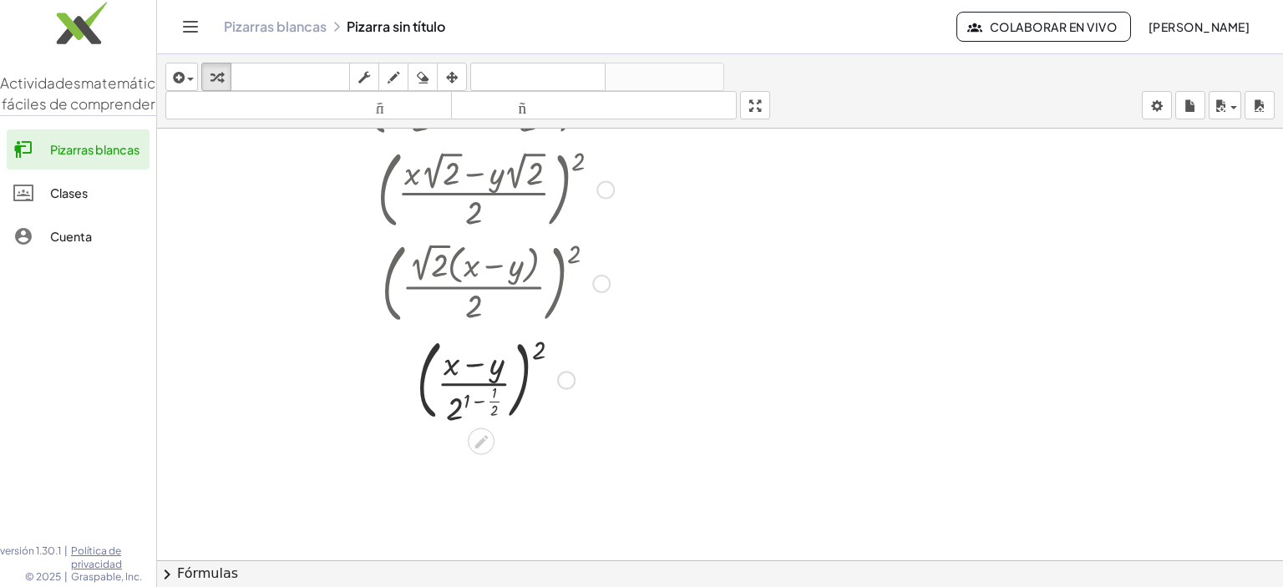
scroll to position [256, 0]
drag, startPoint x: 538, startPoint y: 337, endPoint x: 441, endPoint y: 377, distance: 105.2
click at [441, 377] on div at bounding box center [495, 377] width 276 height 96
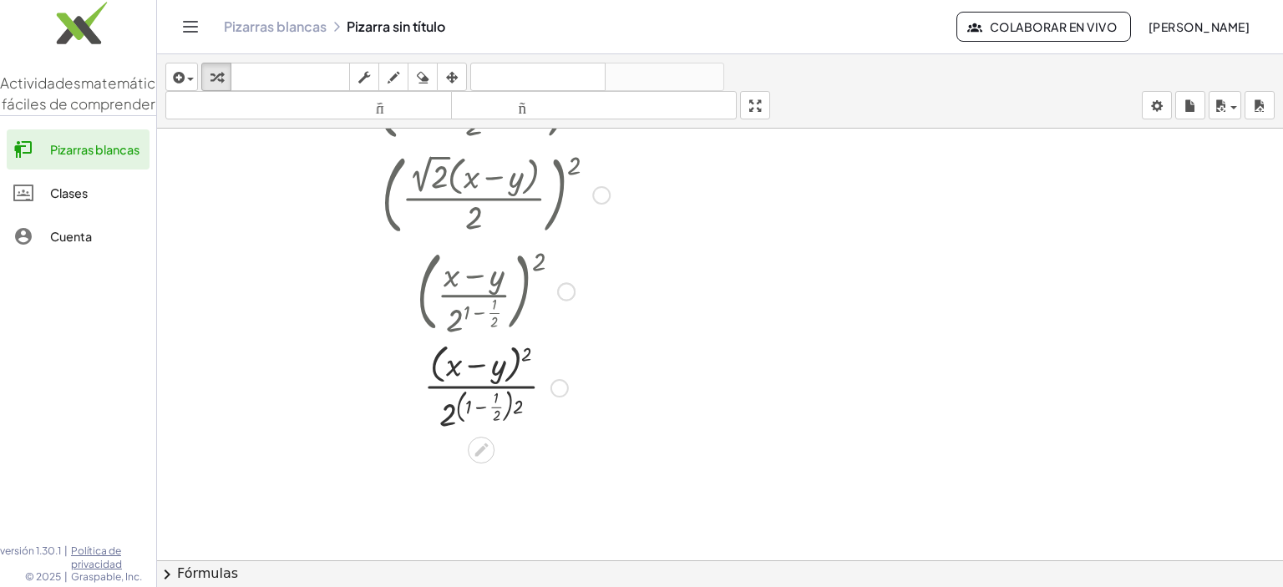
scroll to position [311, 0]
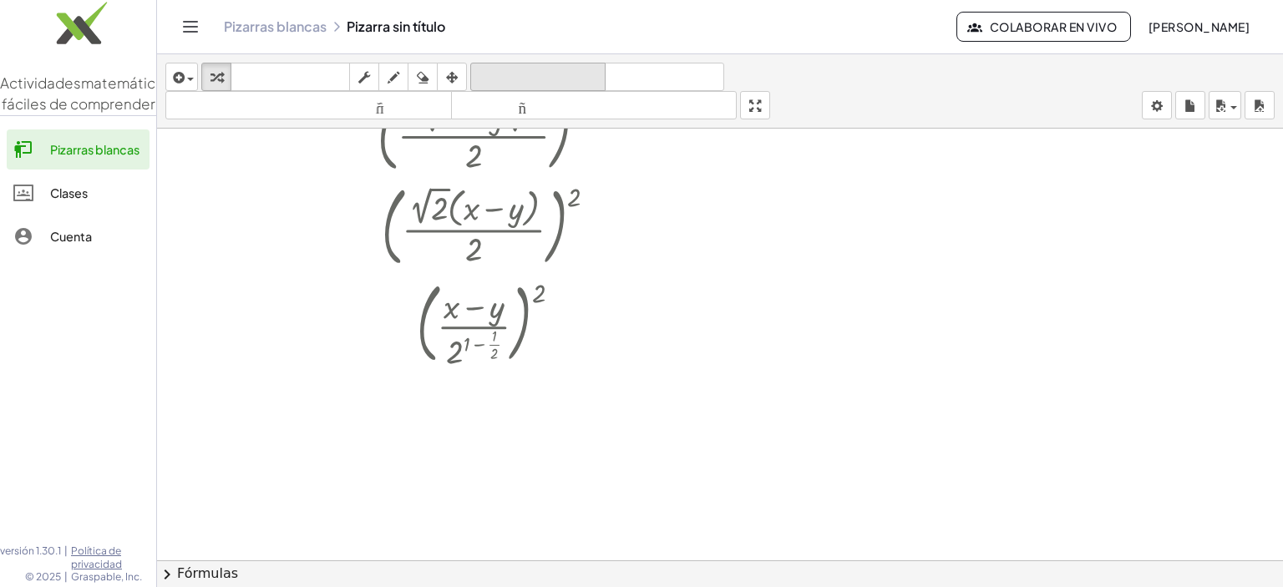
click at [572, 78] on font "deshacer" at bounding box center [537, 77] width 127 height 16
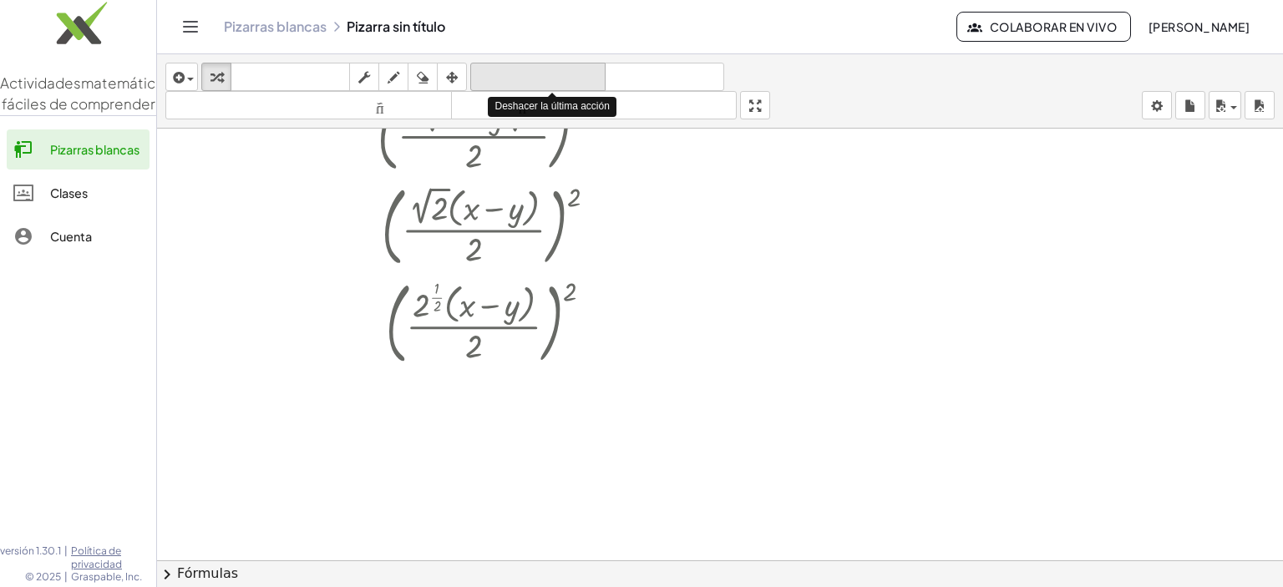
click at [572, 78] on font "deshacer" at bounding box center [537, 77] width 127 height 16
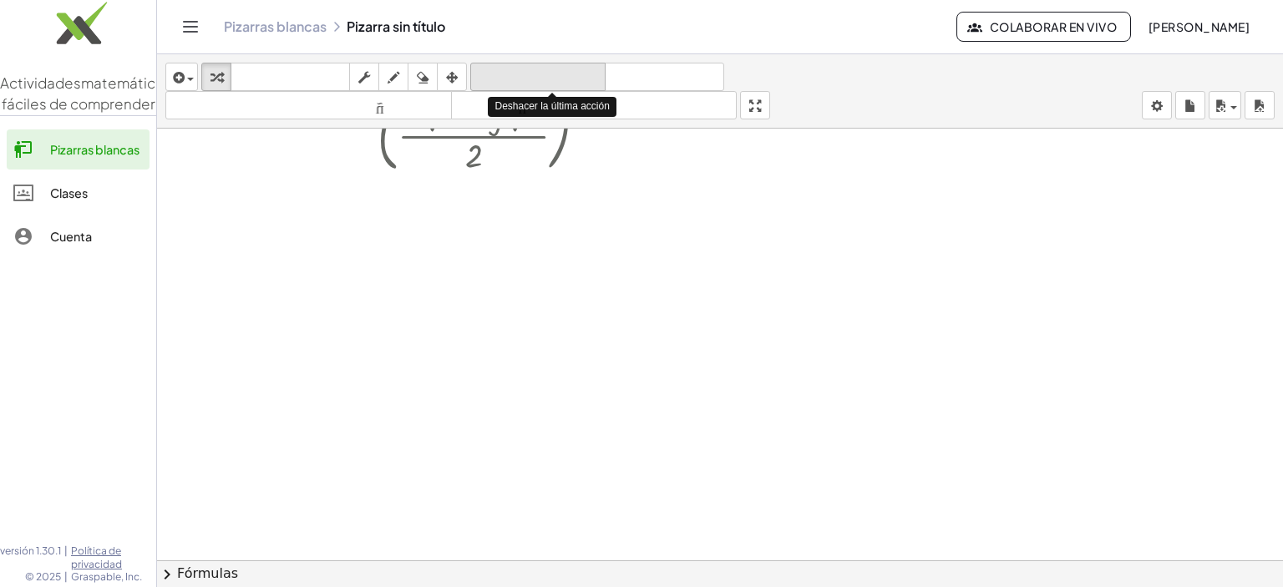
click at [572, 78] on font "deshacer" at bounding box center [537, 77] width 127 height 16
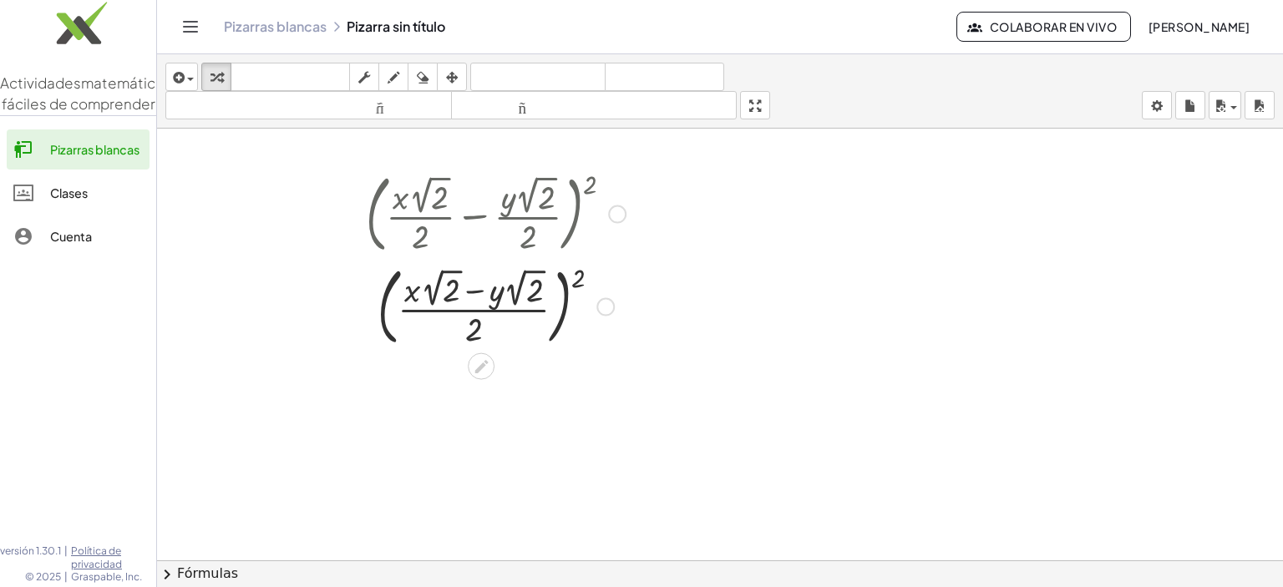
scroll to position [135, 0]
drag, startPoint x: 443, startPoint y: 286, endPoint x: 529, endPoint y: 284, distance: 86.9
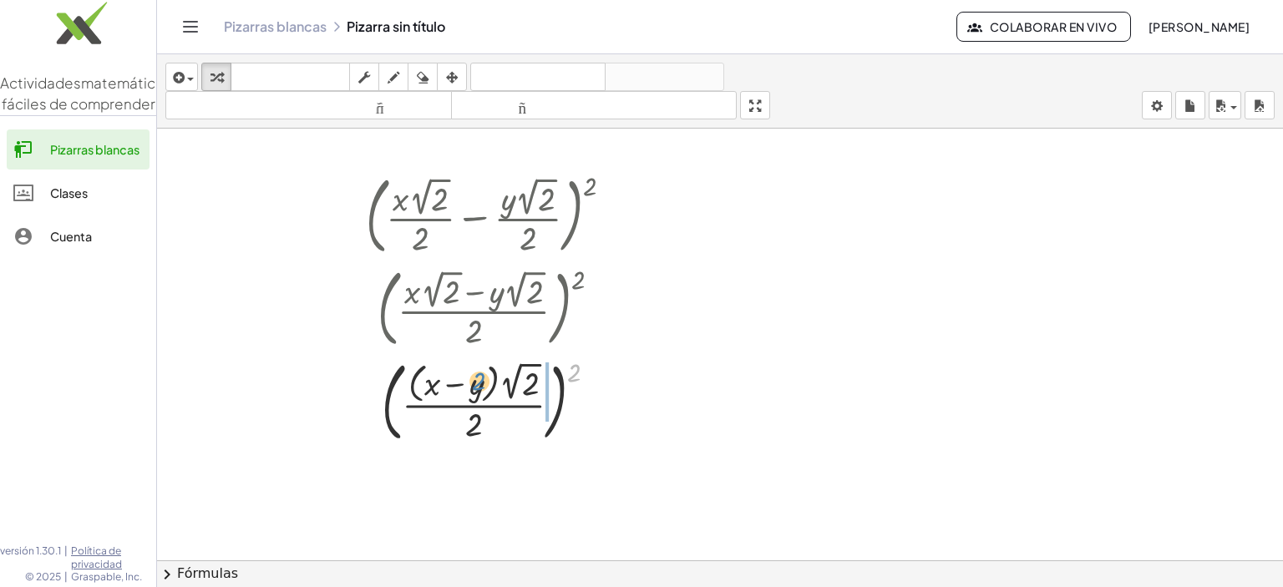
drag, startPoint x: 577, startPoint y: 366, endPoint x: 479, endPoint y: 373, distance: 98.0
click at [479, 373] on div at bounding box center [495, 400] width 276 height 95
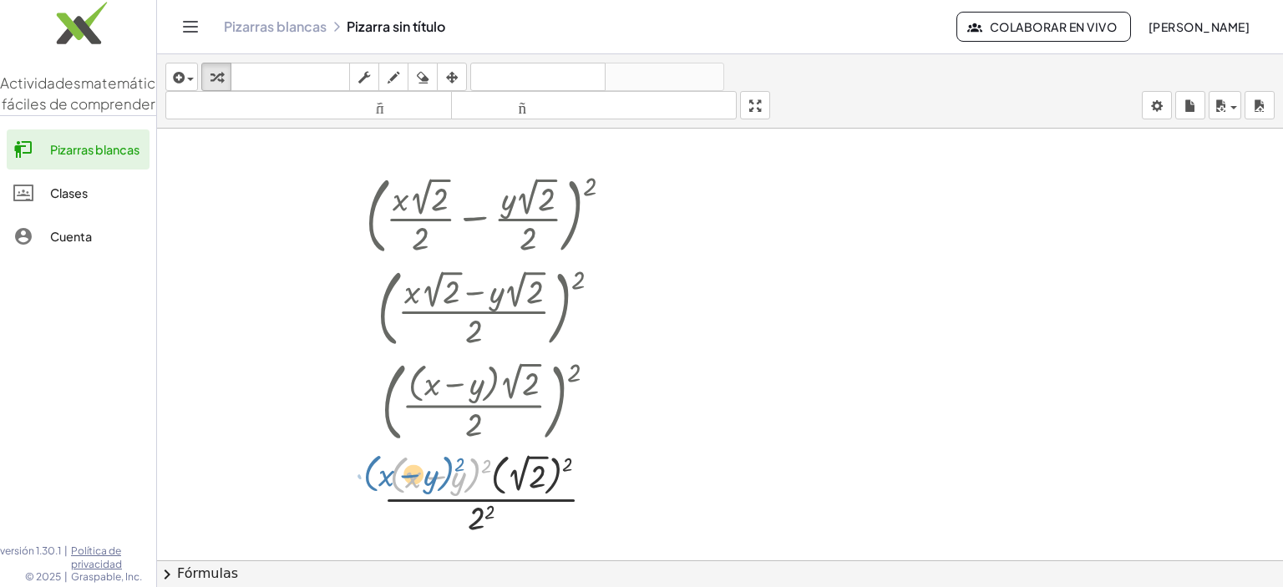
drag, startPoint x: 479, startPoint y: 465, endPoint x: 464, endPoint y: 463, distance: 15.1
click at [464, 463] on div at bounding box center [495, 493] width 276 height 91
drag, startPoint x: 484, startPoint y: 460, endPoint x: 451, endPoint y: 495, distance: 48.4
click at [451, 495] on div at bounding box center [495, 493] width 276 height 91
drag, startPoint x: 414, startPoint y: 473, endPoint x: 501, endPoint y: 458, distance: 88.1
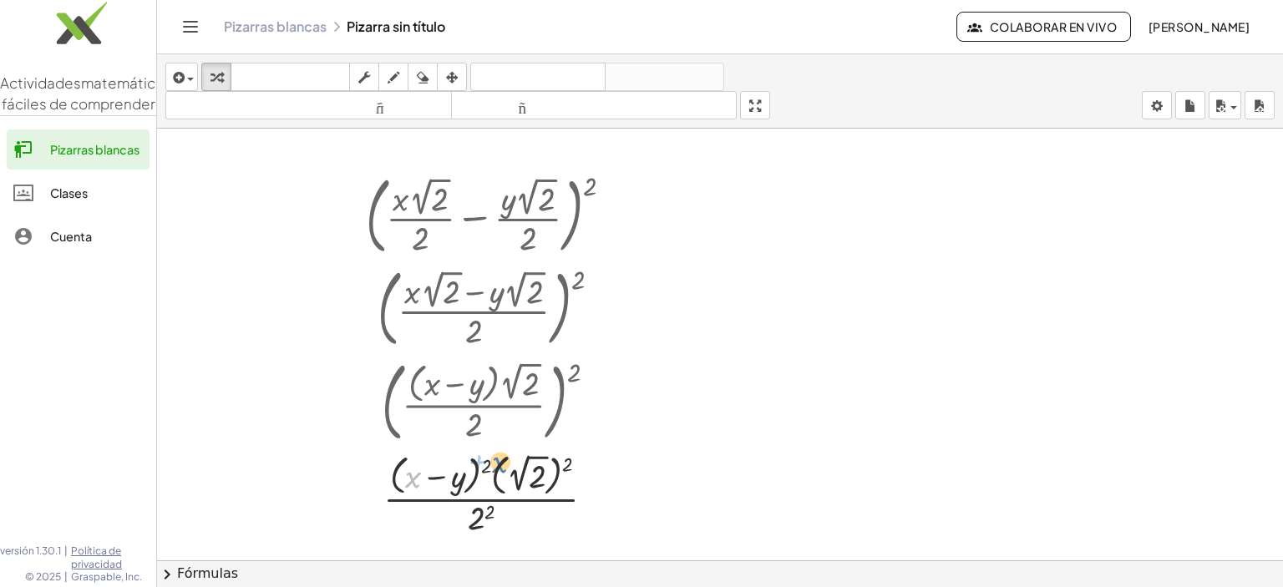
click at [501, 458] on div at bounding box center [495, 493] width 276 height 91
drag, startPoint x: 565, startPoint y: 460, endPoint x: 507, endPoint y: 462, distance: 57.6
click at [507, 462] on div at bounding box center [495, 493] width 276 height 91
drag, startPoint x: 518, startPoint y: 465, endPoint x: 553, endPoint y: 477, distance: 37.0
drag, startPoint x: 529, startPoint y: 463, endPoint x: 544, endPoint y: 460, distance: 14.6
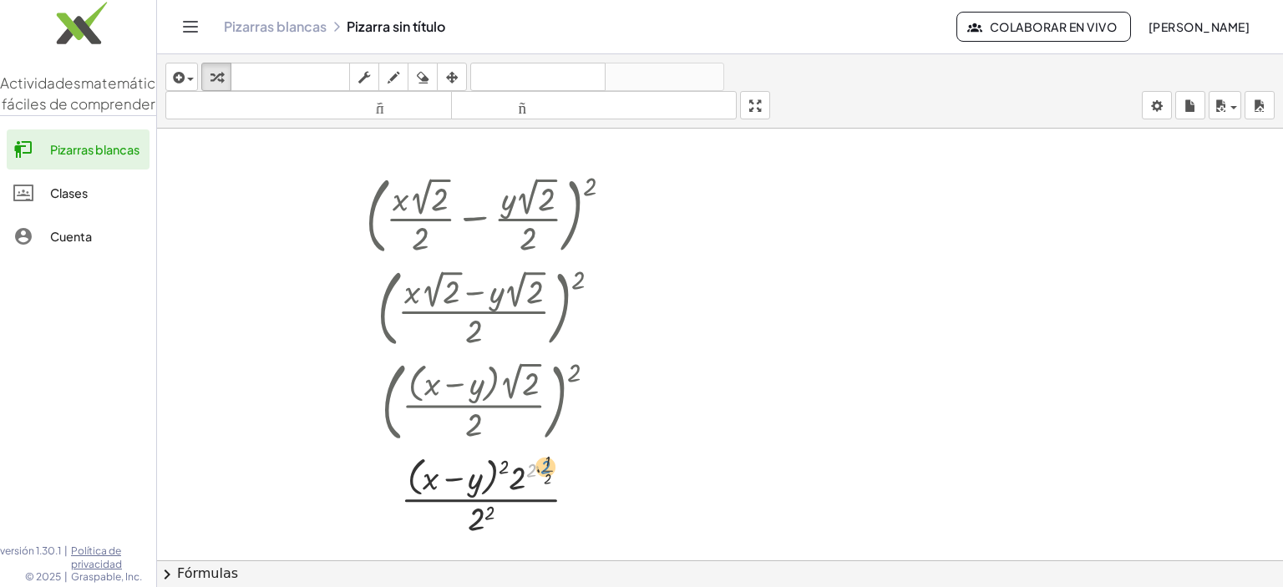
click at [544, 460] on div at bounding box center [495, 494] width 276 height 92
click at [534, 465] on div at bounding box center [495, 494] width 276 height 92
drag, startPoint x: 534, startPoint y: 465, endPoint x: 556, endPoint y: 467, distance: 21.8
click at [556, 467] on div at bounding box center [495, 494] width 276 height 92
click at [539, 469] on div at bounding box center [495, 493] width 276 height 89
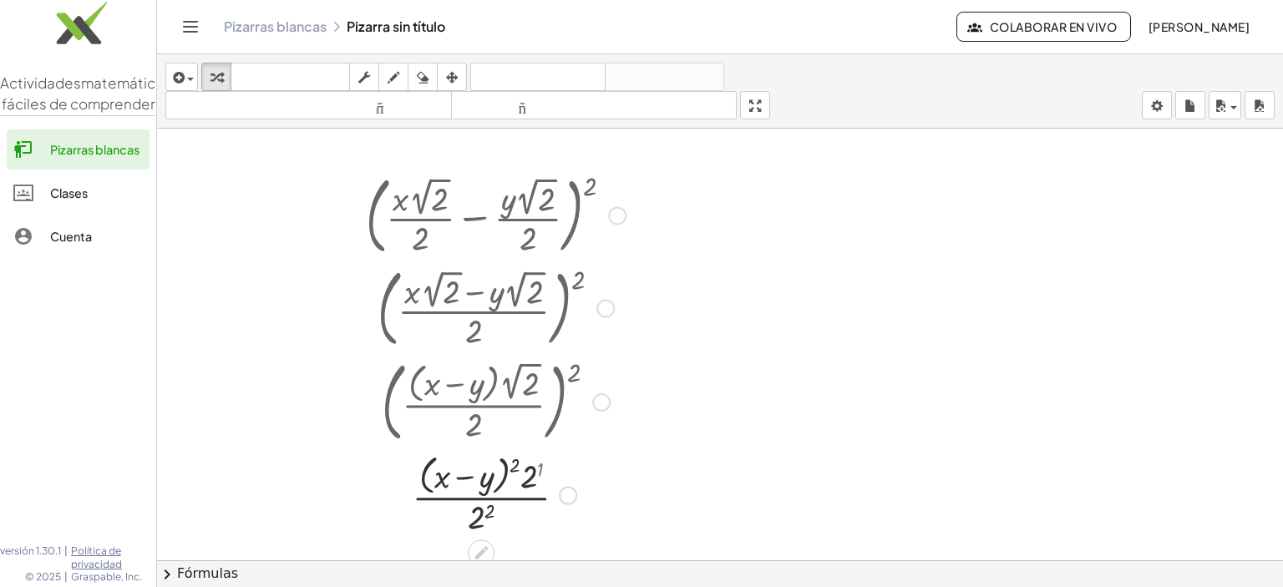
click at [539, 469] on div at bounding box center [495, 493] width 276 height 89
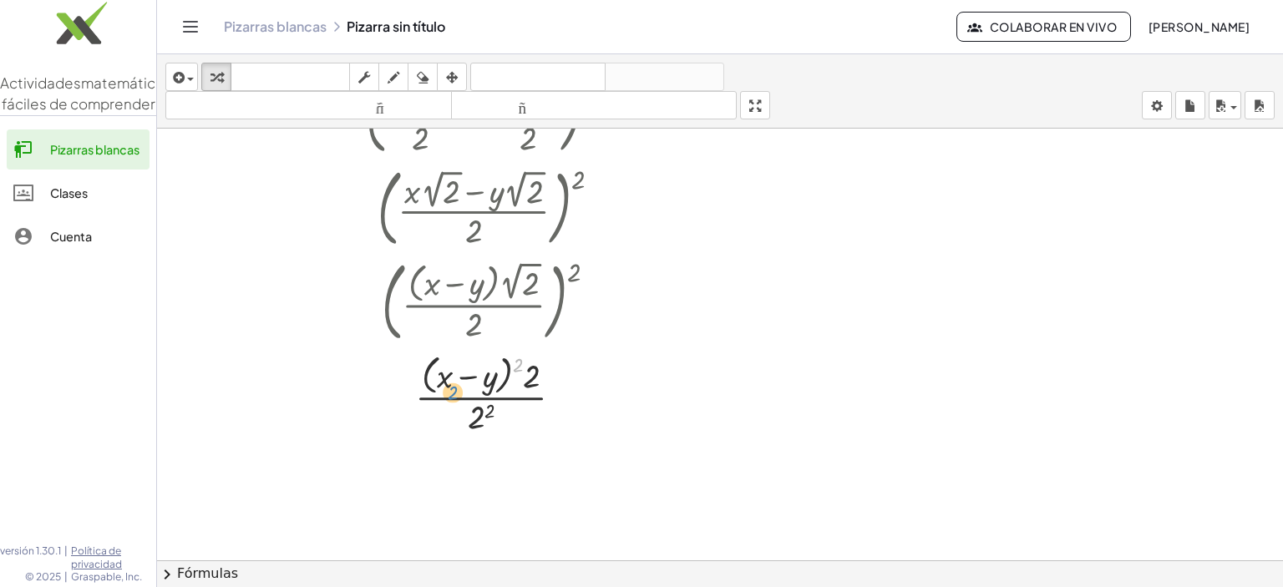
drag, startPoint x: 516, startPoint y: 365, endPoint x: 443, endPoint y: 382, distance: 75.4
click at [443, 382] on div at bounding box center [495, 393] width 276 height 89
drag, startPoint x: 494, startPoint y: 412, endPoint x: 484, endPoint y: 413, distance: 10.2
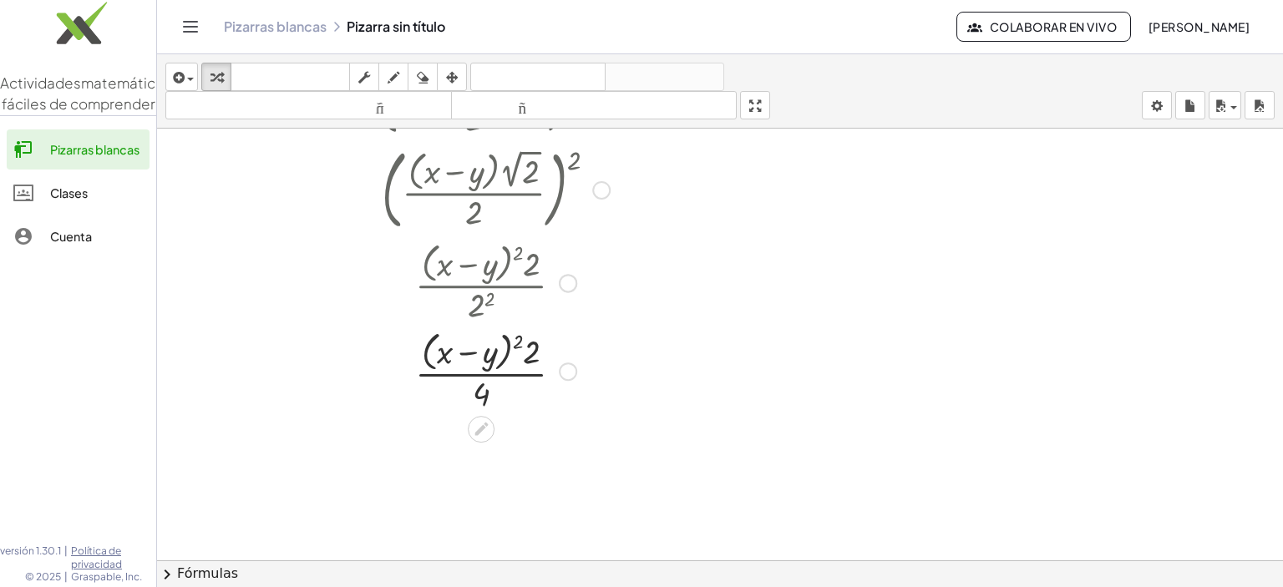
scroll to position [354, 0]
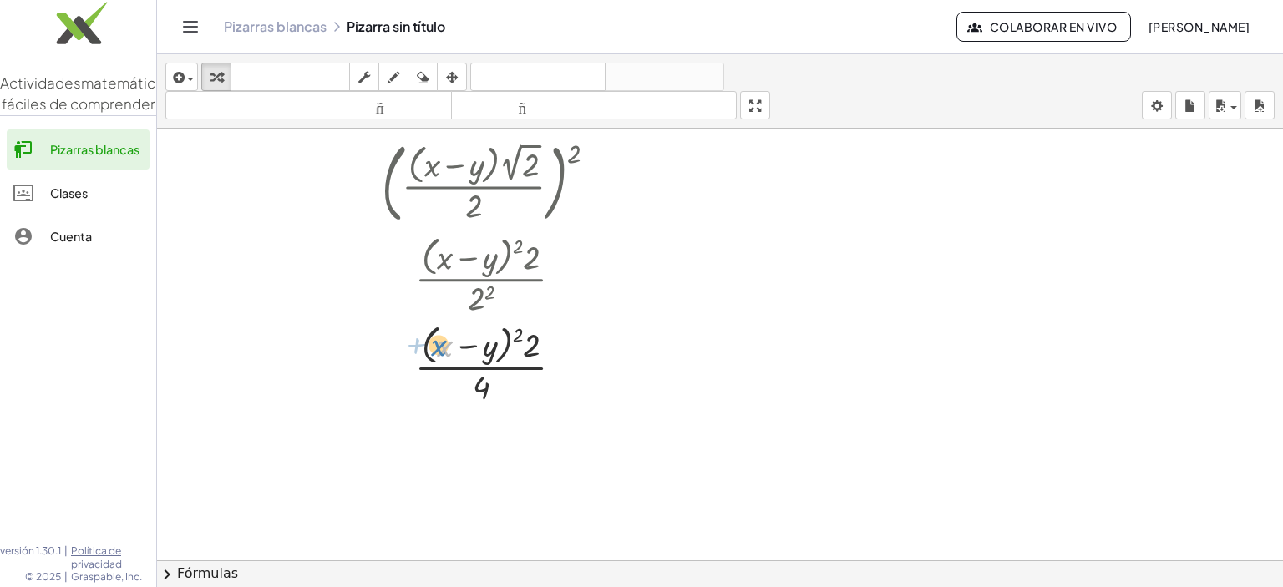
click at [441, 343] on div at bounding box center [495, 363] width 276 height 89
drag, startPoint x: 524, startPoint y: 340, endPoint x: 476, endPoint y: 387, distance: 67.3
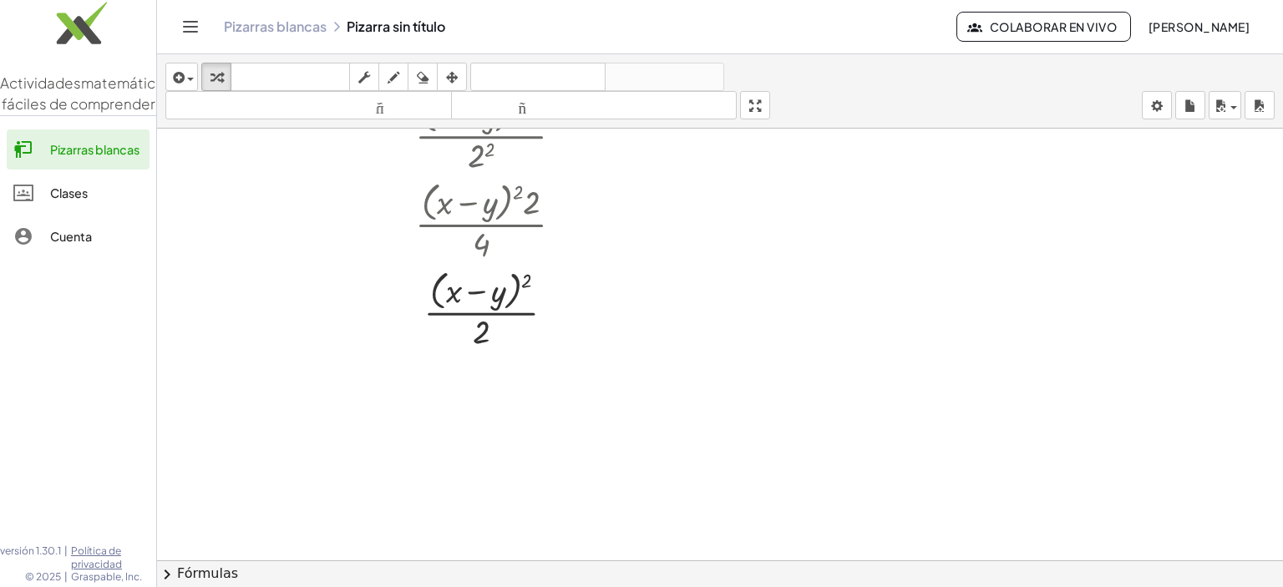
scroll to position [498, 0]
drag, startPoint x: 523, startPoint y: 284, endPoint x: 447, endPoint y: 299, distance: 77.5
click at [447, 299] on div at bounding box center [495, 308] width 276 height 89
click at [442, 296] on div at bounding box center [495, 308] width 276 height 89
click at [453, 293] on div at bounding box center [495, 308] width 276 height 89
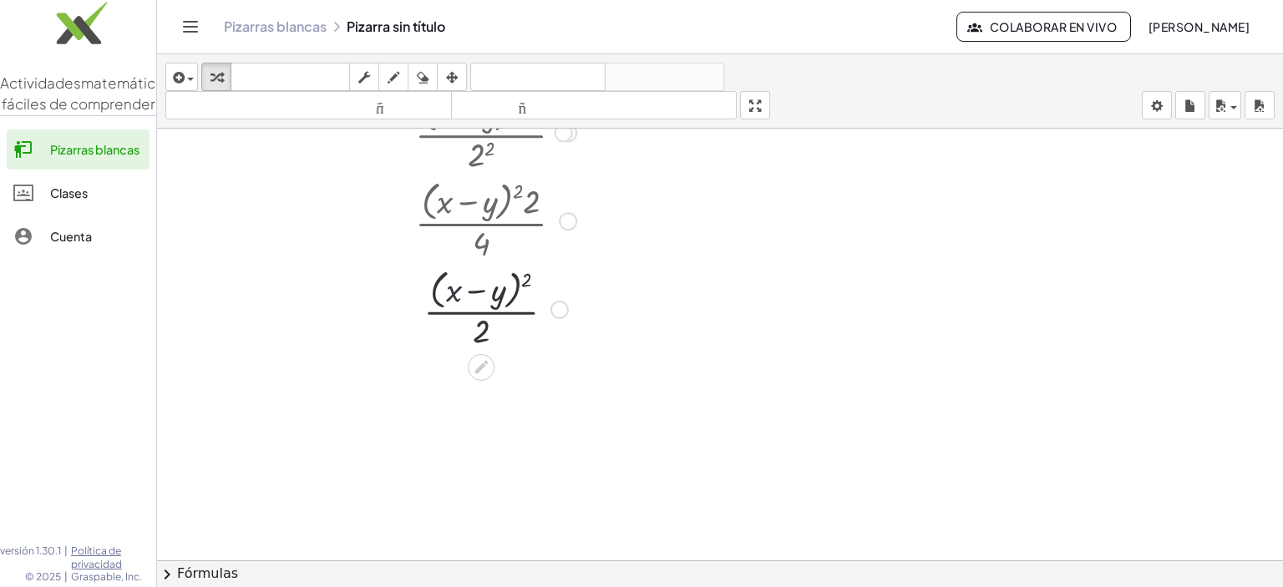
click at [453, 293] on div at bounding box center [495, 308] width 276 height 89
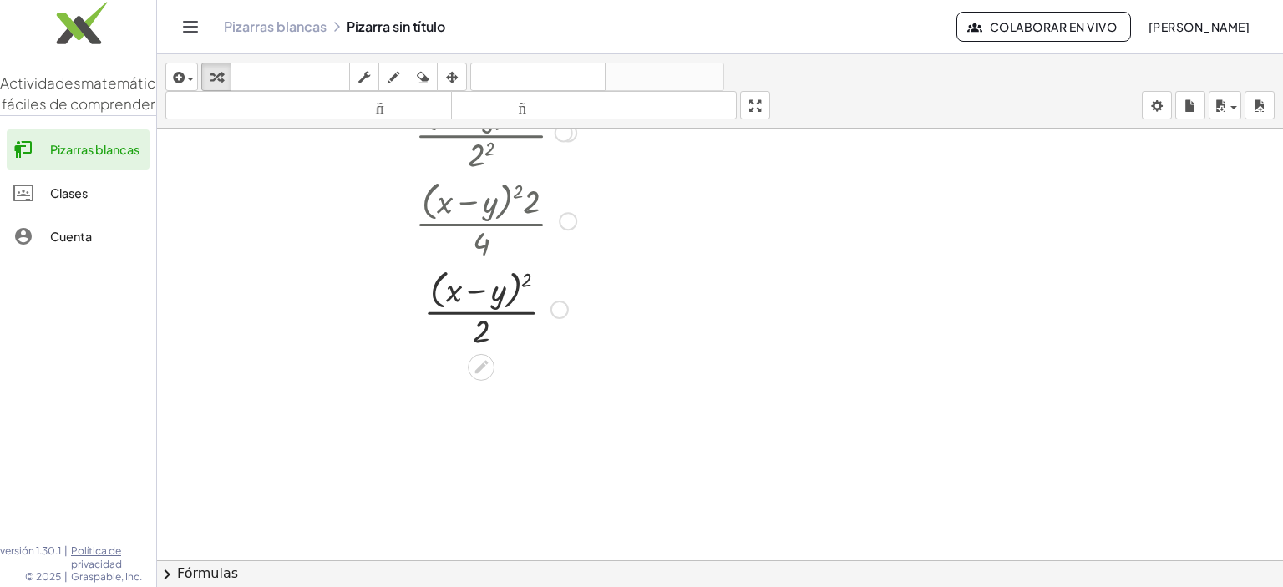
click at [473, 292] on div at bounding box center [495, 308] width 276 height 89
drag, startPoint x: 471, startPoint y: 286, endPoint x: 484, endPoint y: 285, distance: 13.5
click at [484, 285] on div at bounding box center [495, 308] width 276 height 89
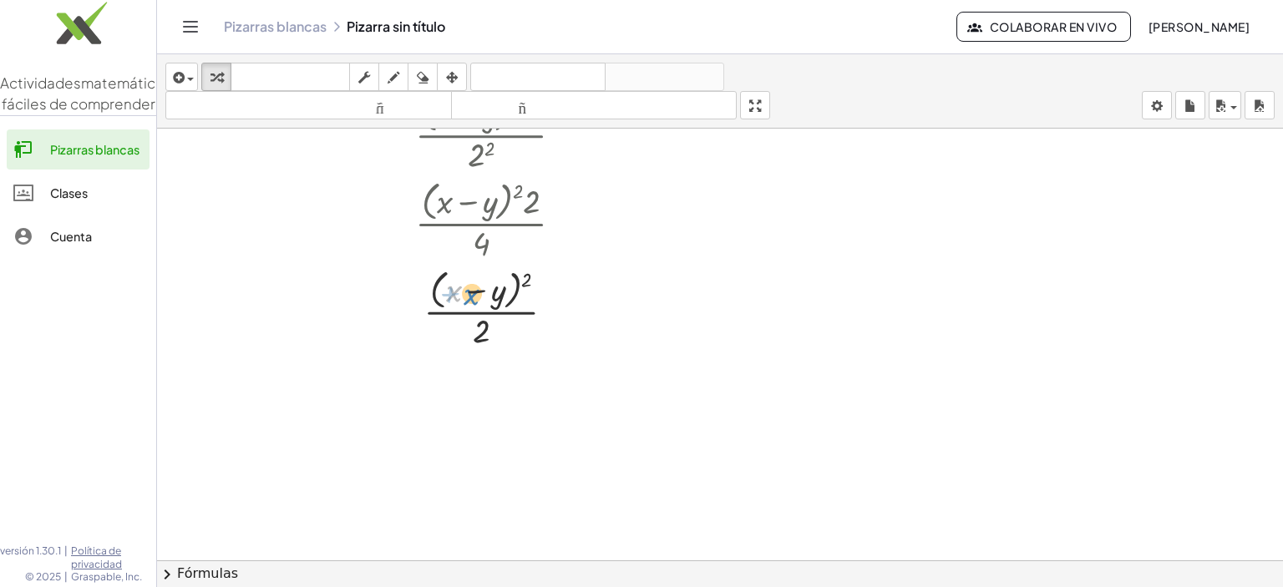
click at [448, 283] on div at bounding box center [495, 308] width 276 height 89
click at [474, 291] on div at bounding box center [495, 308] width 276 height 89
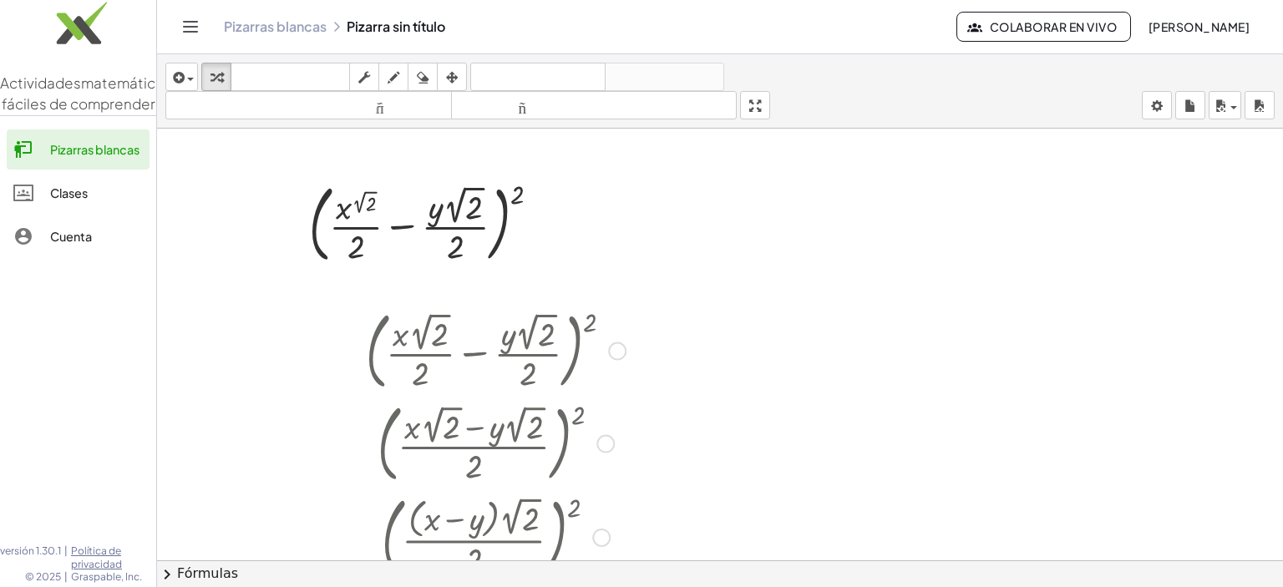
scroll to position [70, 0]
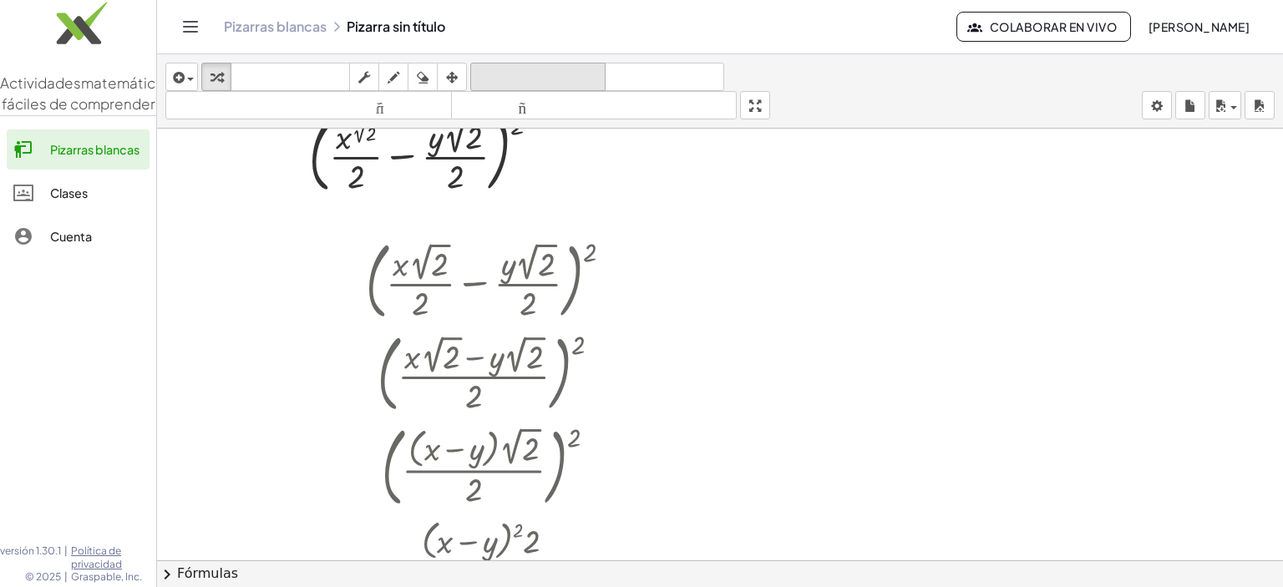
click at [508, 63] on button "deshacer deshacer" at bounding box center [537, 77] width 135 height 28
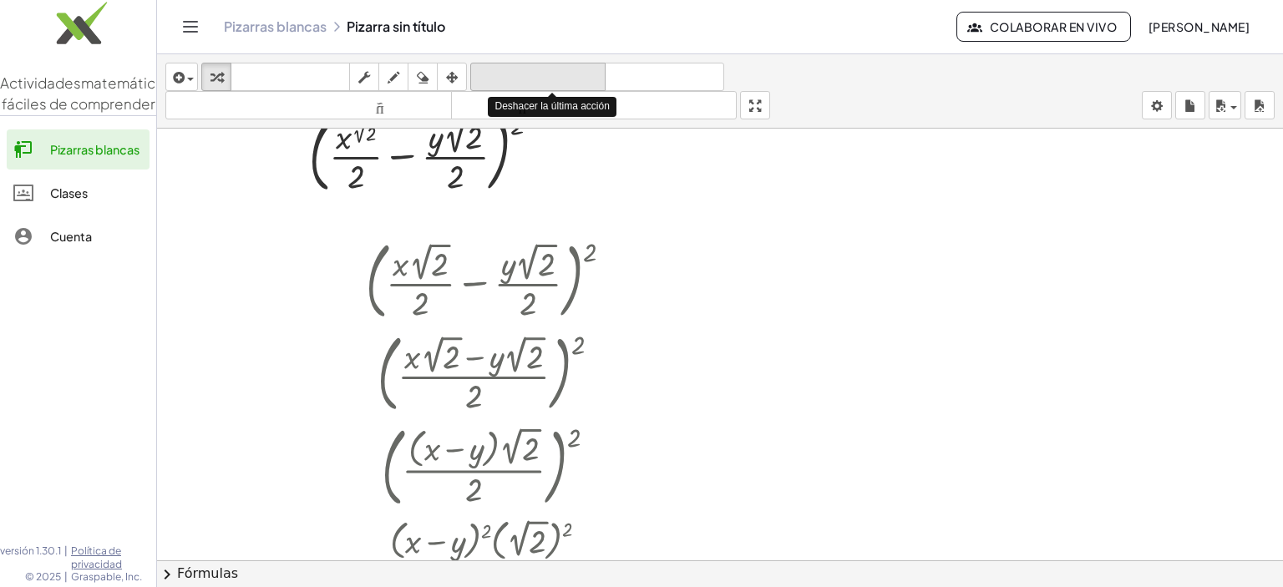
click at [508, 63] on button "deshacer deshacer" at bounding box center [537, 77] width 135 height 28
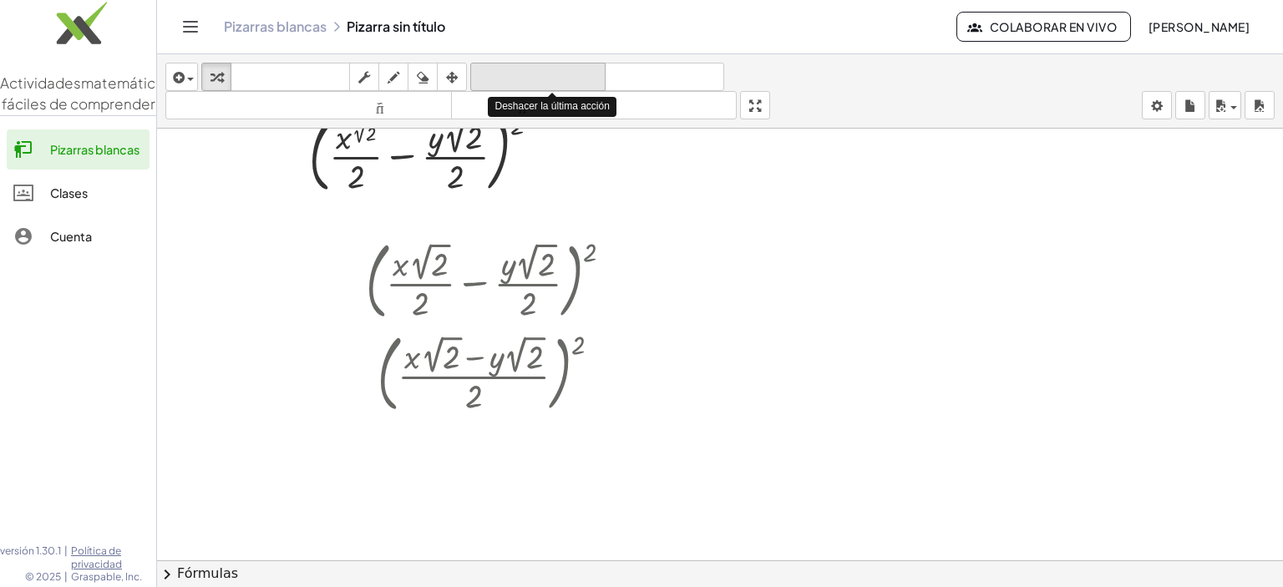
click at [508, 63] on button "deshacer deshacer" at bounding box center [537, 77] width 135 height 28
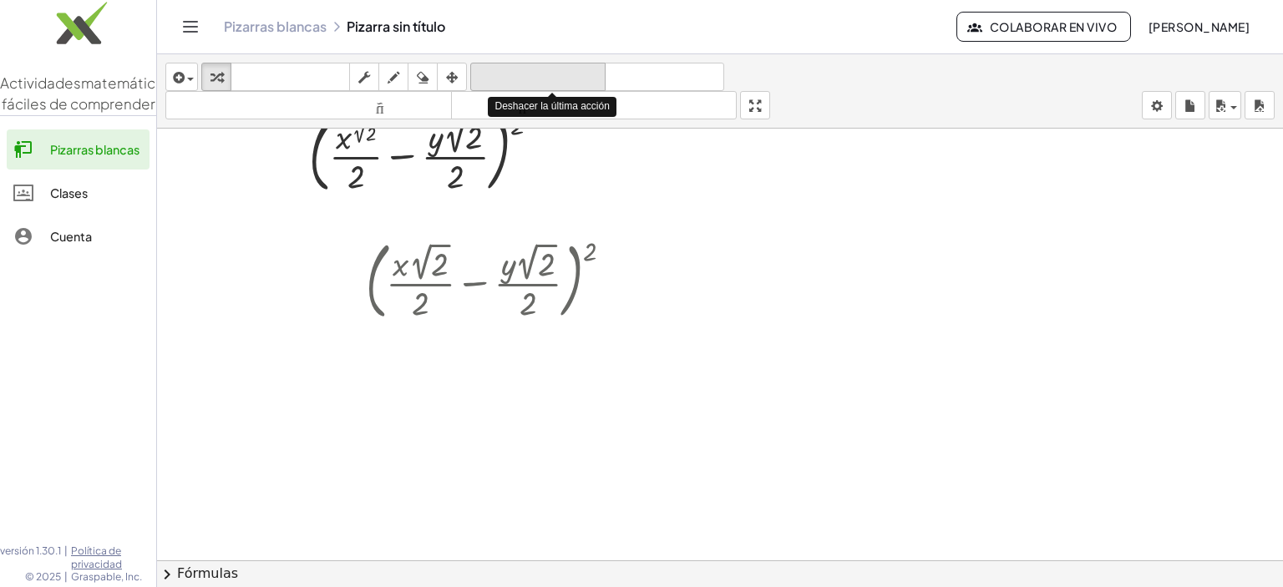
click at [508, 63] on button "deshacer deshacer" at bounding box center [537, 77] width 135 height 28
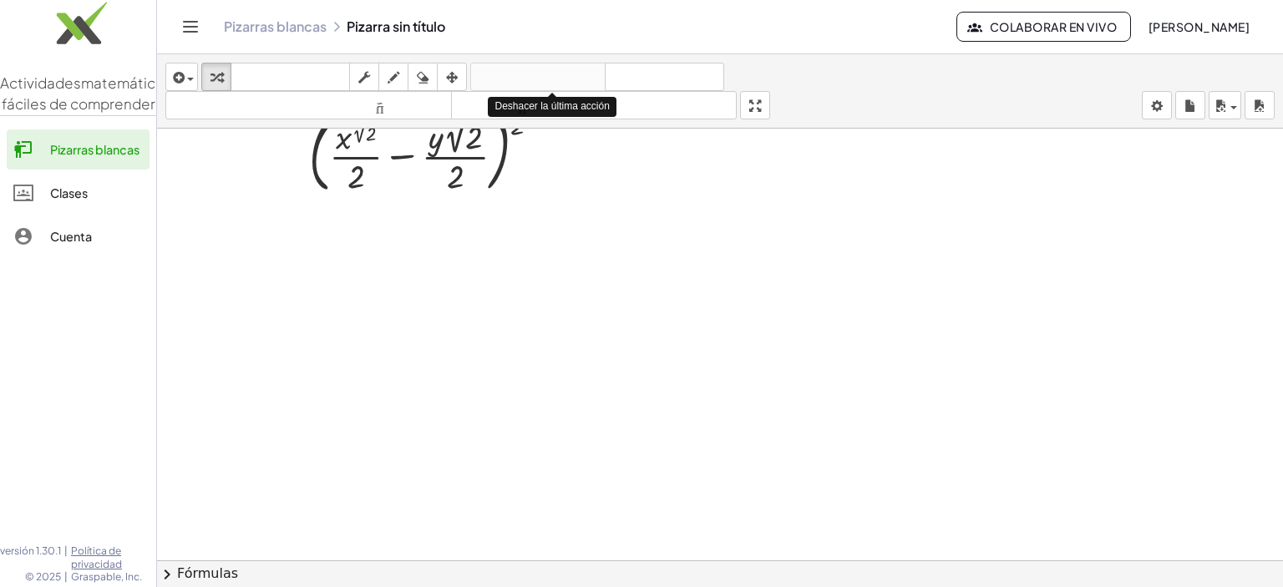
drag, startPoint x: 508, startPoint y: 63, endPoint x: 518, endPoint y: 186, distance: 124.0
click at [518, 186] on div "insertar Seleccione uno: Expresión matemática Función Texto Vídeo de YouTube Gr…" at bounding box center [720, 320] width 1126 height 533
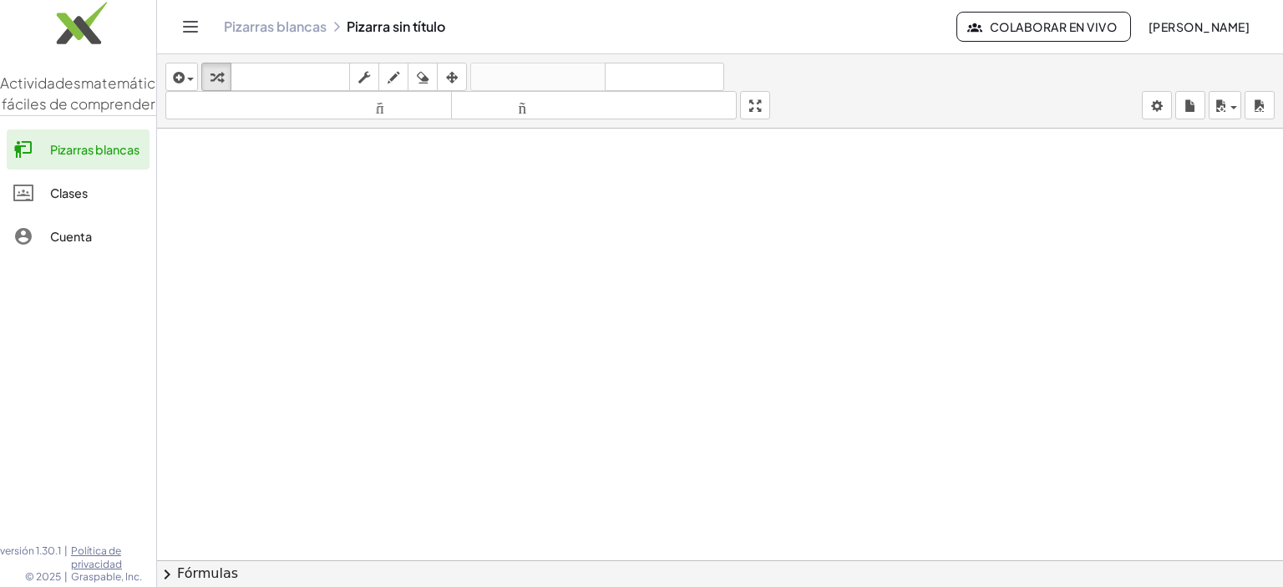
scroll to position [264, 0]
click at [518, 186] on div at bounding box center [720, 298] width 1126 height 866
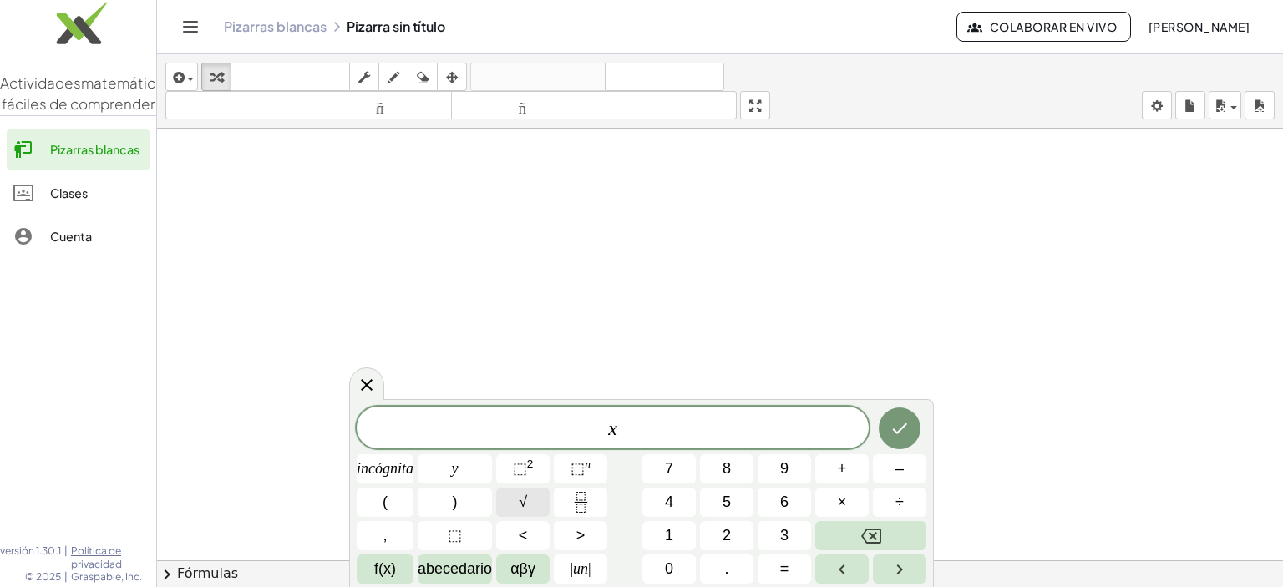
click at [525, 504] on font "√" at bounding box center [523, 502] width 8 height 17
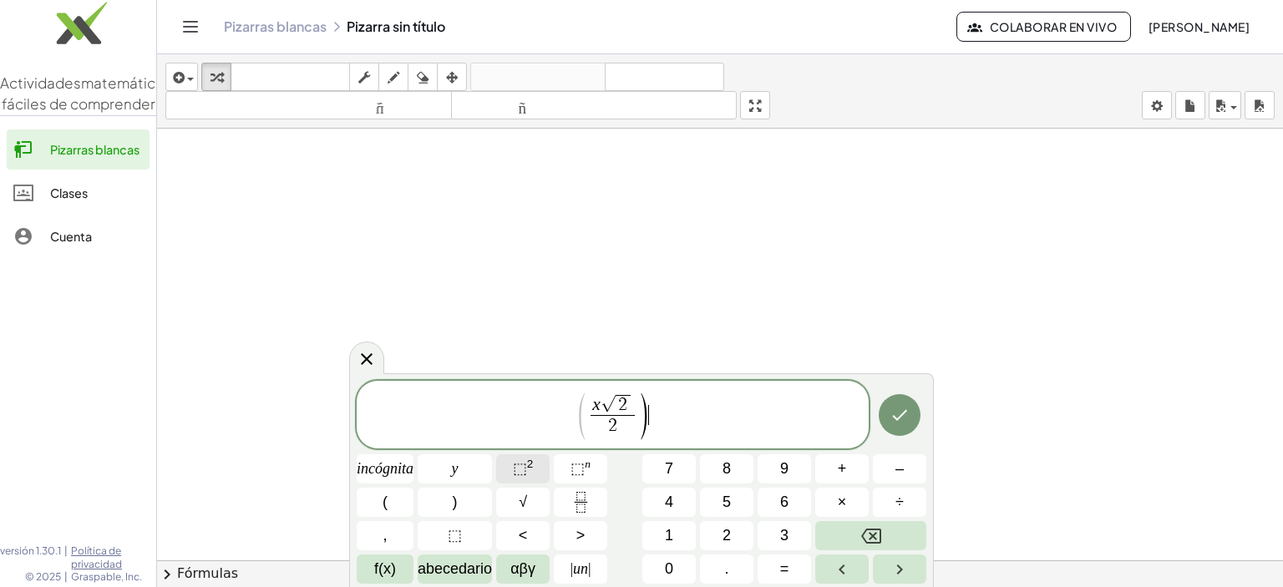
click at [526, 458] on span "⬚ 2" at bounding box center [523, 469] width 21 height 23
click at [909, 409] on icon "Hecho" at bounding box center [899, 415] width 20 height 20
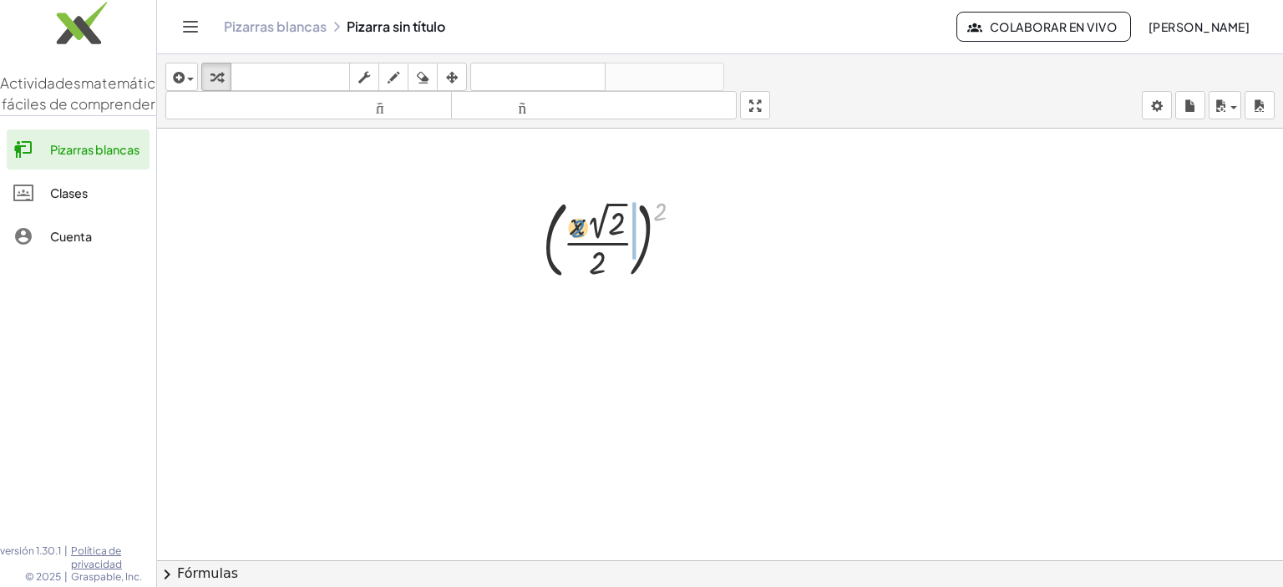
drag, startPoint x: 661, startPoint y: 213, endPoint x: 575, endPoint y: 230, distance: 87.8
click at [575, 230] on div at bounding box center [619, 238] width 170 height 93
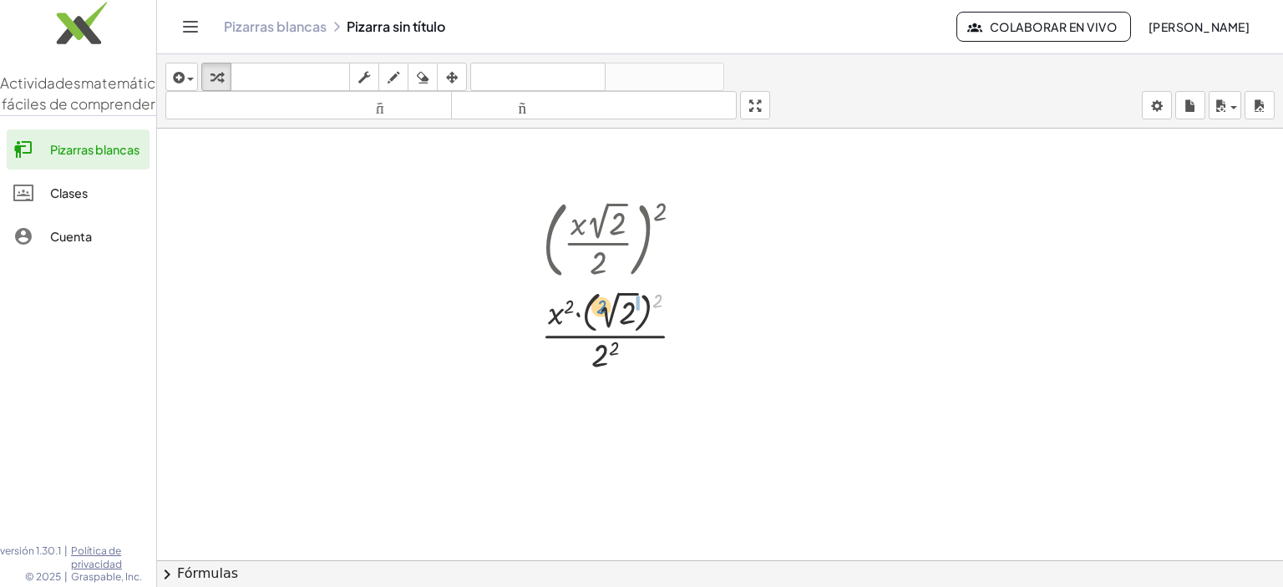
drag, startPoint x: 656, startPoint y: 294, endPoint x: 600, endPoint y: 300, distance: 56.3
click at [600, 300] on div at bounding box center [620, 330] width 174 height 91
click at [635, 397] on div at bounding box center [620, 420] width 174 height 88
click at [635, 397] on div at bounding box center [620, 420] width 174 height 87
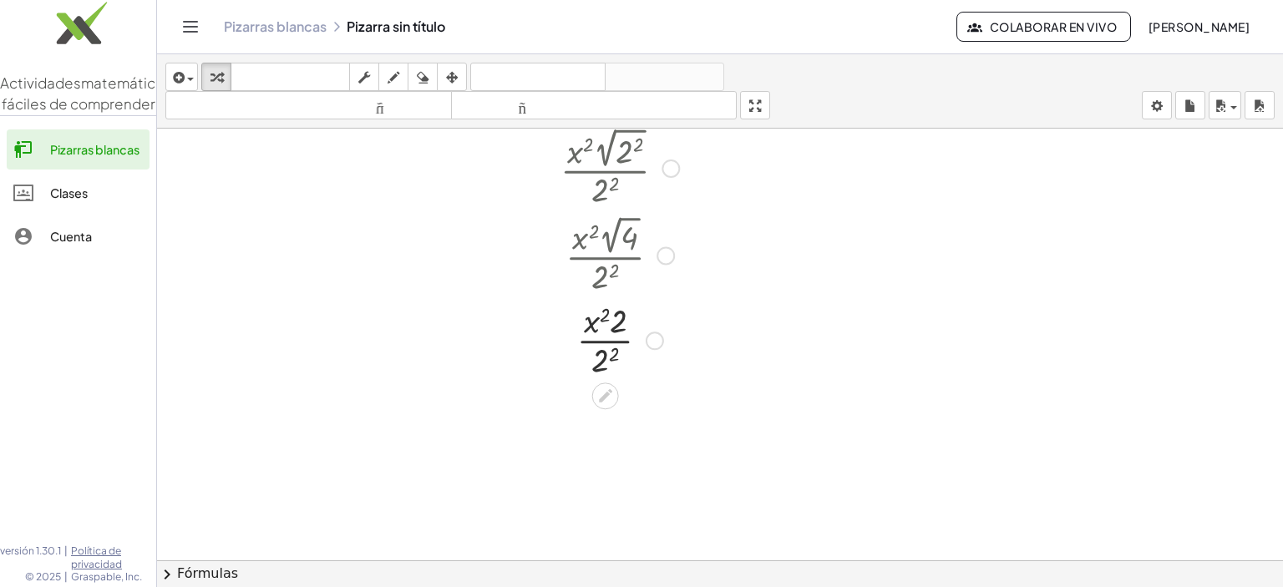
scroll to position [518, 0]
click at [610, 353] on div at bounding box center [620, 338] width 174 height 84
drag, startPoint x: 608, startPoint y: 344, endPoint x: 615, endPoint y: 315, distance: 30.0
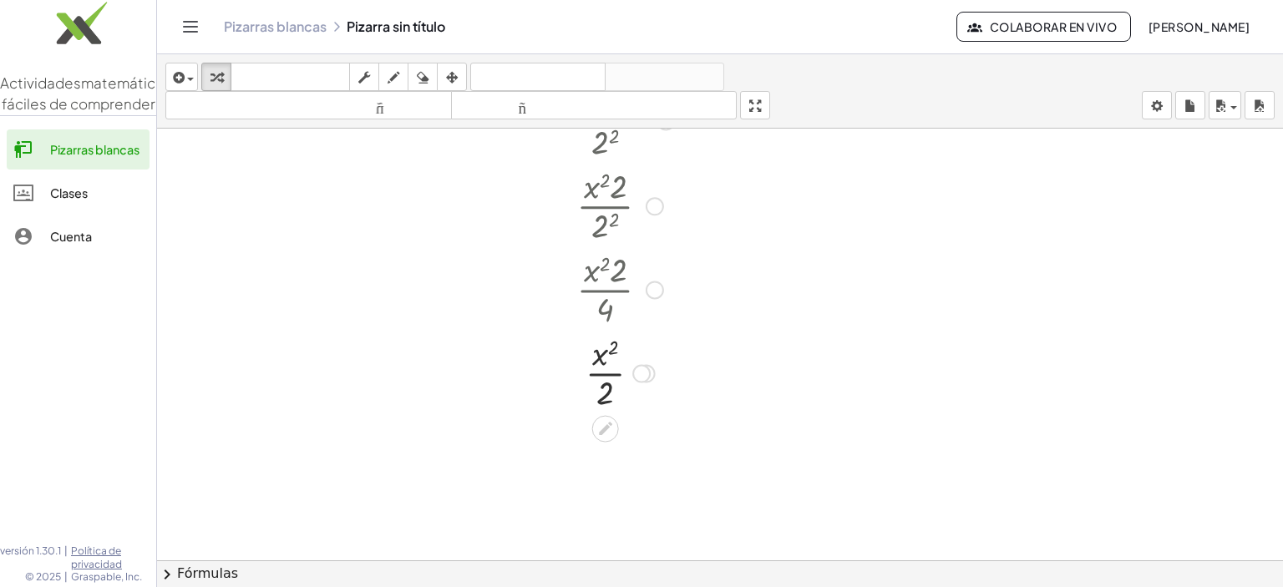
scroll to position [244, 0]
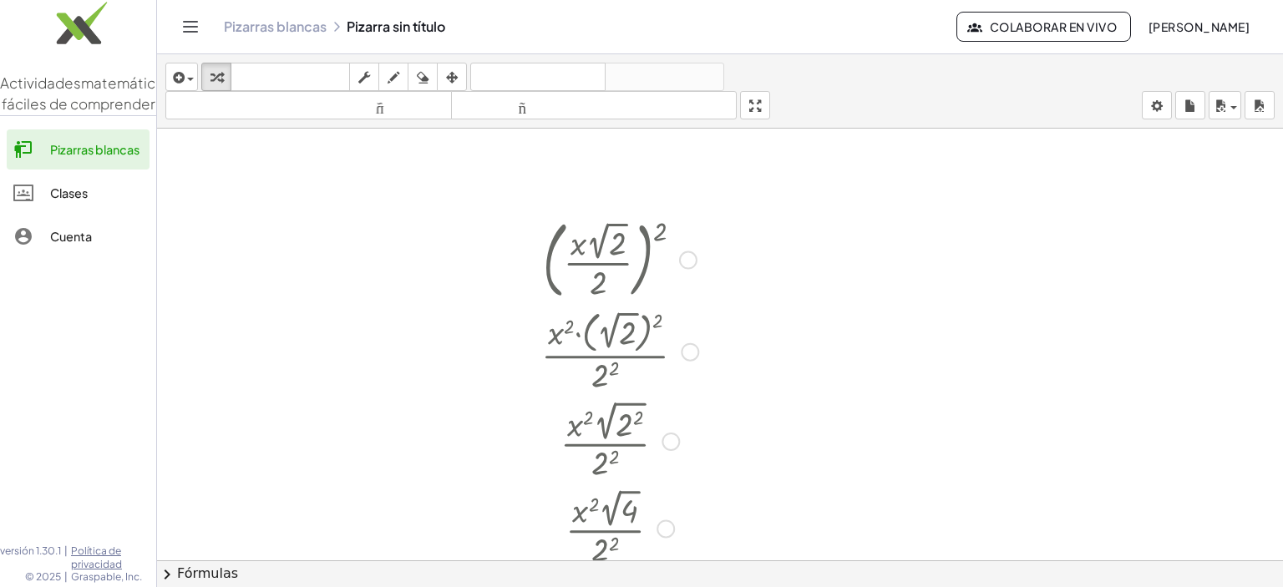
drag, startPoint x: 576, startPoint y: 241, endPoint x: 611, endPoint y: 278, distance: 50.8
click at [611, 278] on div at bounding box center [620, 258] width 174 height 93
drag, startPoint x: 611, startPoint y: 278, endPoint x: 596, endPoint y: 244, distance: 37.4
click at [596, 244] on div at bounding box center [620, 258] width 174 height 93
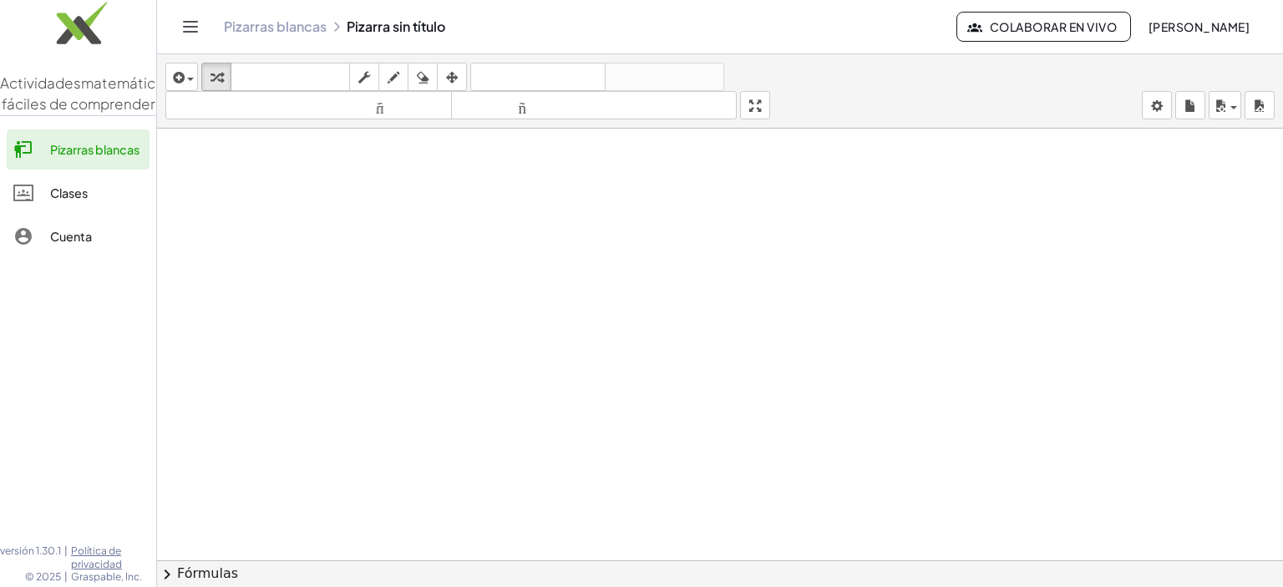
scroll to position [941, 0]
click at [337, 211] on div at bounding box center [720, 53] width 1126 height 1732
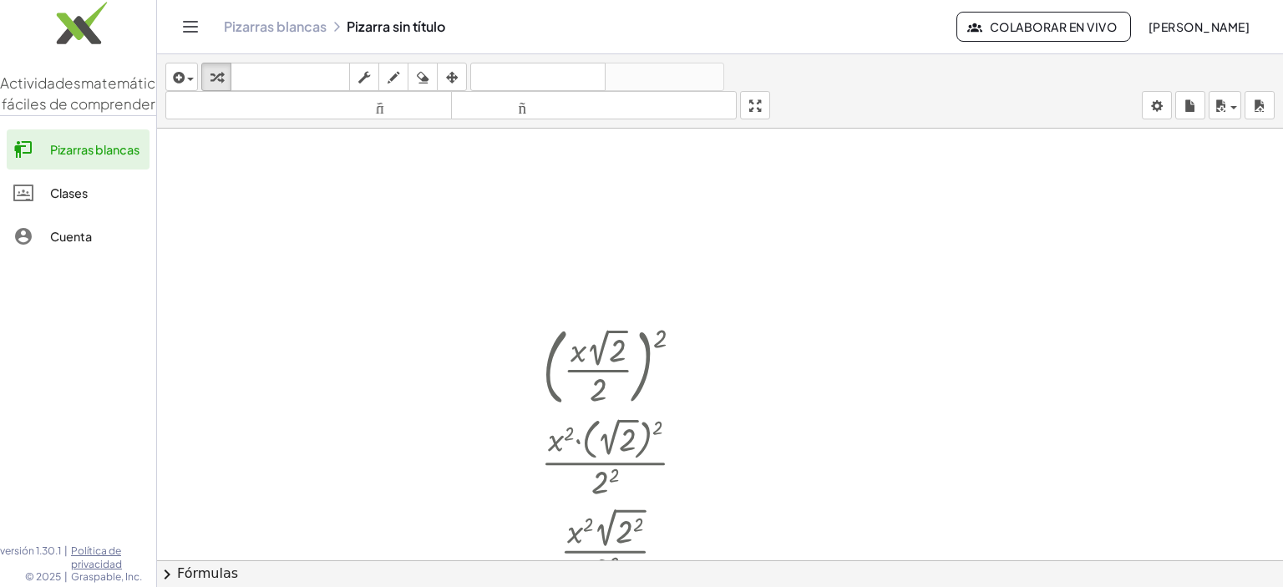
scroll to position [136, 0]
click at [337, 211] on div at bounding box center [720, 425] width 1126 height 866
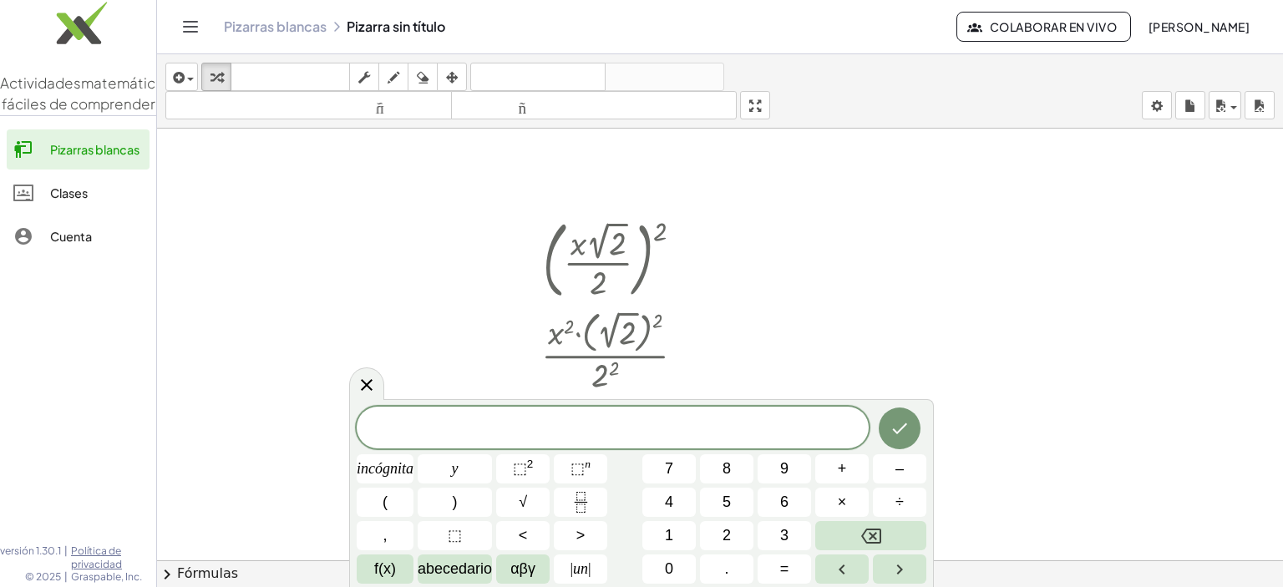
scroll to position [247, 0]
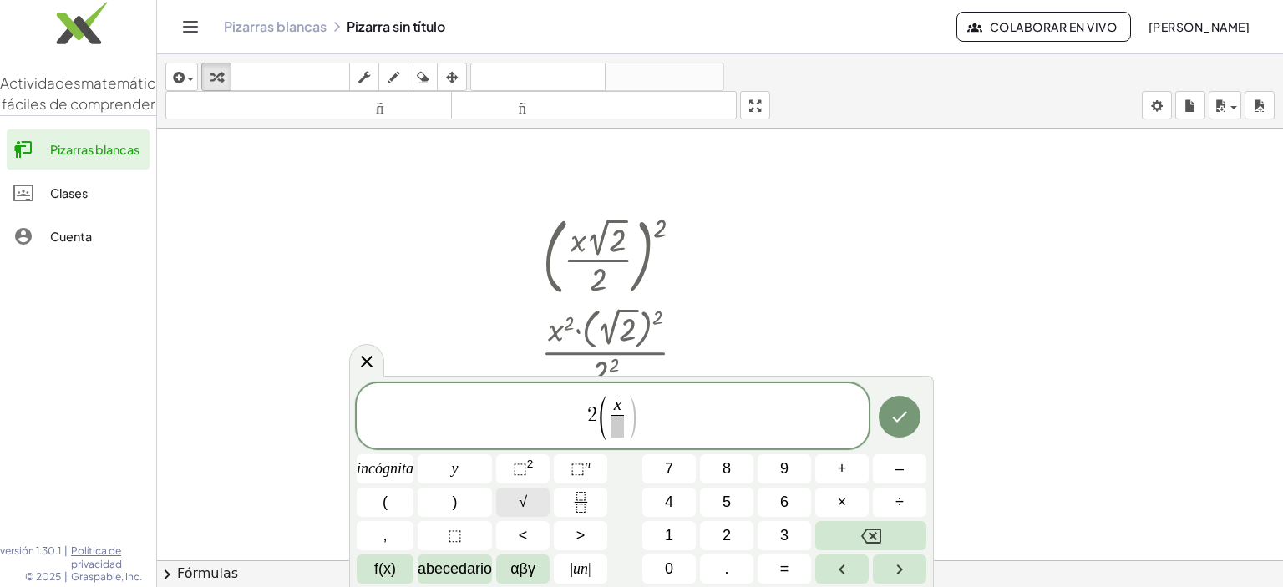
click at [544, 500] on button "√" at bounding box center [522, 502] width 53 height 29
click at [630, 433] on span "​" at bounding box center [617, 426] width 44 height 23
click at [641, 416] on span "x √ 2 2 ​ ​" at bounding box center [617, 415] width 51 height 43
click at [528, 510] on button "√" at bounding box center [522, 502] width 53 height 29
click at [670, 436] on span "​" at bounding box center [654, 426] width 44 height 23
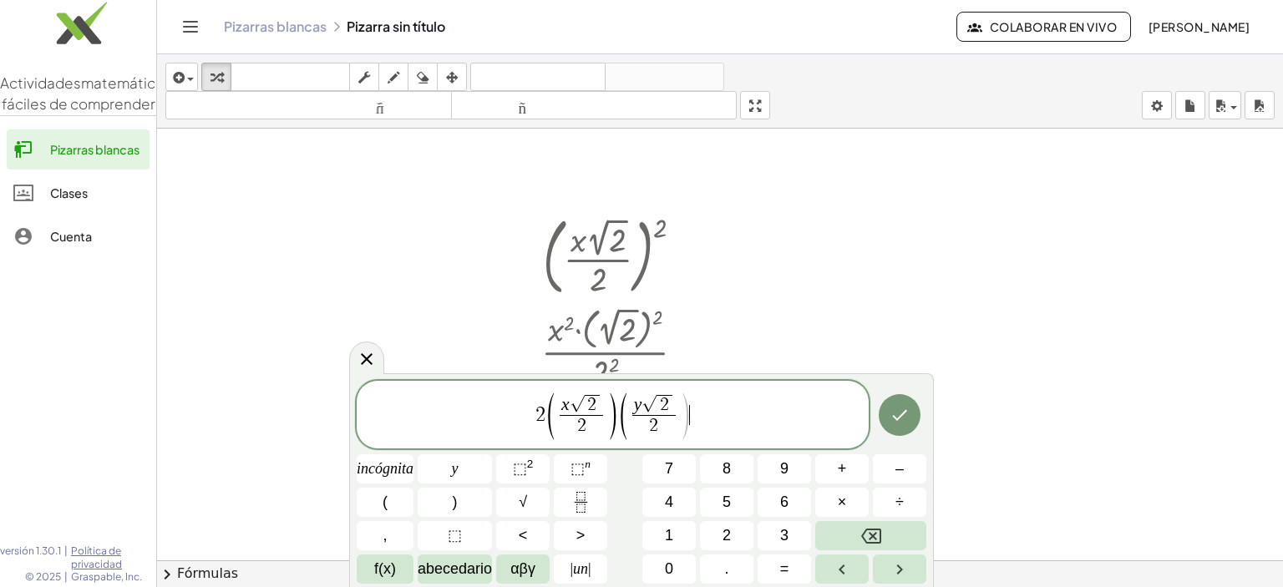
click at [705, 409] on span "2 ( x √ 2 2 ​ ) ( y √ 2 2 ​ ) ​" at bounding box center [613, 416] width 512 height 50
click at [905, 413] on icon "Hecho" at bounding box center [899, 415] width 20 height 20
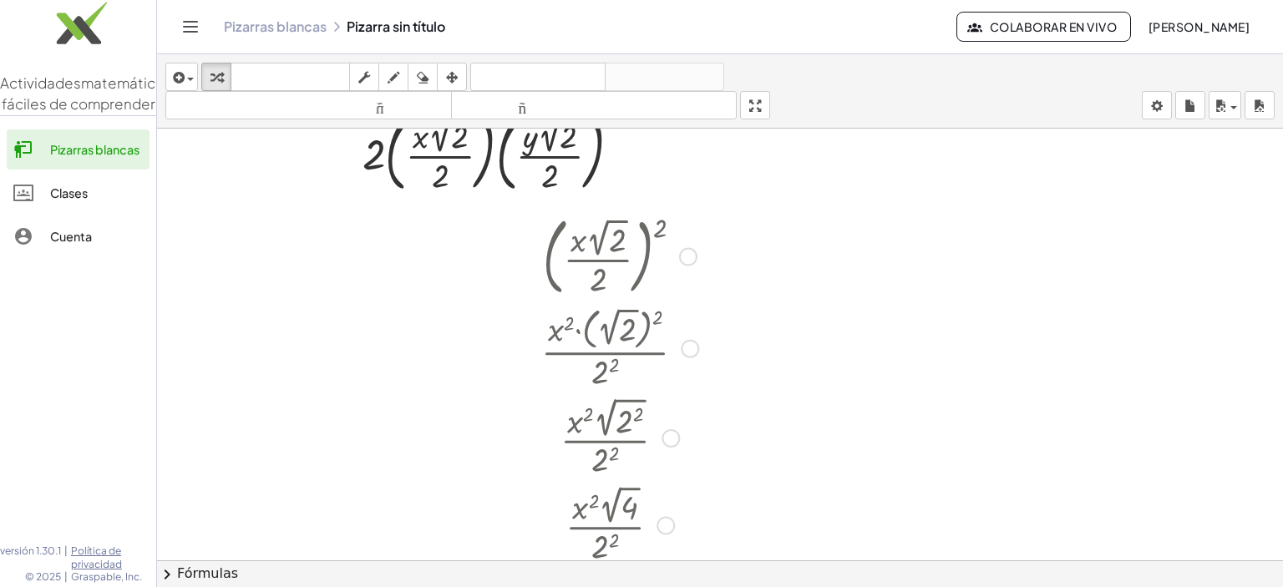
scroll to position [172, 0]
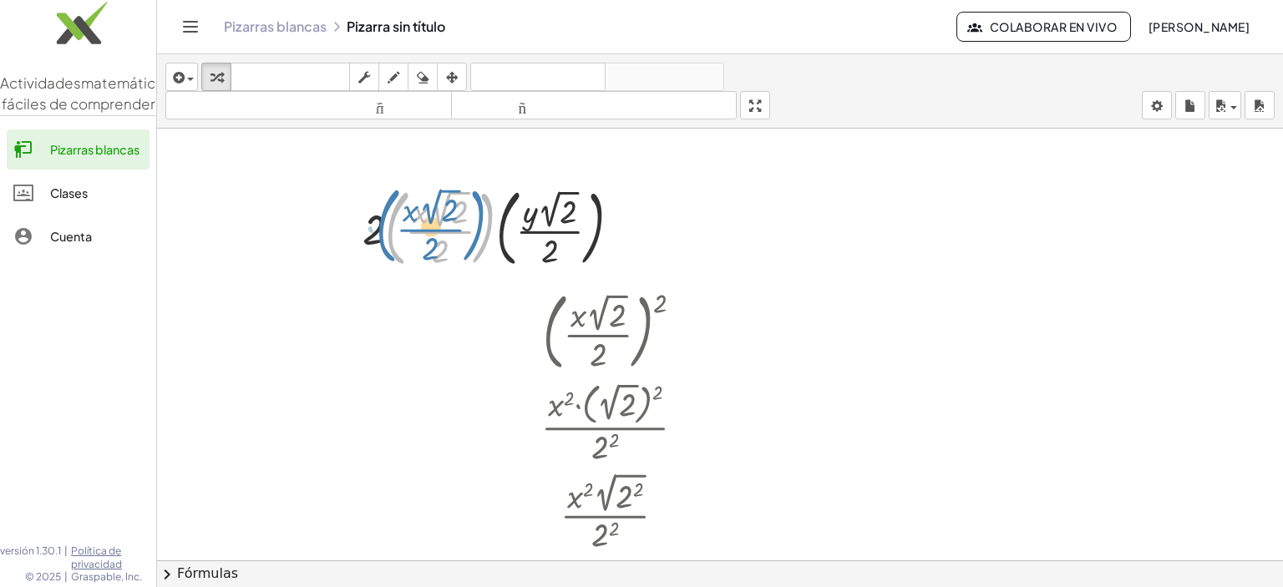
click at [493, 205] on div at bounding box center [498, 226] width 288 height 93
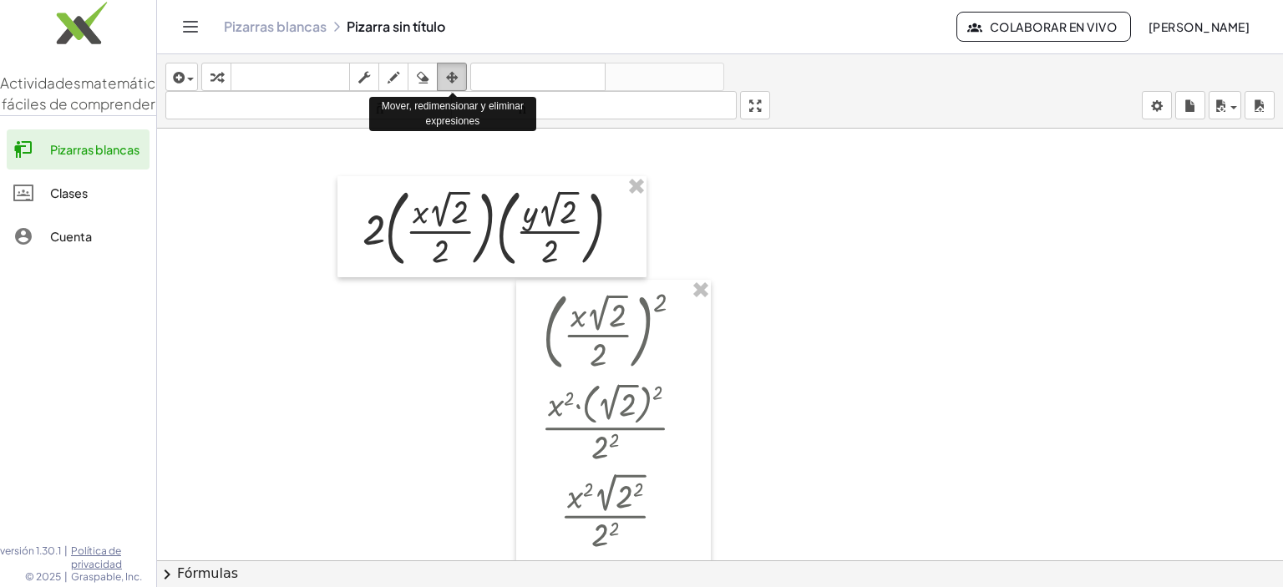
click at [444, 79] on div "button" at bounding box center [452, 77] width 22 height 20
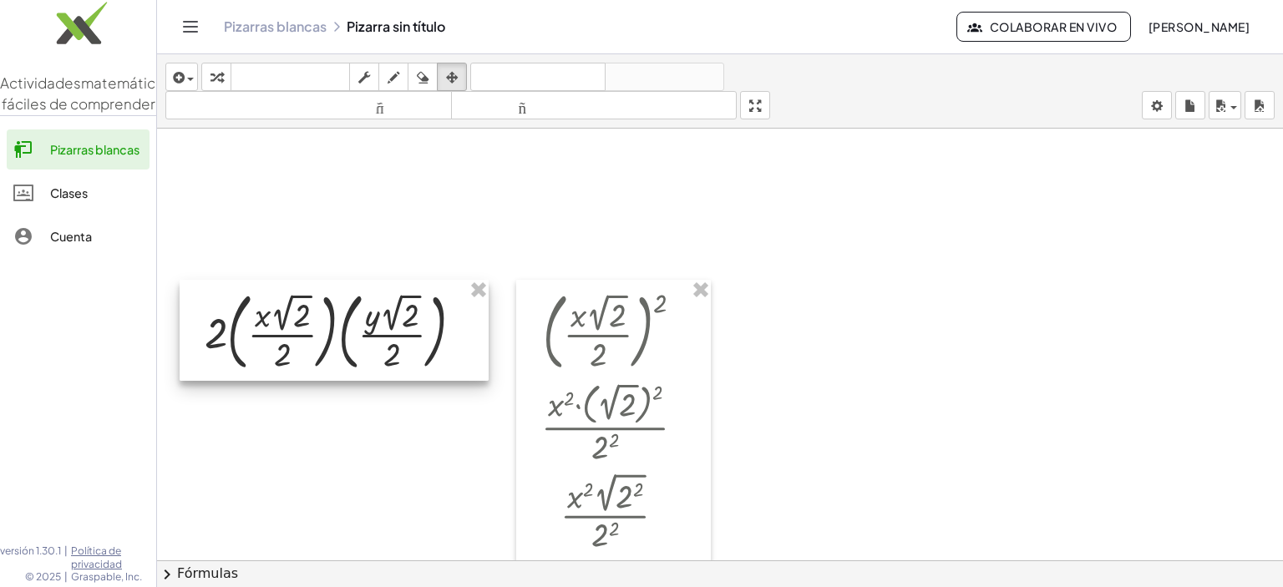
drag, startPoint x: 479, startPoint y: 233, endPoint x: 322, endPoint y: 340, distance: 190.6
click at [322, 340] on div at bounding box center [334, 330] width 309 height 101
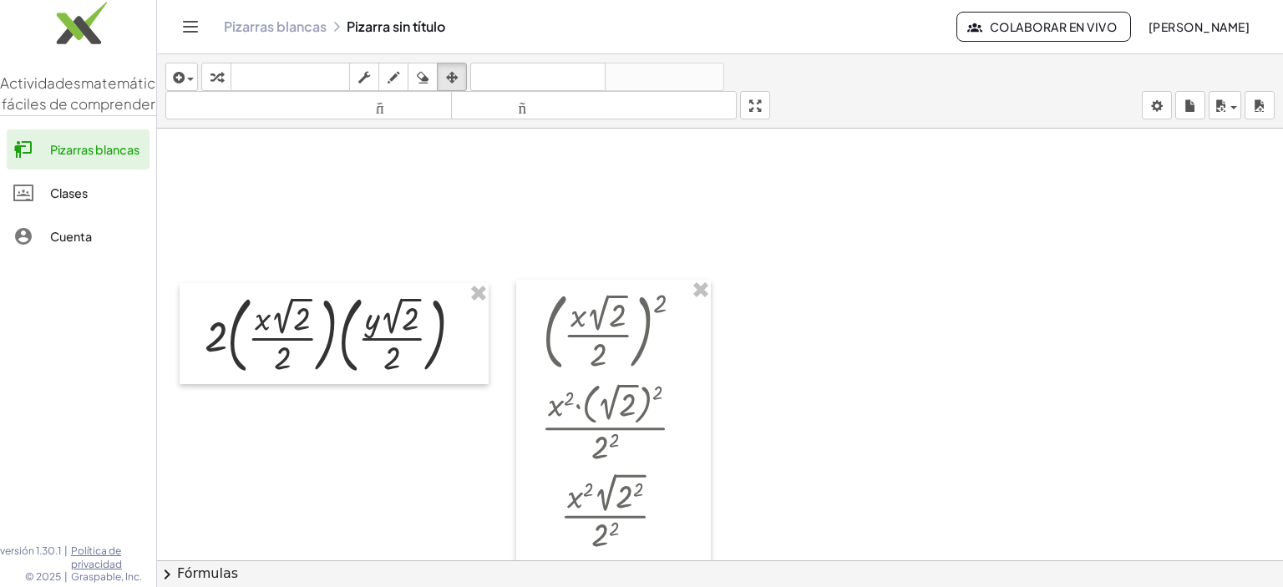
click at [381, 256] on div at bounding box center [720, 390] width 1126 height 866
click at [459, 80] on div "button" at bounding box center [452, 77] width 22 height 20
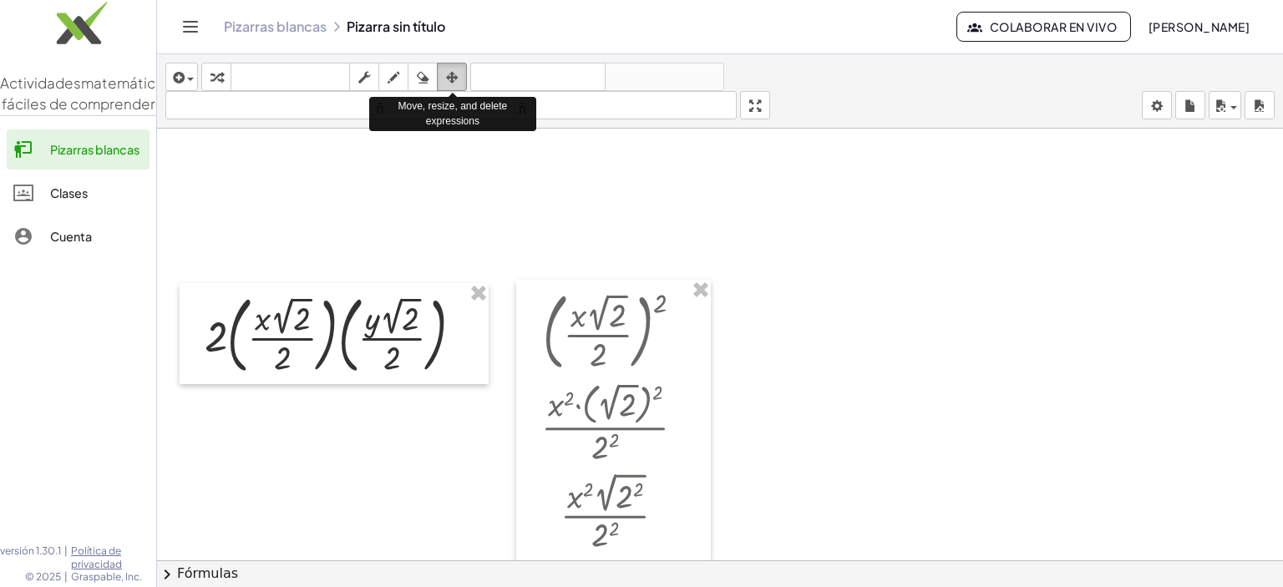
click at [441, 80] on div "button" at bounding box center [452, 77] width 22 height 20
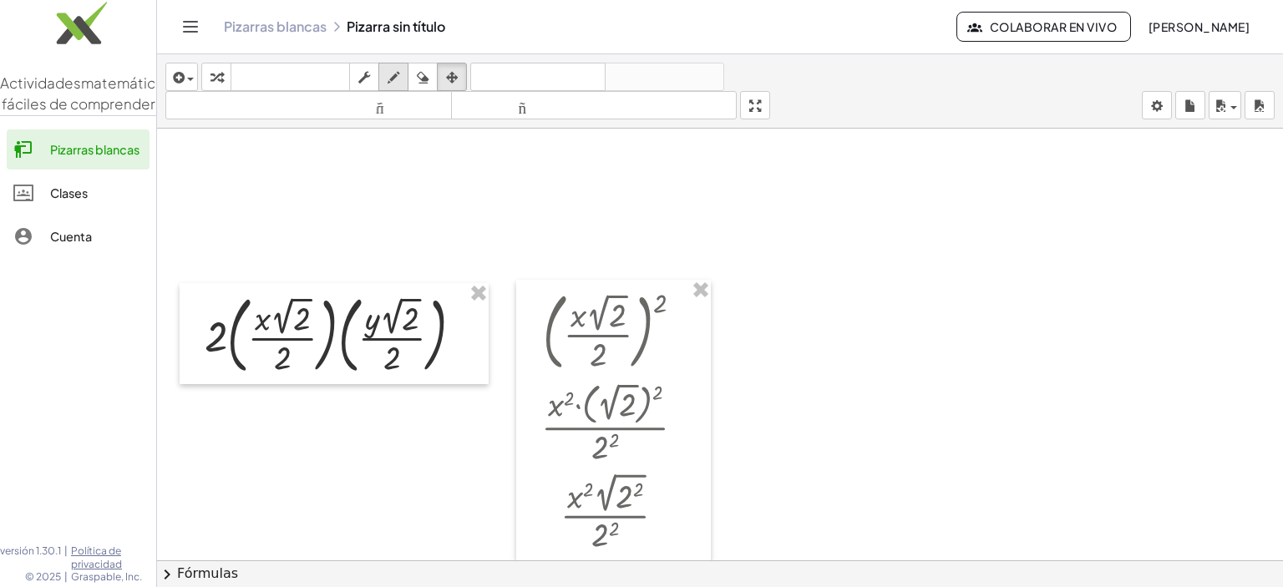
click at [392, 79] on icon "button" at bounding box center [393, 78] width 12 height 20
click at [418, 76] on icon "button" at bounding box center [423, 78] width 12 height 20
click at [392, 77] on icon "button" at bounding box center [393, 78] width 12 height 20
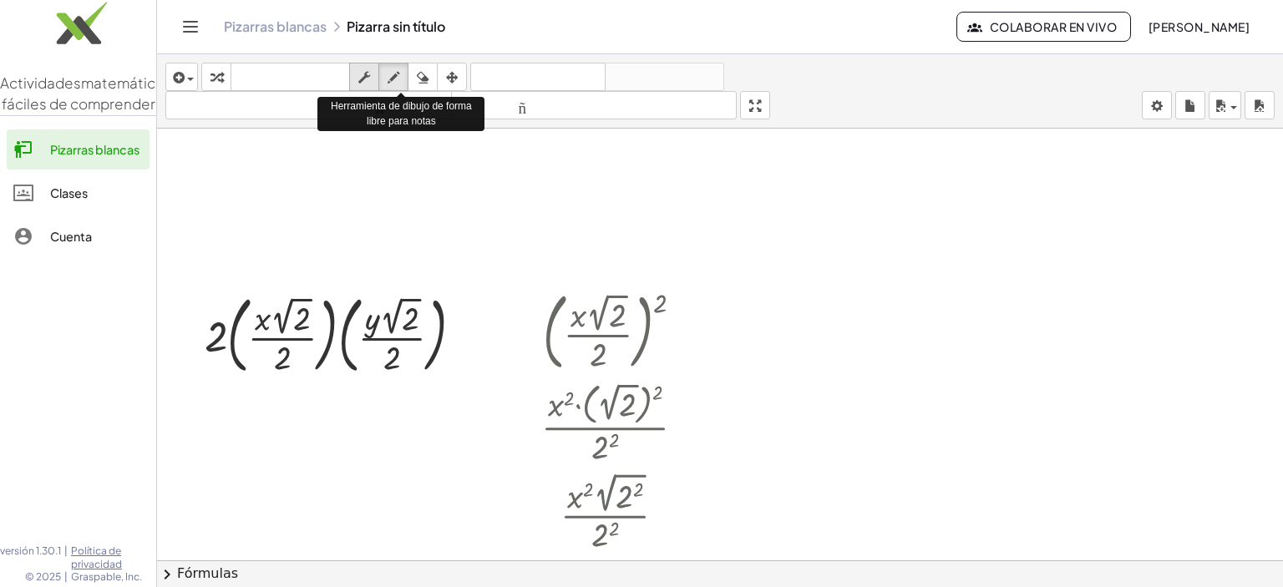
click at [377, 75] on div "transformar teclado teclado fregar dibujar borrar arreglar" at bounding box center [334, 77] width 266 height 28
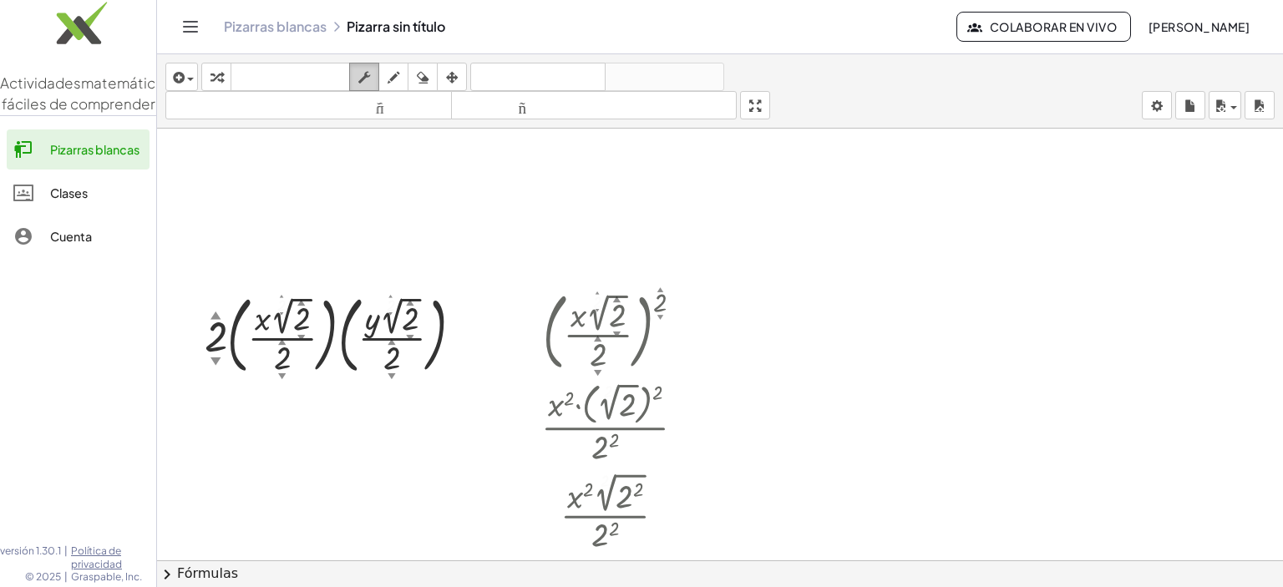
click at [377, 75] on button "fregar" at bounding box center [364, 77] width 30 height 28
click at [404, 201] on div at bounding box center [720, 390] width 1126 height 866
click at [217, 357] on font "▼" at bounding box center [215, 360] width 11 height 13
click at [215, 357] on font "▼" at bounding box center [215, 360] width 11 height 13
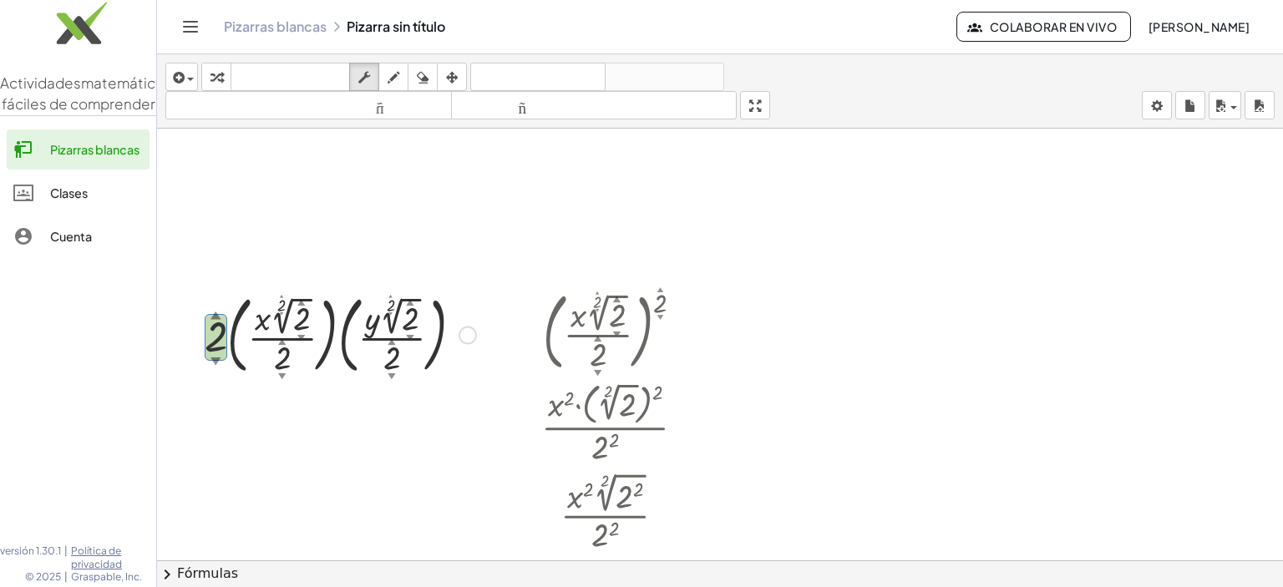
click at [214, 312] on font "▲" at bounding box center [215, 313] width 11 height 13
click at [214, 313] on font "▲" at bounding box center [215, 313] width 11 height 13
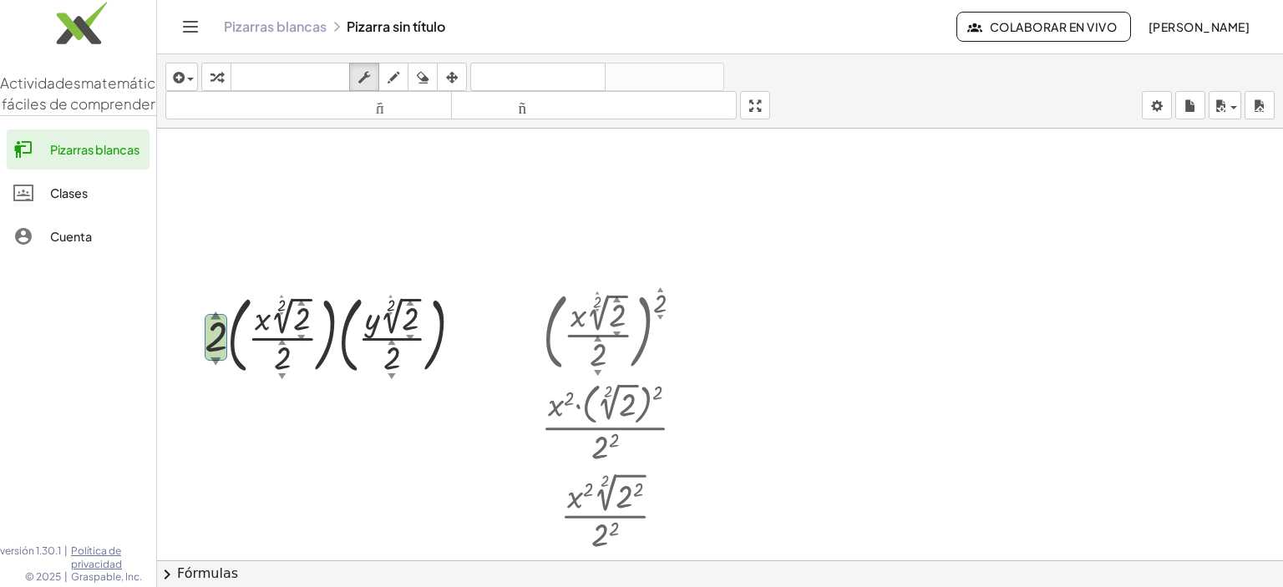
click at [259, 251] on div at bounding box center [720, 390] width 1126 height 866
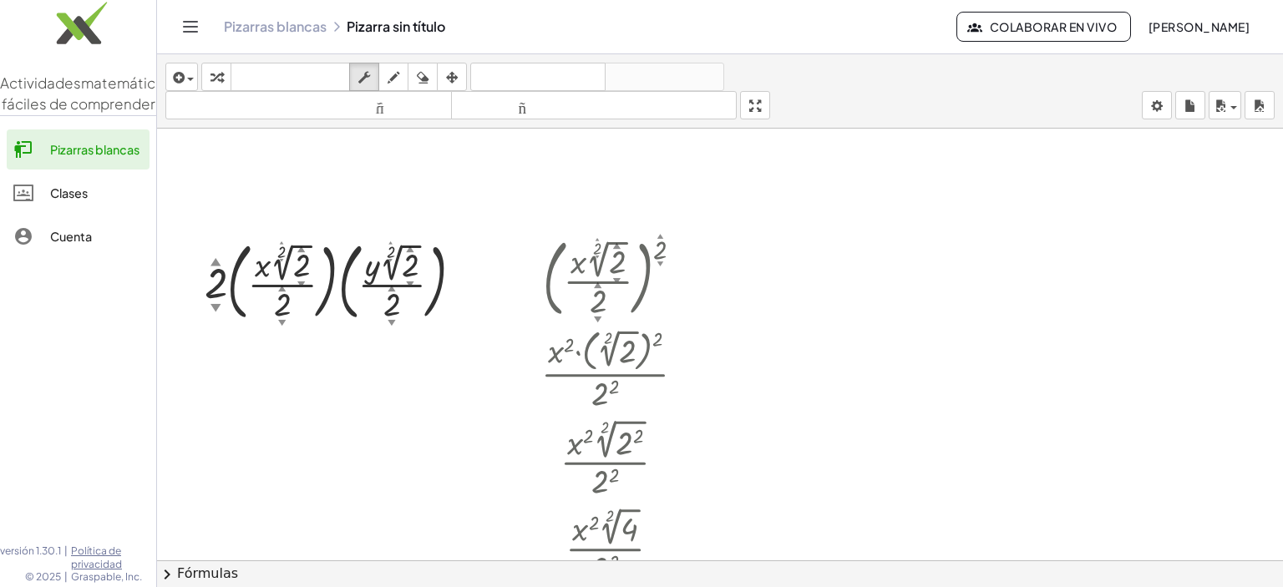
scroll to position [217, 0]
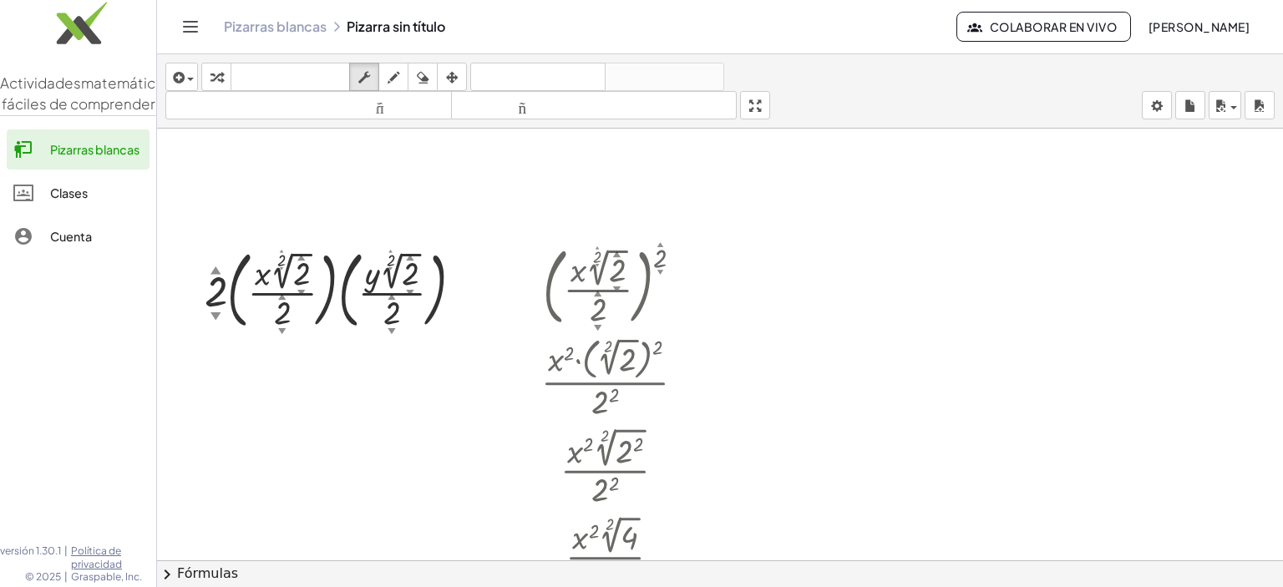
click at [237, 199] on div at bounding box center [720, 344] width 1126 height 866
click at [291, 399] on div at bounding box center [720, 344] width 1126 height 866
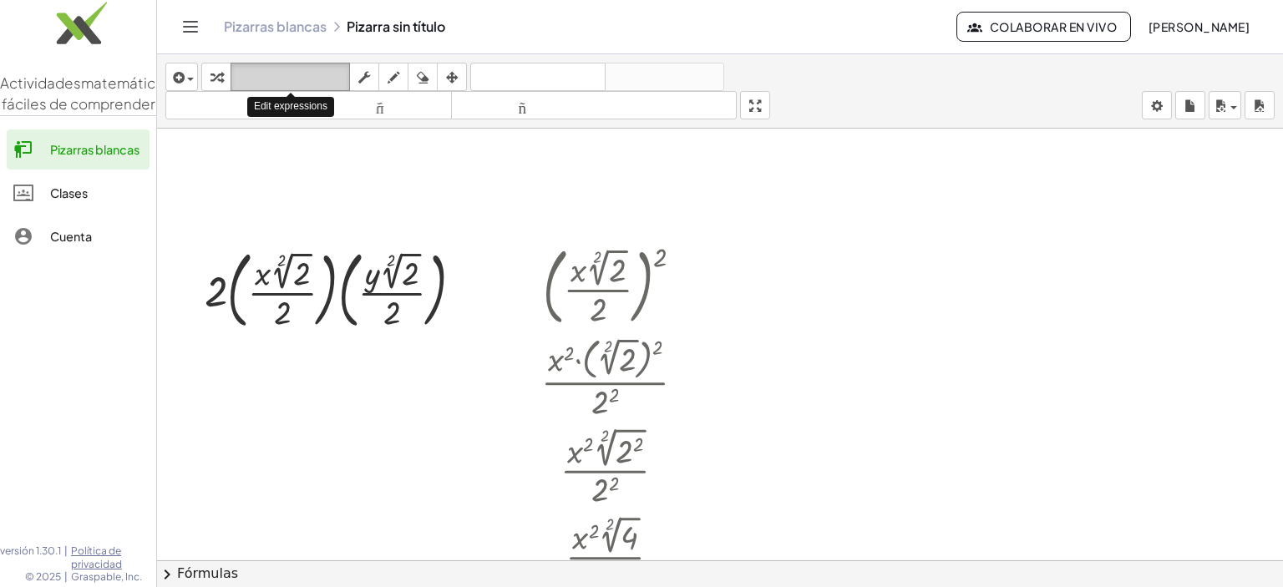
click at [273, 63] on button "teclado teclado" at bounding box center [289, 77] width 119 height 28
click at [317, 178] on div at bounding box center [720, 344] width 1126 height 866
click at [358, 278] on div at bounding box center [340, 288] width 288 height 93
click at [362, 279] on div at bounding box center [340, 288] width 288 height 93
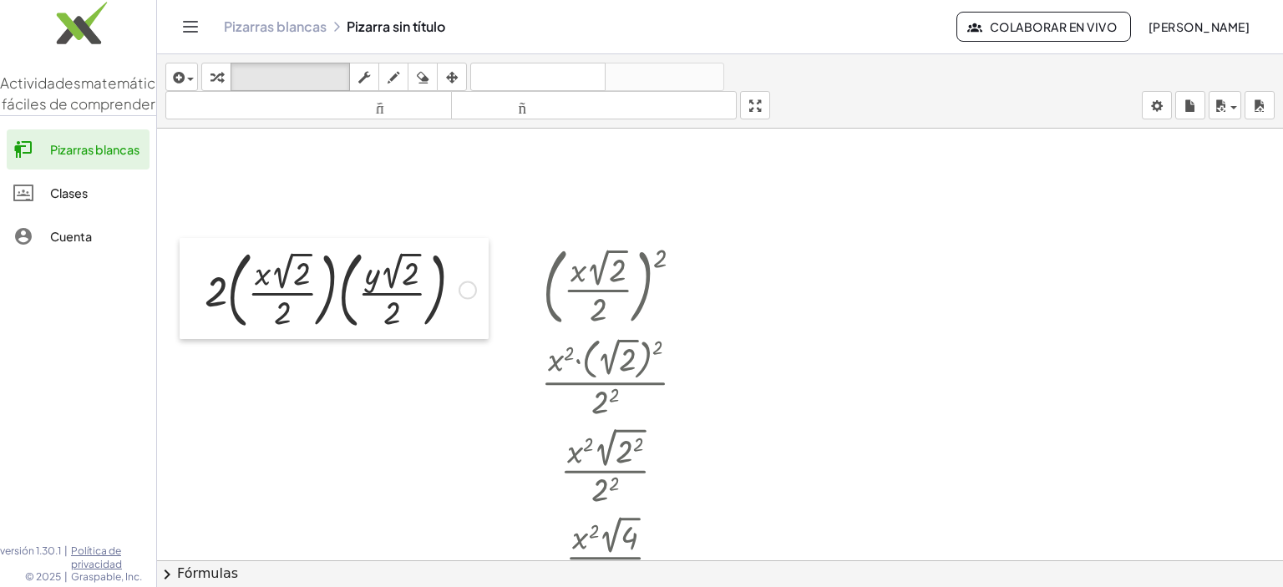
click at [204, 293] on div at bounding box center [192, 288] width 25 height 101
drag, startPoint x: 219, startPoint y: 290, endPoint x: 240, endPoint y: 407, distance: 118.8
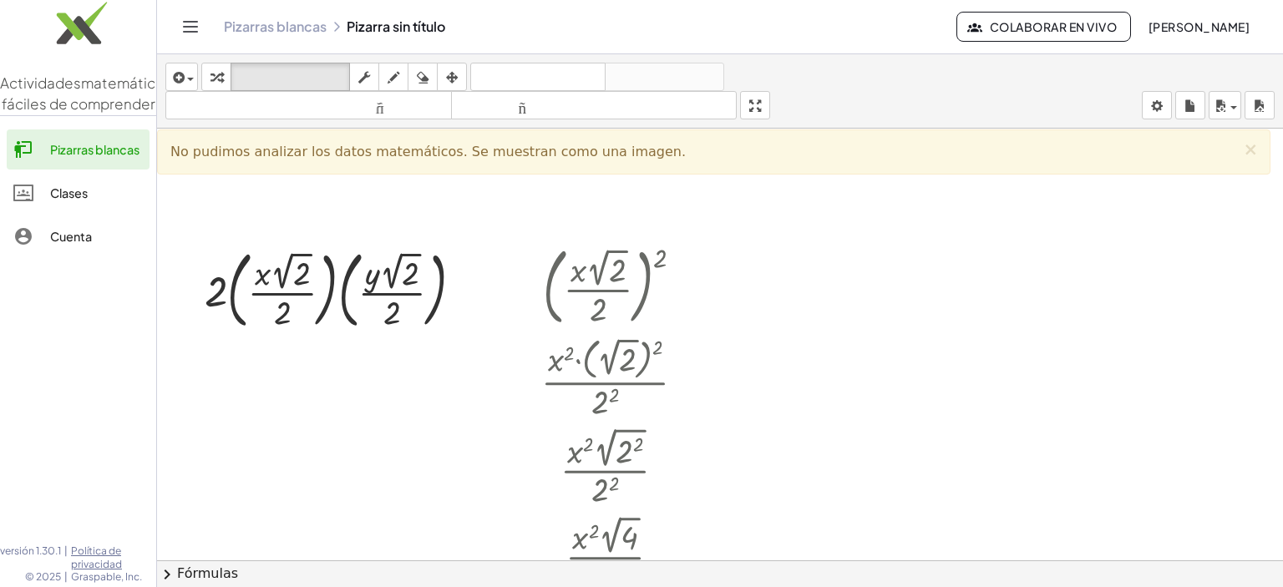
click at [268, 406] on div at bounding box center [720, 344] width 1126 height 866
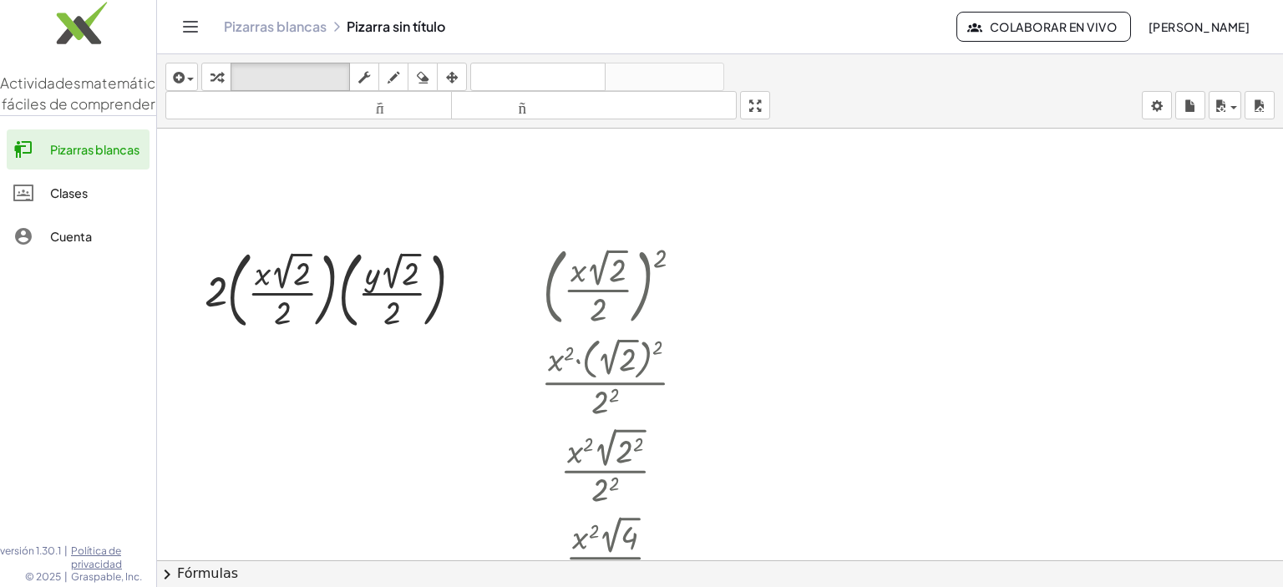
click at [268, 406] on div at bounding box center [720, 344] width 1126 height 866
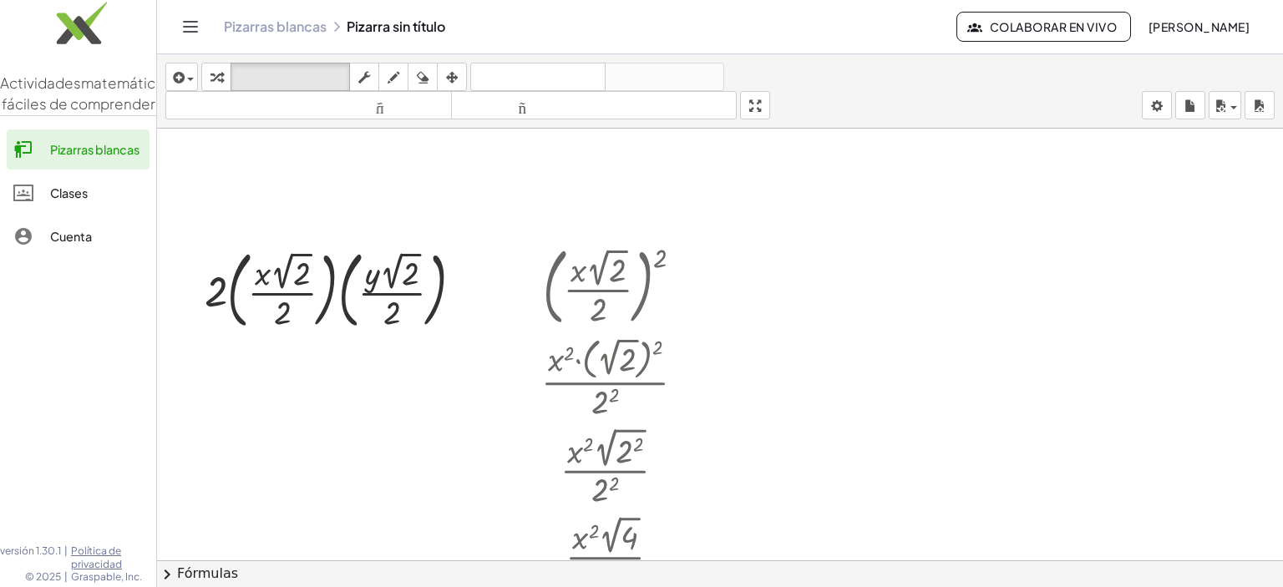
click at [268, 406] on div at bounding box center [720, 344] width 1126 height 866
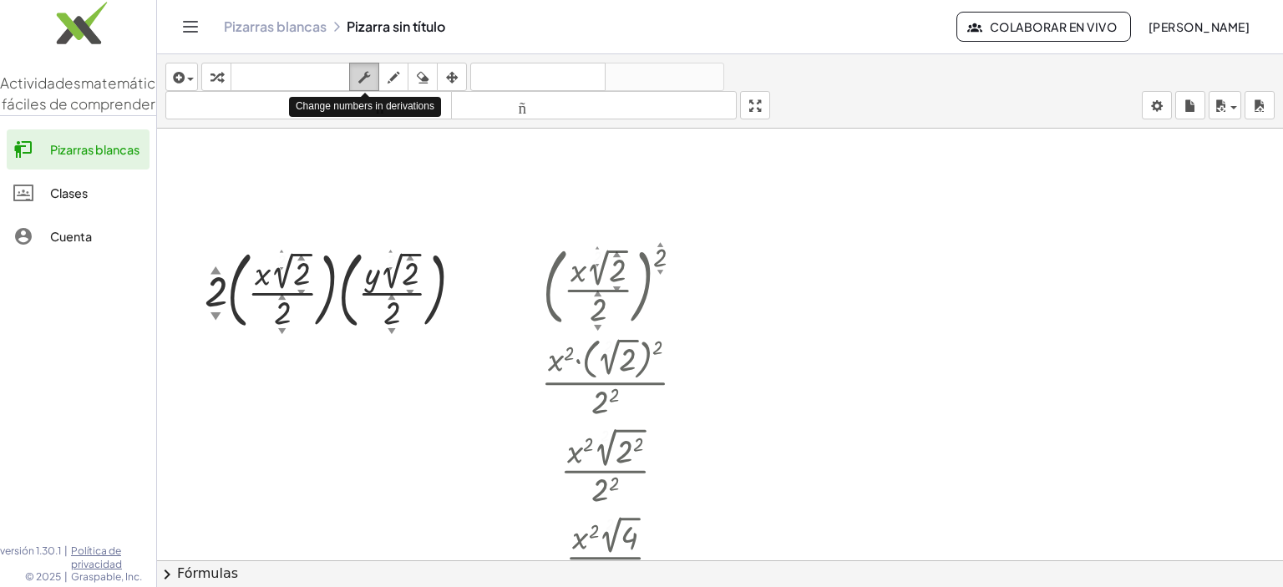
click at [369, 72] on icon "button" at bounding box center [364, 78] width 12 height 20
drag, startPoint x: 224, startPoint y: 290, endPoint x: 249, endPoint y: 315, distance: 35.4
click at [249, 315] on div at bounding box center [340, 288] width 288 height 93
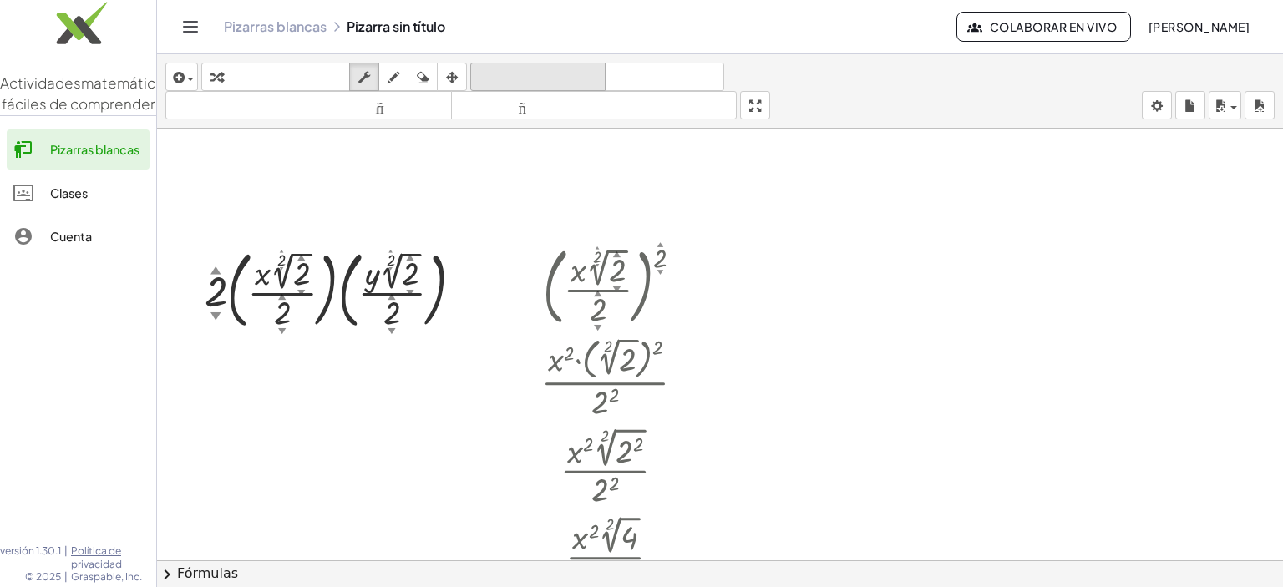
click at [478, 80] on font "deshacer" at bounding box center [537, 77] width 127 height 16
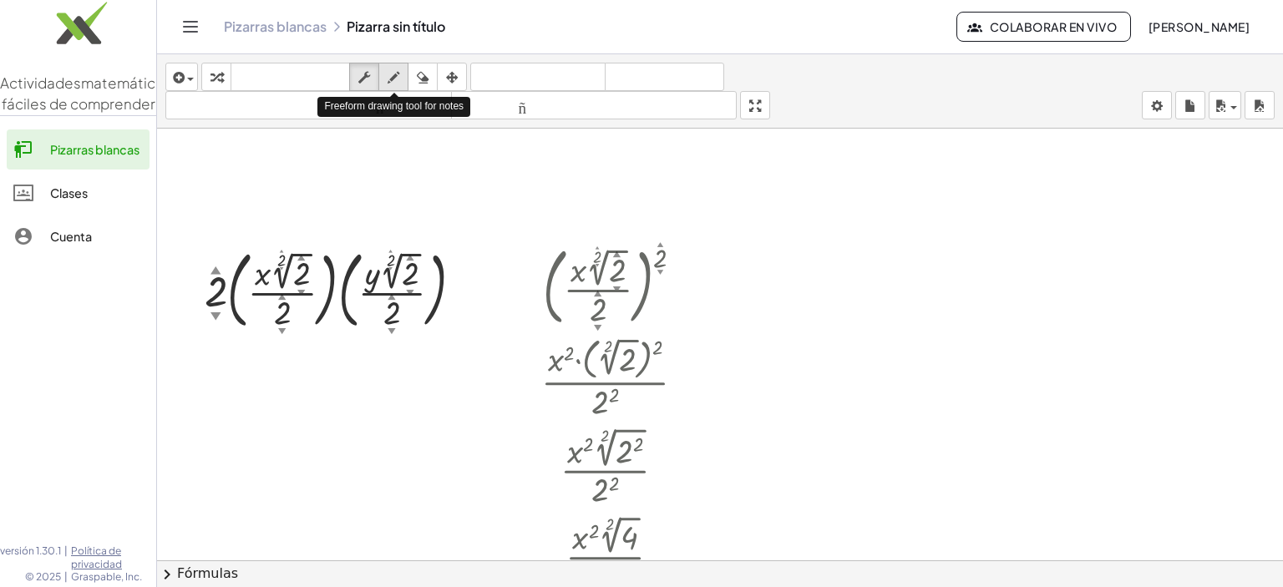
click at [390, 78] on icon "button" at bounding box center [393, 78] width 12 height 20
click at [430, 86] on div "button" at bounding box center [423, 77] width 22 height 20
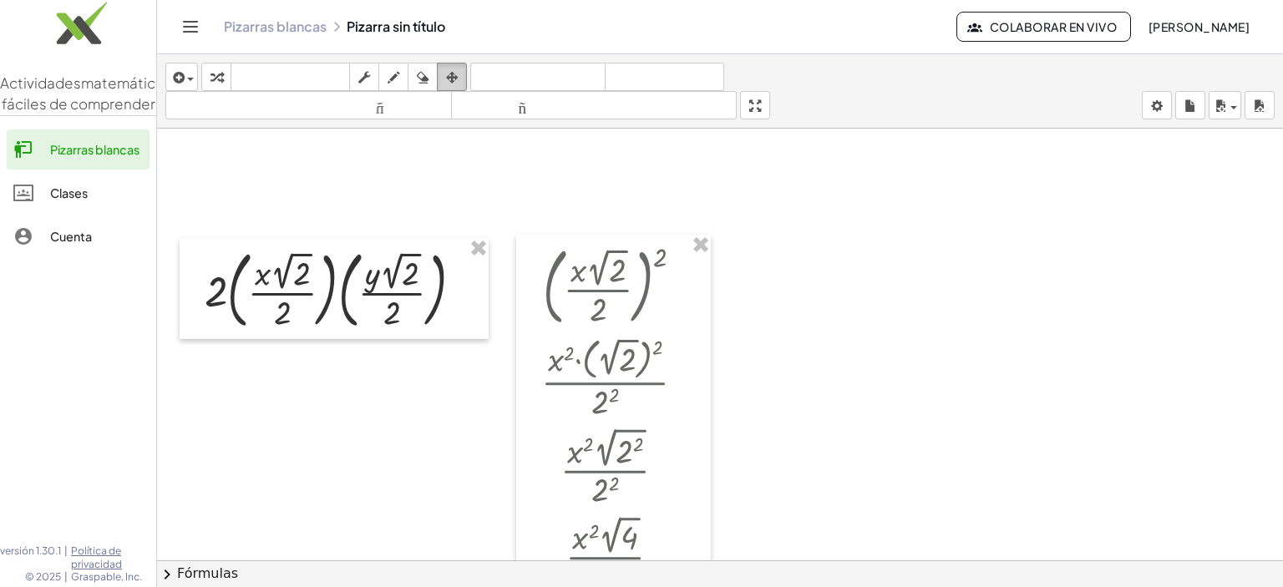
click at [444, 74] on div "button" at bounding box center [452, 77] width 22 height 20
click at [218, 288] on div at bounding box center [334, 288] width 309 height 101
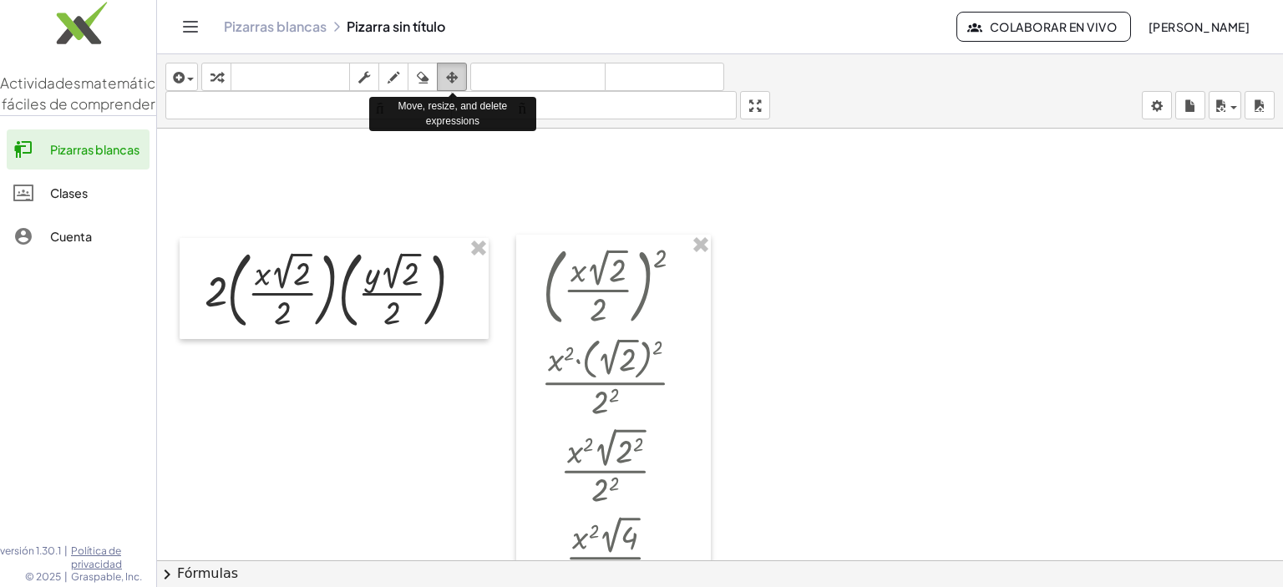
click at [450, 67] on div "button" at bounding box center [452, 77] width 22 height 20
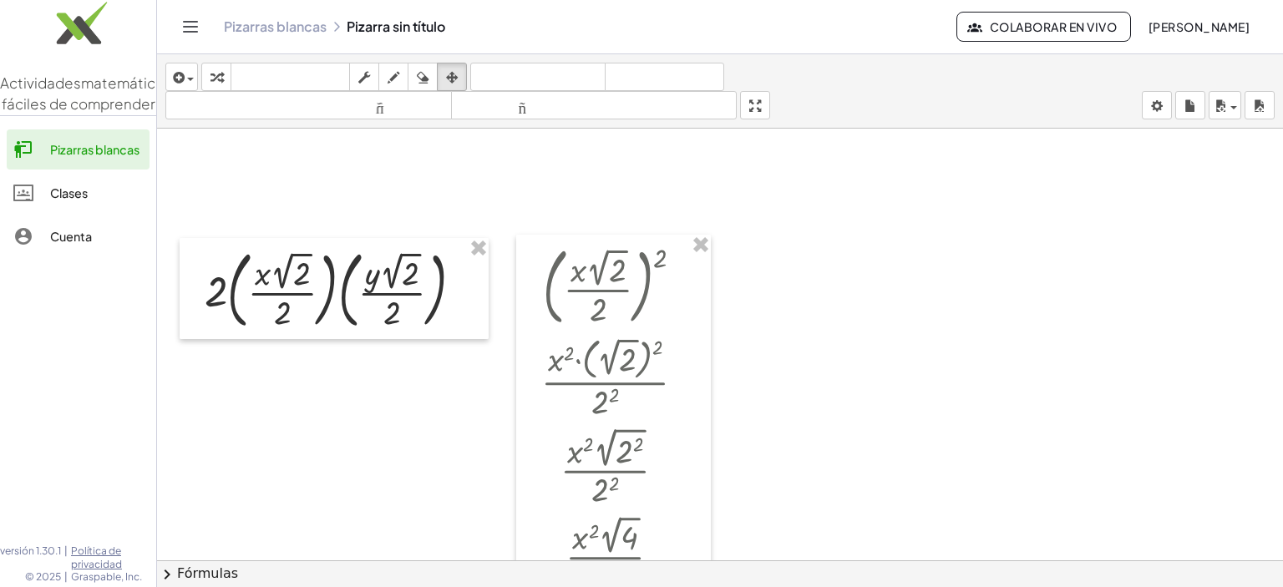
click at [190, 22] on icon "Cambiar navegación" at bounding box center [191, 27] width 14 height 10
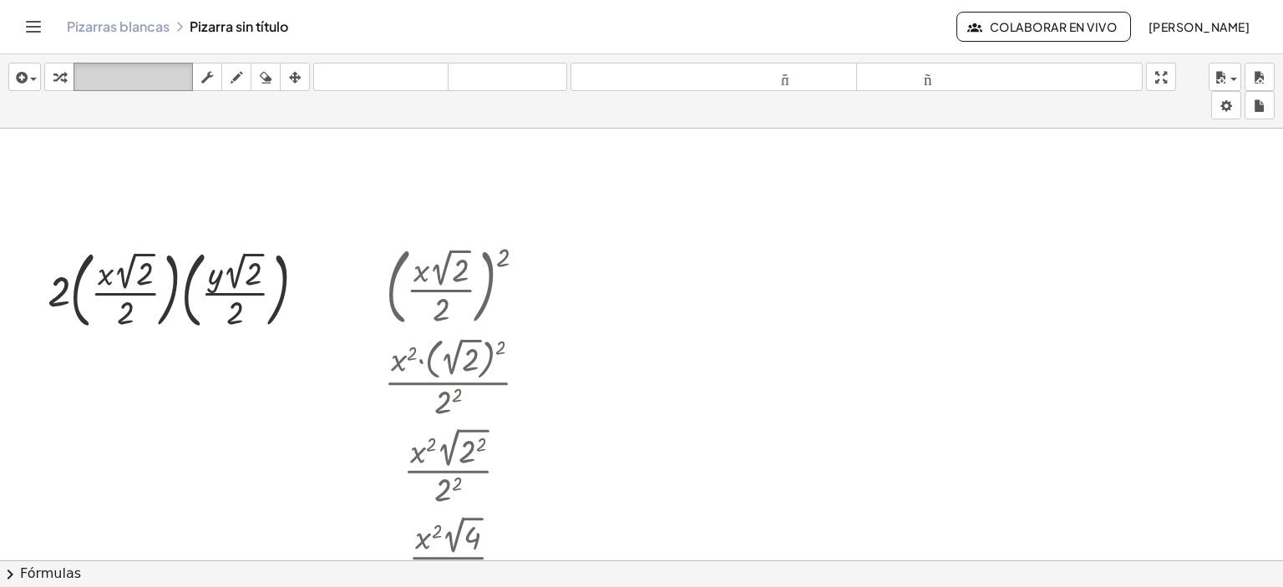
click at [117, 84] on font "teclado" at bounding box center [133, 77] width 111 height 16
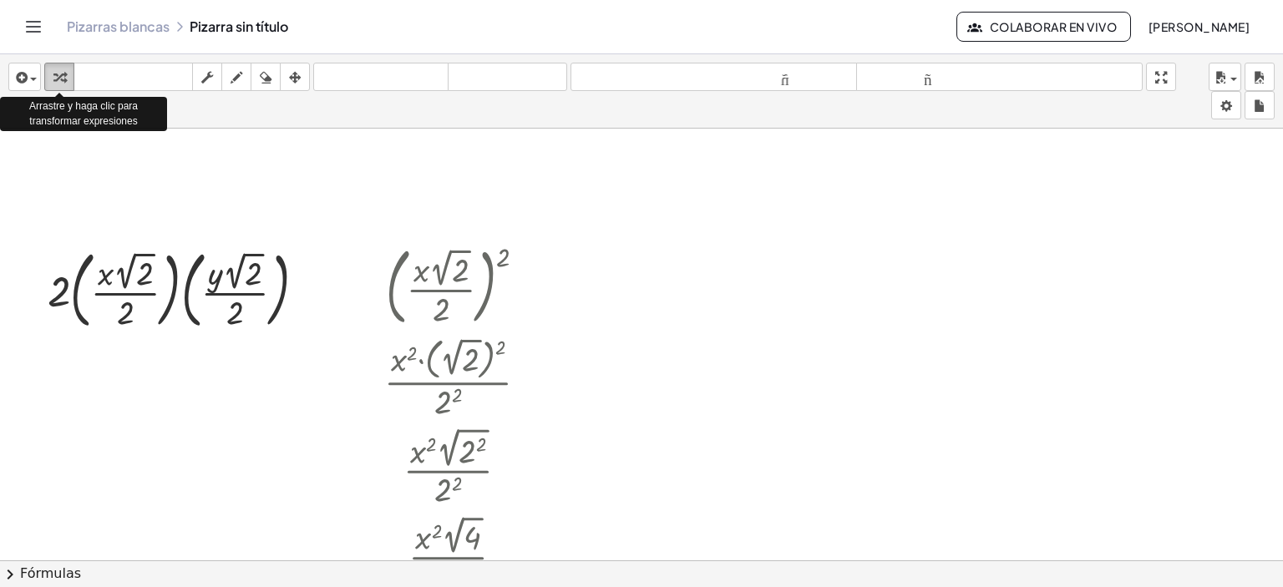
click at [57, 78] on icon "button" at bounding box center [59, 78] width 12 height 20
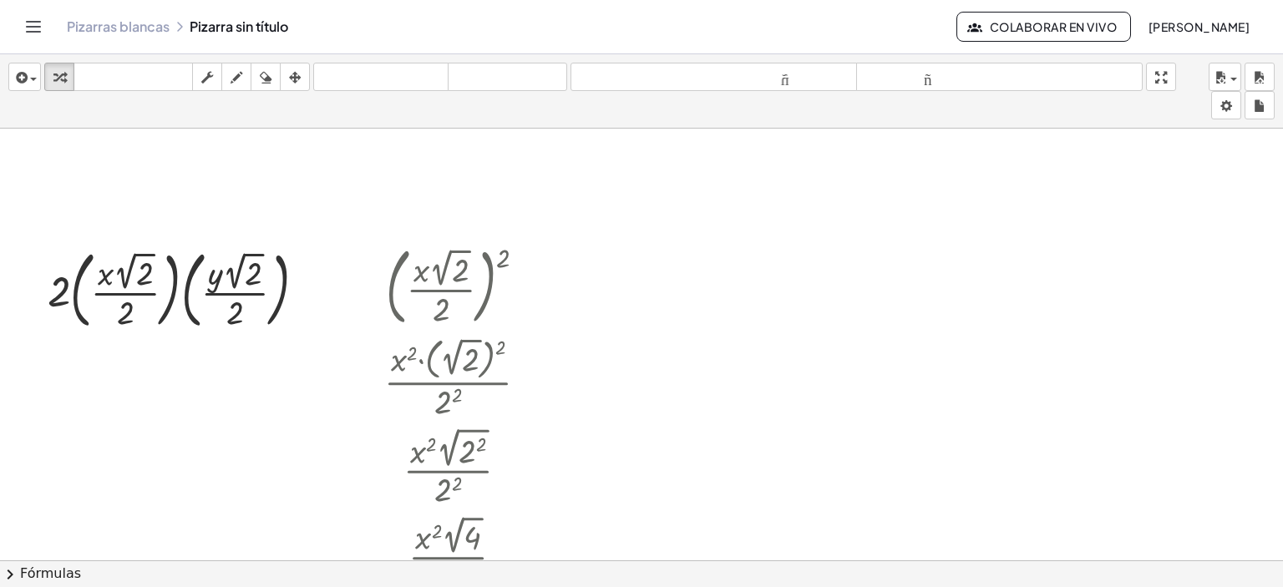
click at [57, 195] on div at bounding box center [641, 344] width 1283 height 866
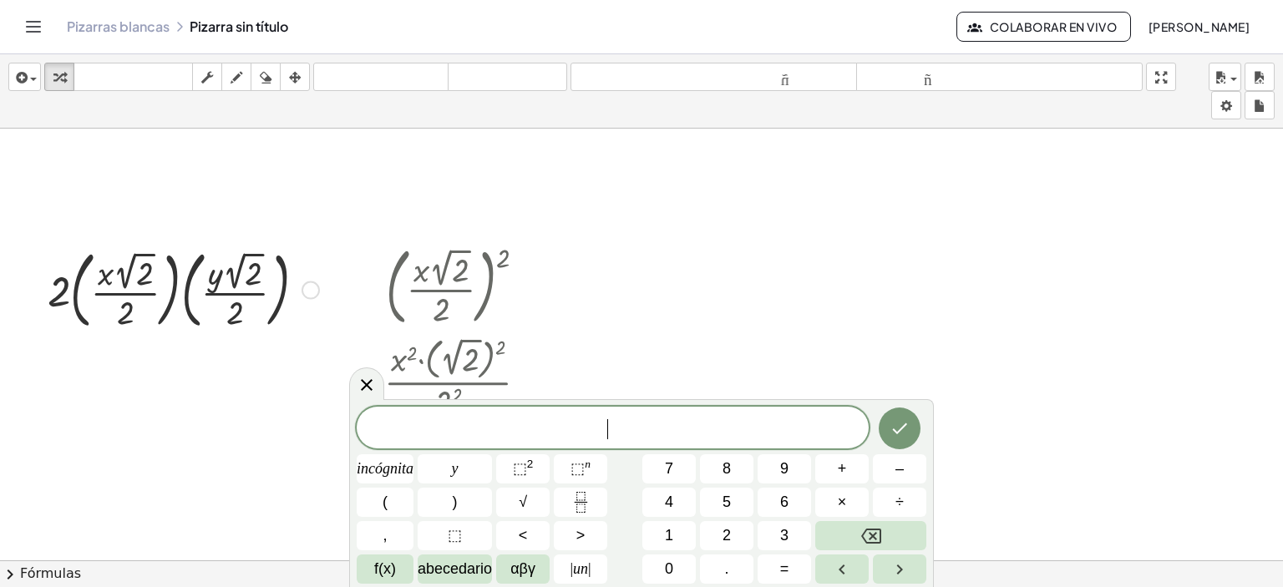
click at [64, 296] on div at bounding box center [183, 288] width 288 height 93
click at [377, 386] on div at bounding box center [366, 383] width 35 height 33
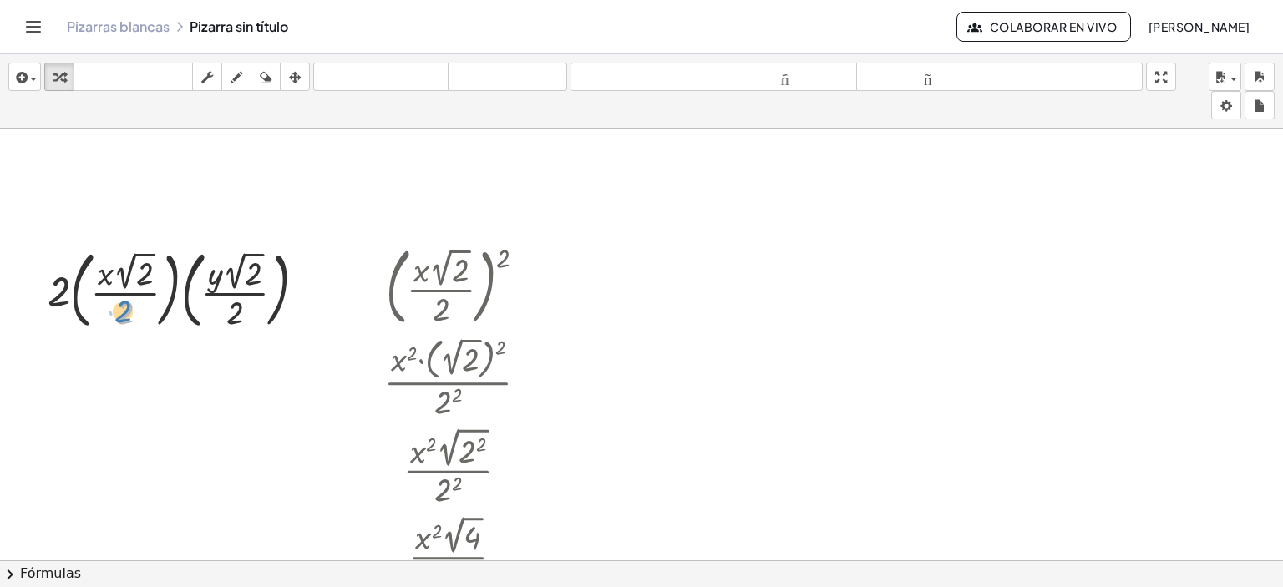
drag, startPoint x: 134, startPoint y: 305, endPoint x: 134, endPoint y: 319, distance: 14.2
click at [134, 319] on div at bounding box center [183, 288] width 288 height 93
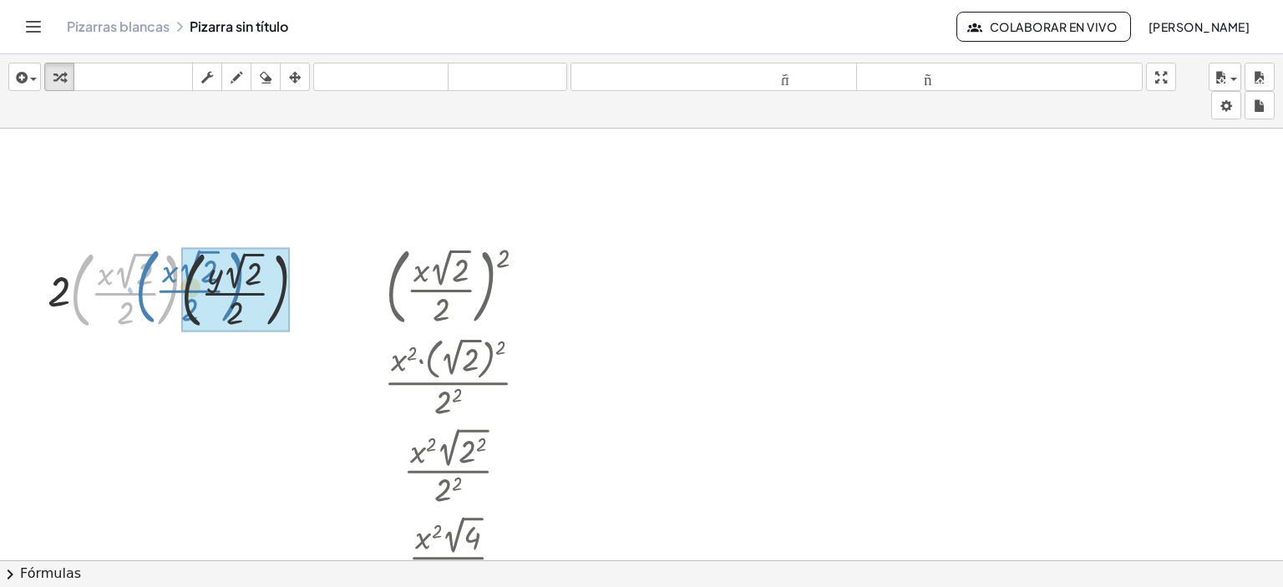
drag, startPoint x: 171, startPoint y: 299, endPoint x: 254, endPoint y: 293, distance: 82.9
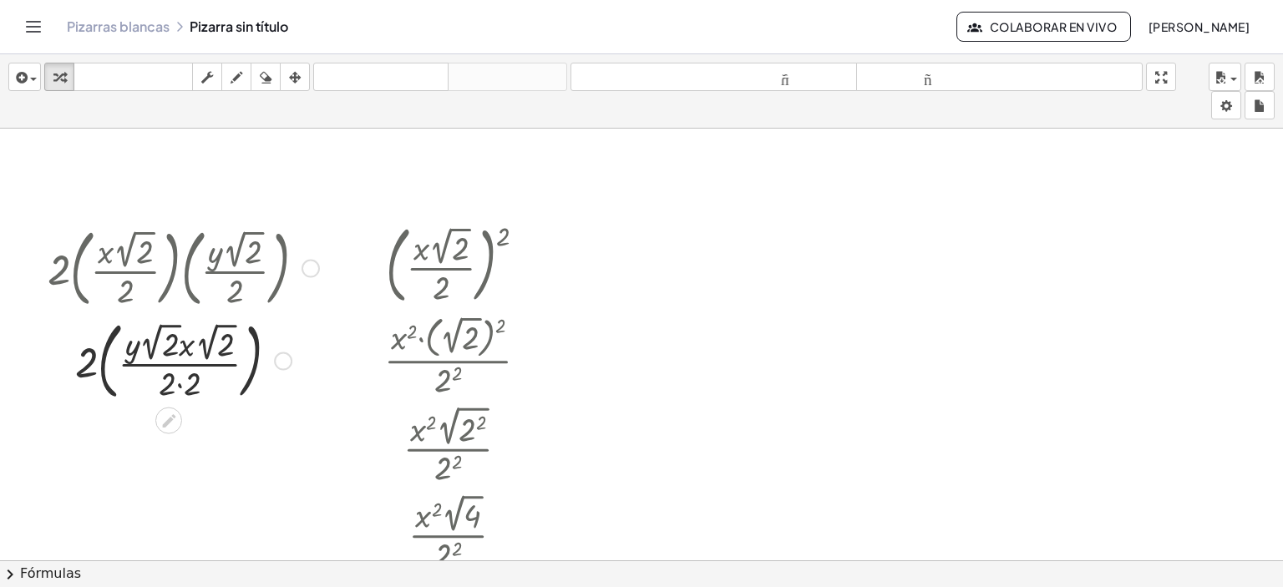
scroll to position [241, 0]
drag, startPoint x: 186, startPoint y: 341, endPoint x: 139, endPoint y: 357, distance: 50.2
click at [139, 357] on div at bounding box center [183, 357] width 288 height 93
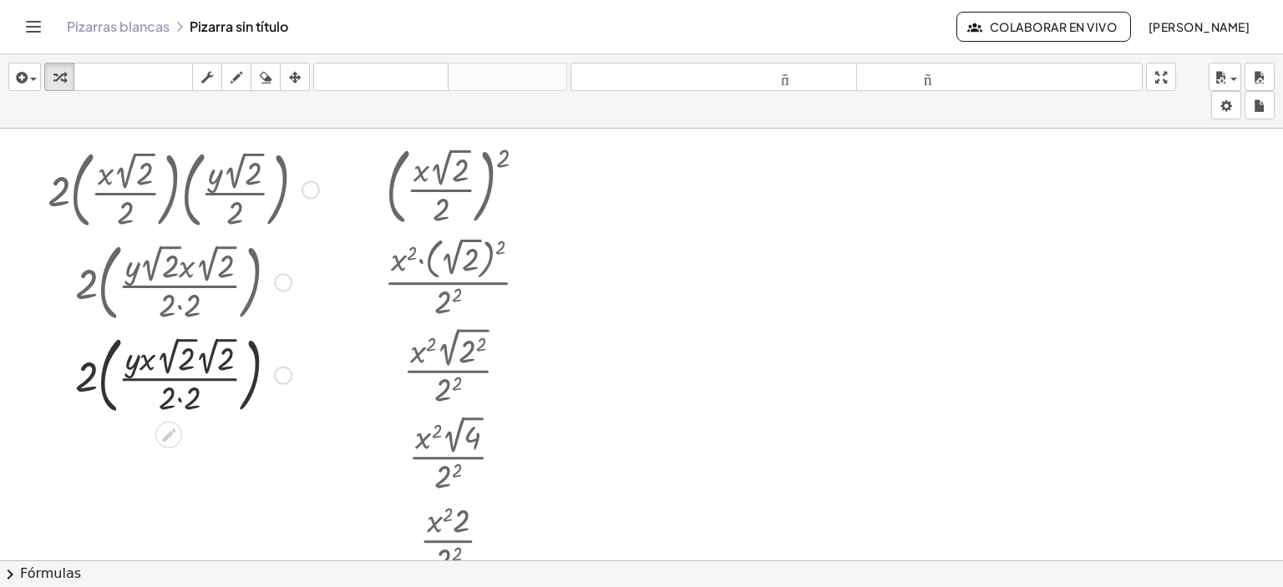
scroll to position [319, 0]
click at [180, 352] on div at bounding box center [183, 372] width 288 height 93
drag, startPoint x: 175, startPoint y: 341, endPoint x: 207, endPoint y: 343, distance: 31.8
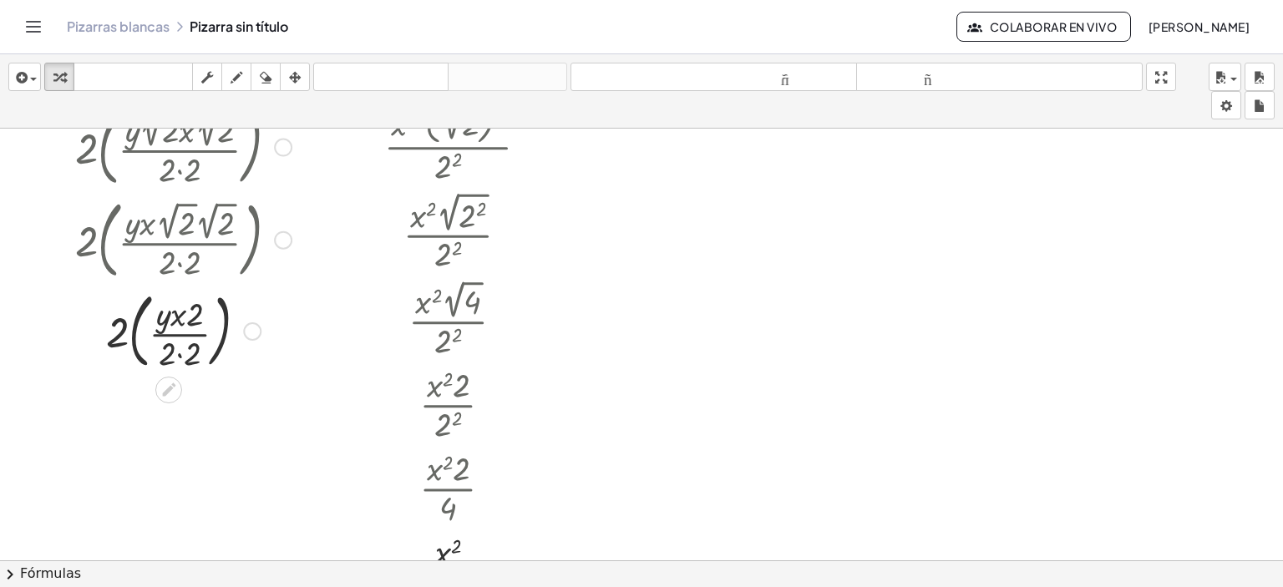
scroll to position [454, 0]
drag, startPoint x: 187, startPoint y: 352, endPoint x: 187, endPoint y: 316, distance: 35.9
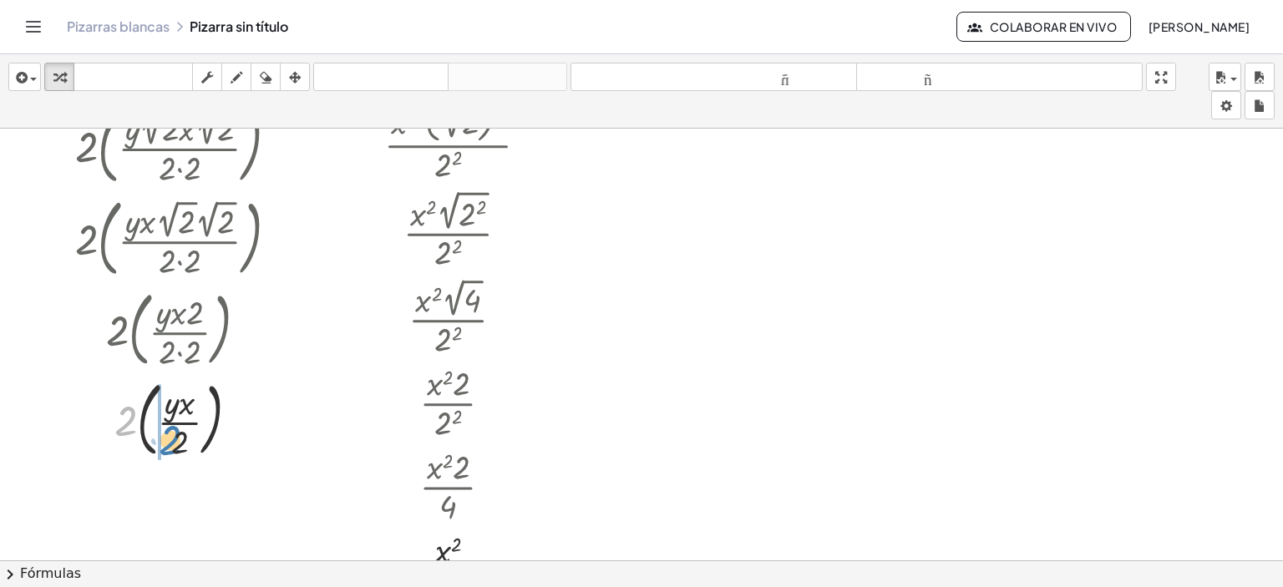
drag, startPoint x: 130, startPoint y: 421, endPoint x: 177, endPoint y: 440, distance: 50.6
click at [177, 440] on div at bounding box center [183, 418] width 288 height 90
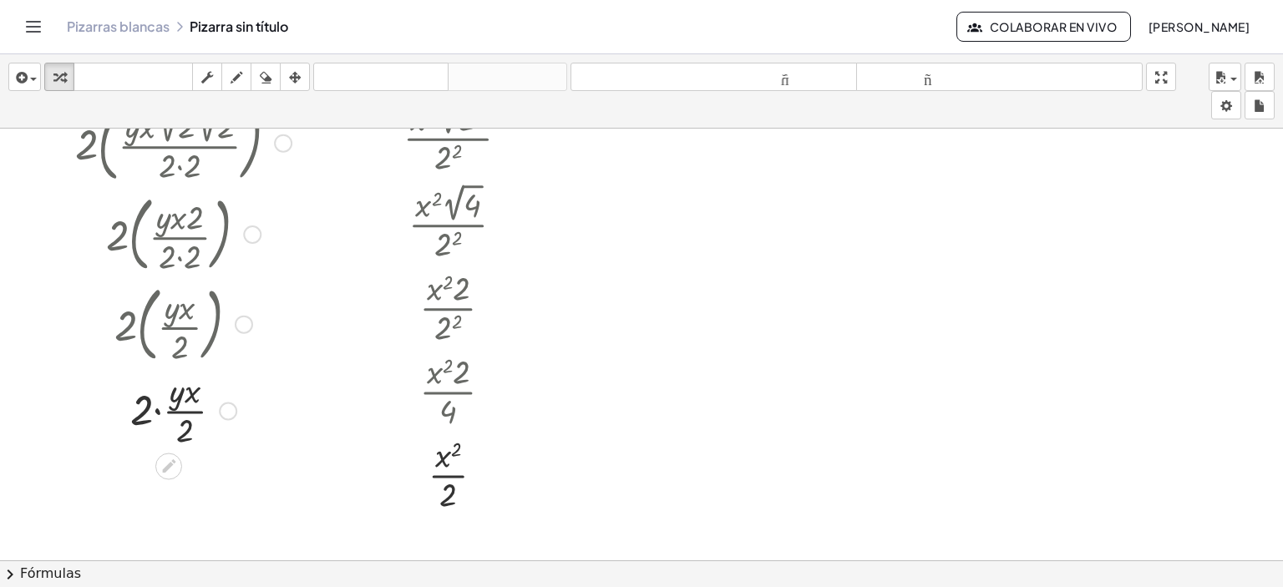
scroll to position [551, 0]
drag, startPoint x: 146, startPoint y: 421, endPoint x: 190, endPoint y: 441, distance: 48.6
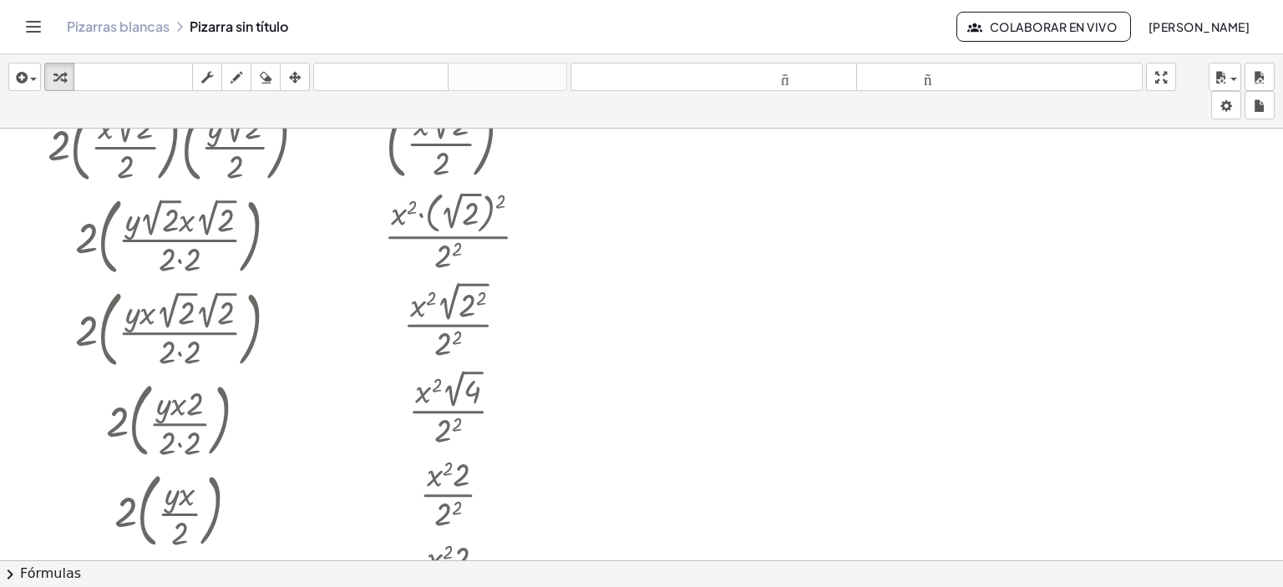
scroll to position [362, 0]
click at [905, 300] on div at bounding box center [641, 199] width 1283 height 866
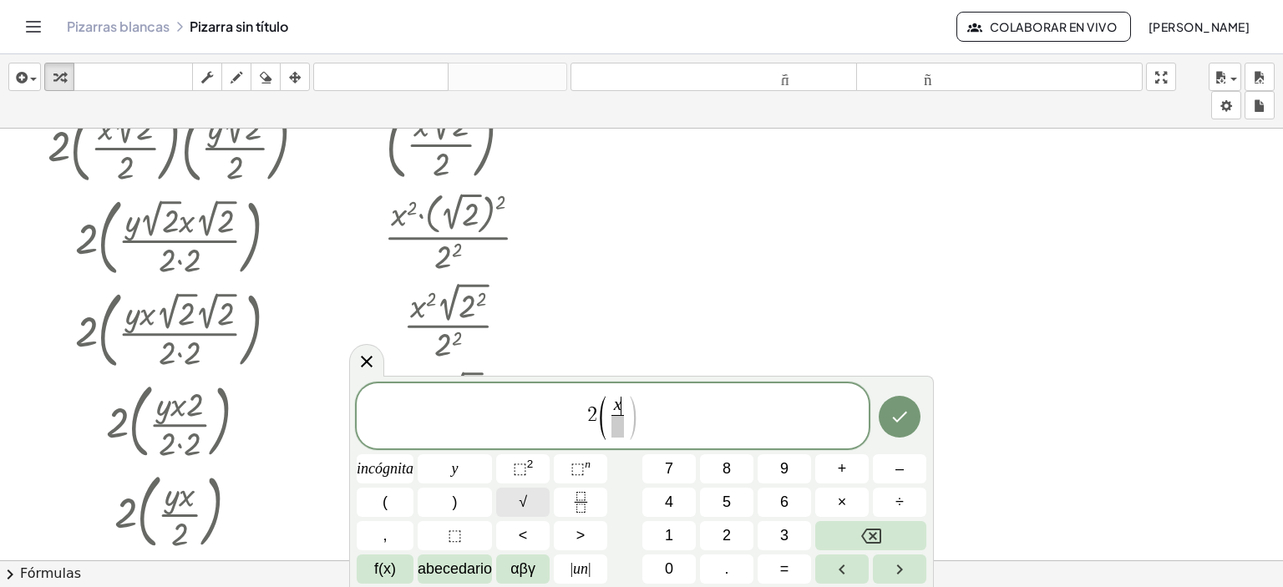
click at [528, 506] on button "√" at bounding box center [522, 502] width 53 height 29
click at [620, 433] on span "​" at bounding box center [617, 426] width 44 height 23
click at [644, 420] on span ")" at bounding box center [648, 415] width 13 height 51
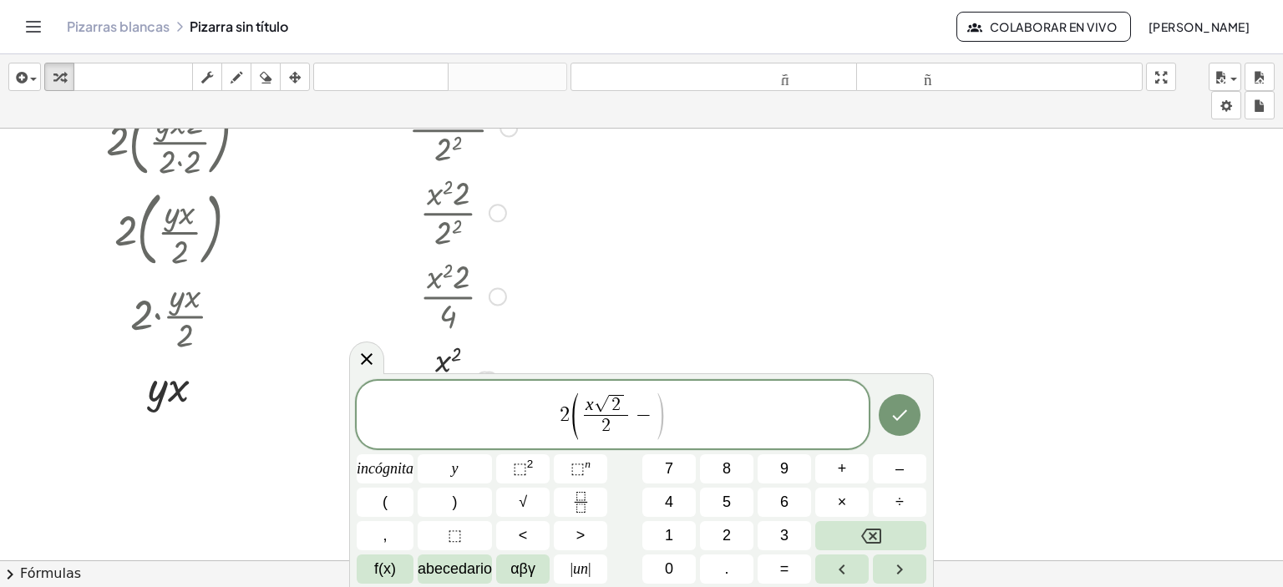
scroll to position [645, 0]
